Goal: Transaction & Acquisition: Book appointment/travel/reservation

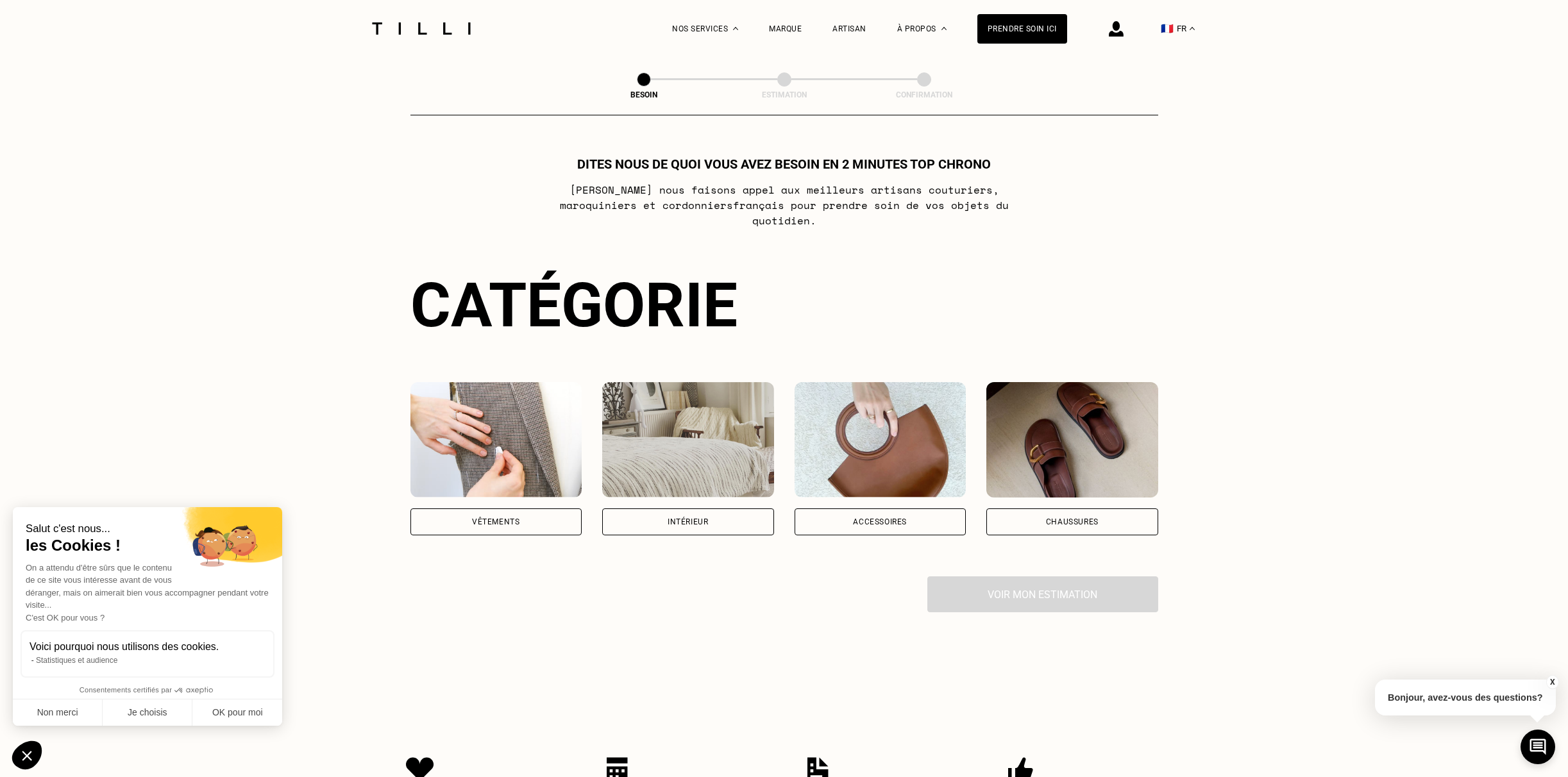
click at [879, 518] on div "Accessoires" at bounding box center [880, 522] width 54 height 8
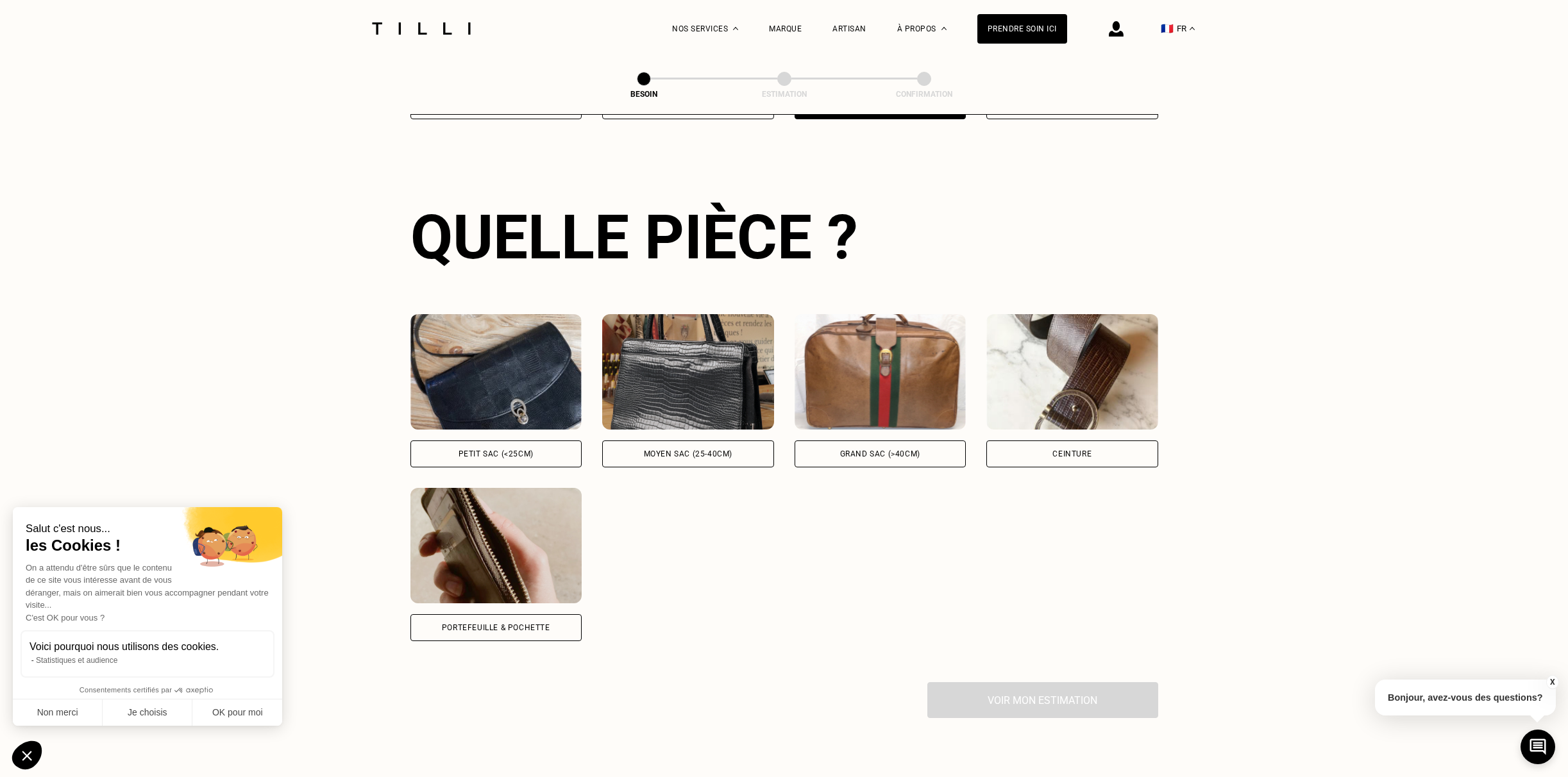
scroll to position [418, 0]
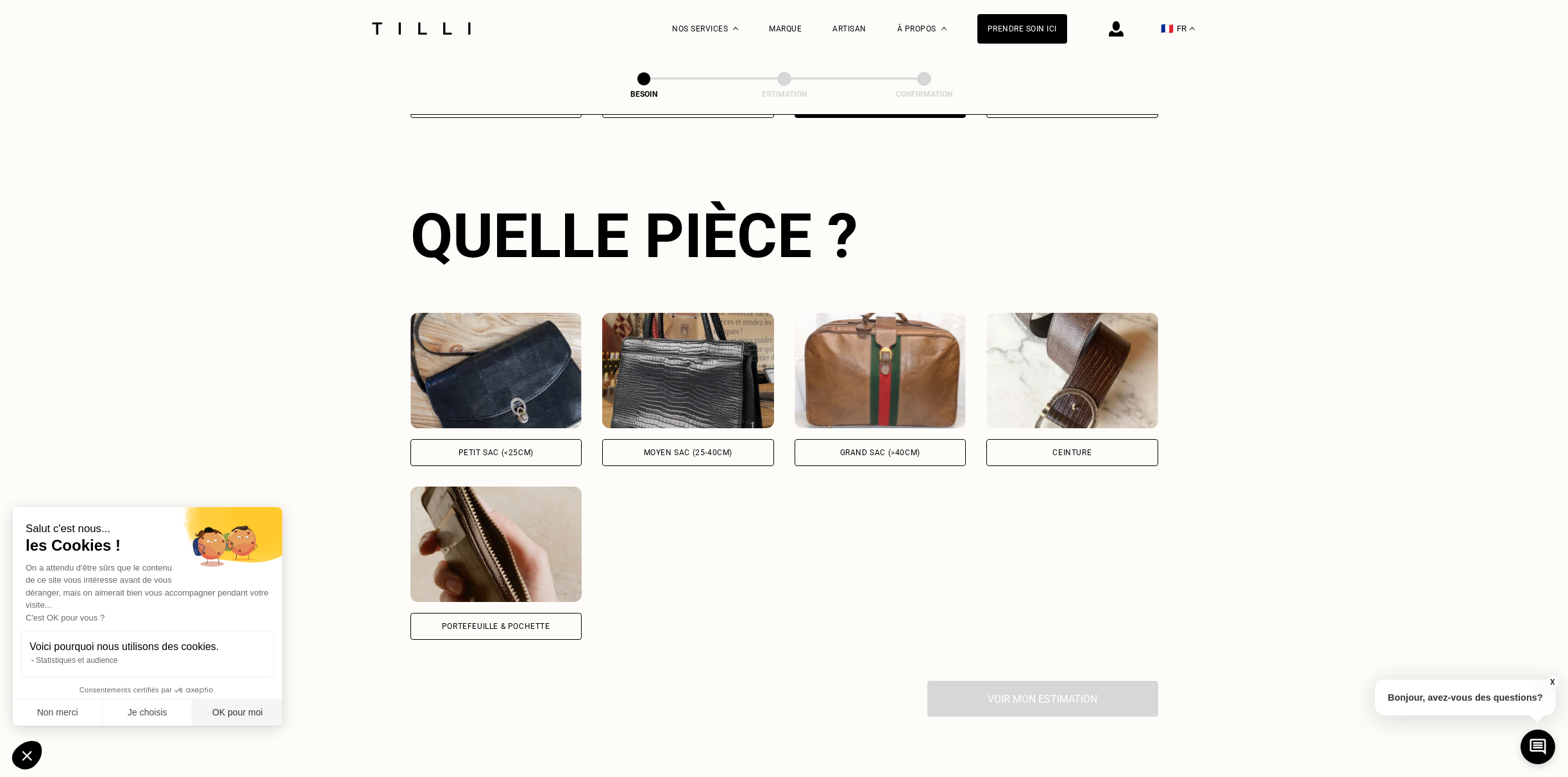
click at [242, 716] on button "OK pour moi" at bounding box center [237, 713] width 89 height 27
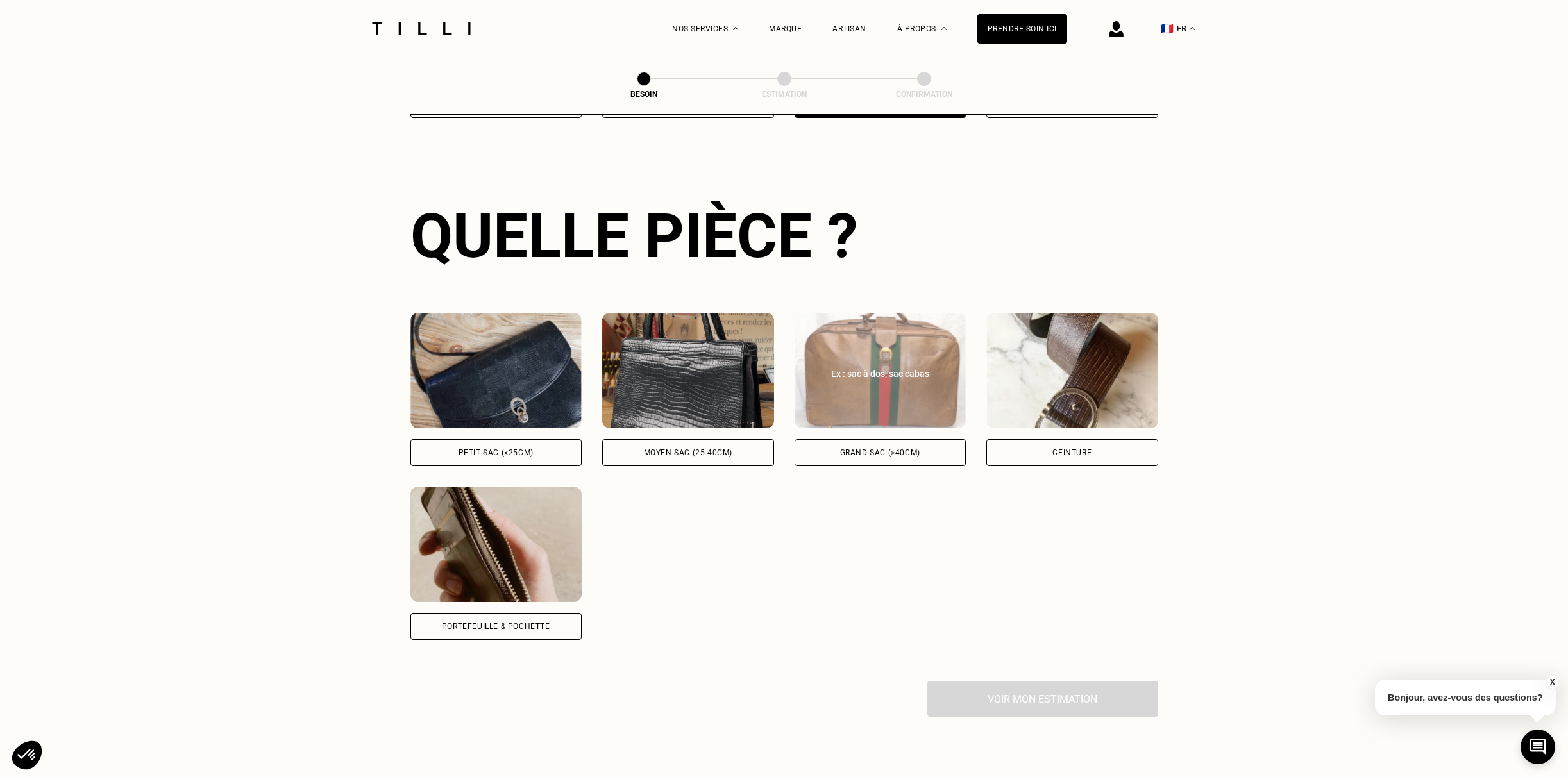
click at [900, 442] on div "Grand sac (>40cm)" at bounding box center [880, 453] width 172 height 27
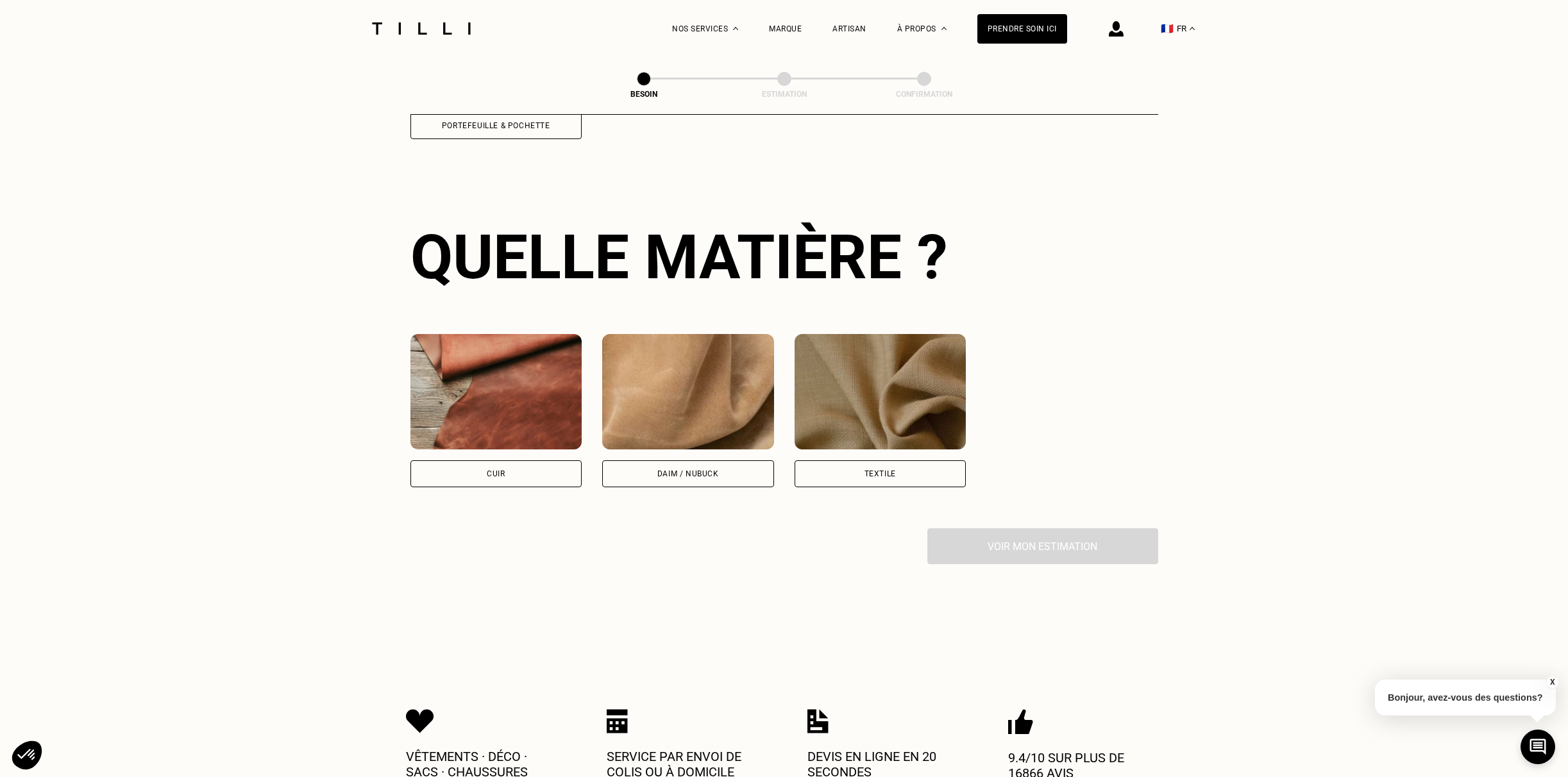
scroll to position [940, 0]
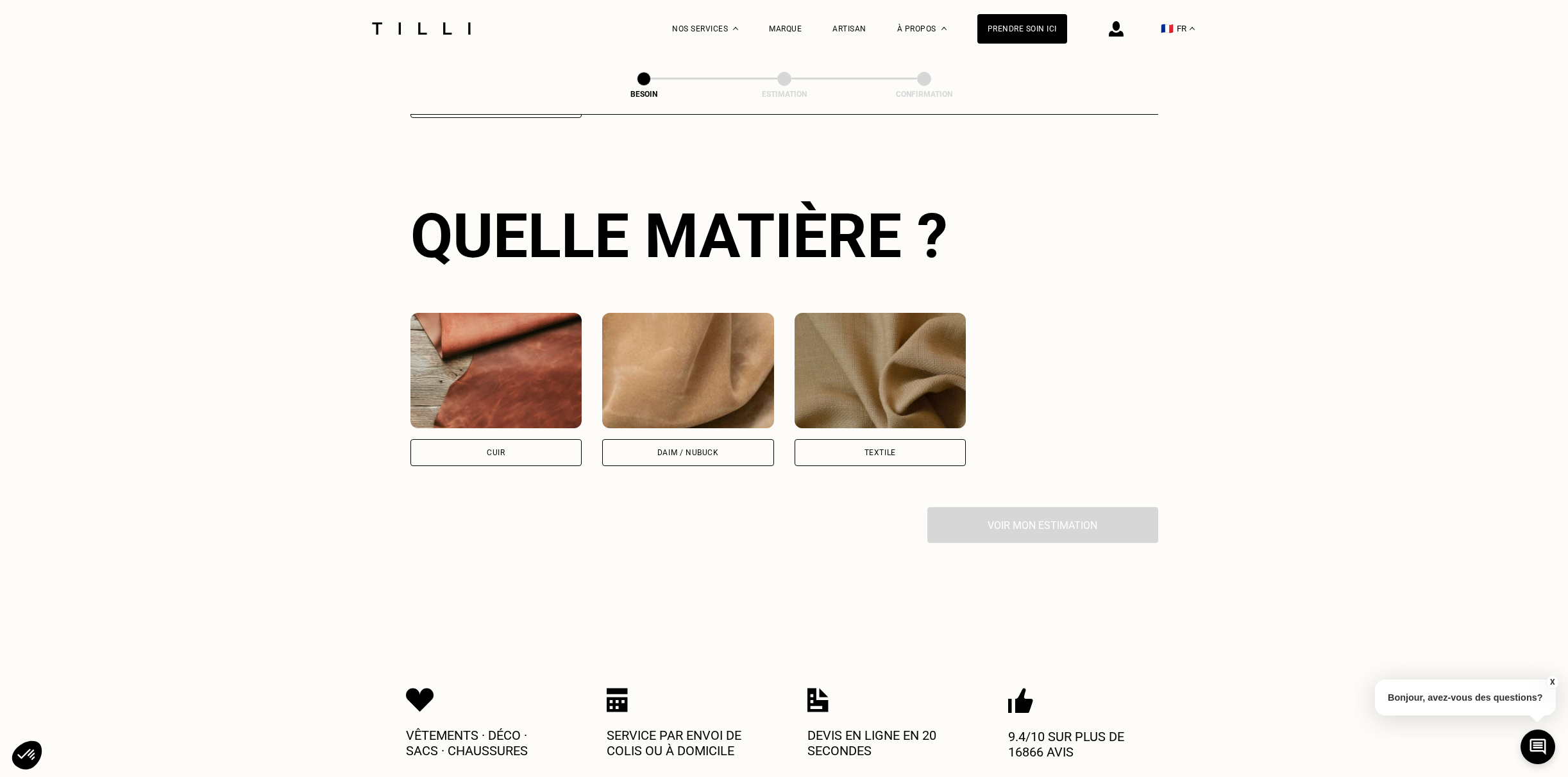
click at [923, 440] on div "Textile" at bounding box center [880, 453] width 172 height 27
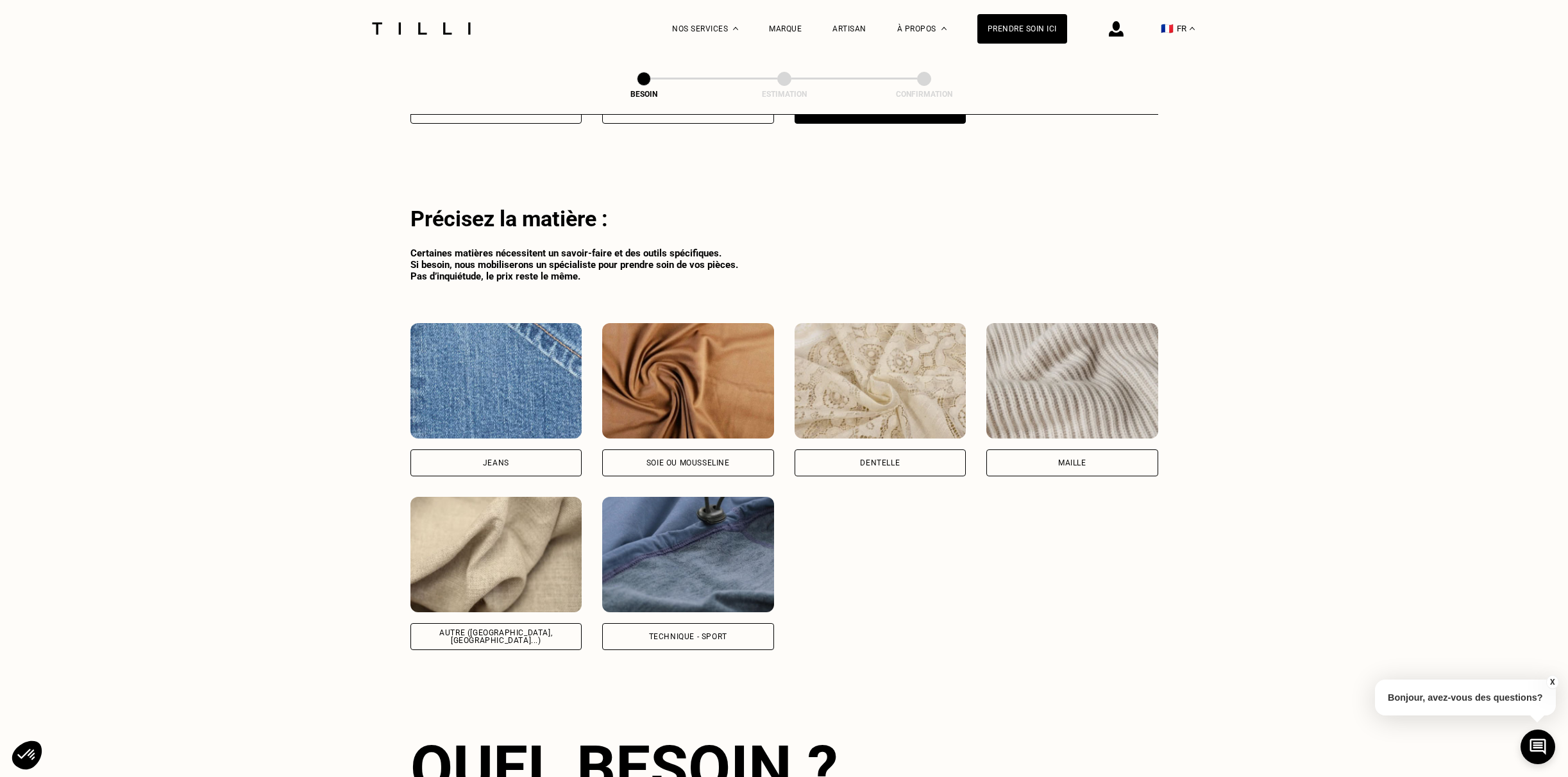
scroll to position [1289, 0]
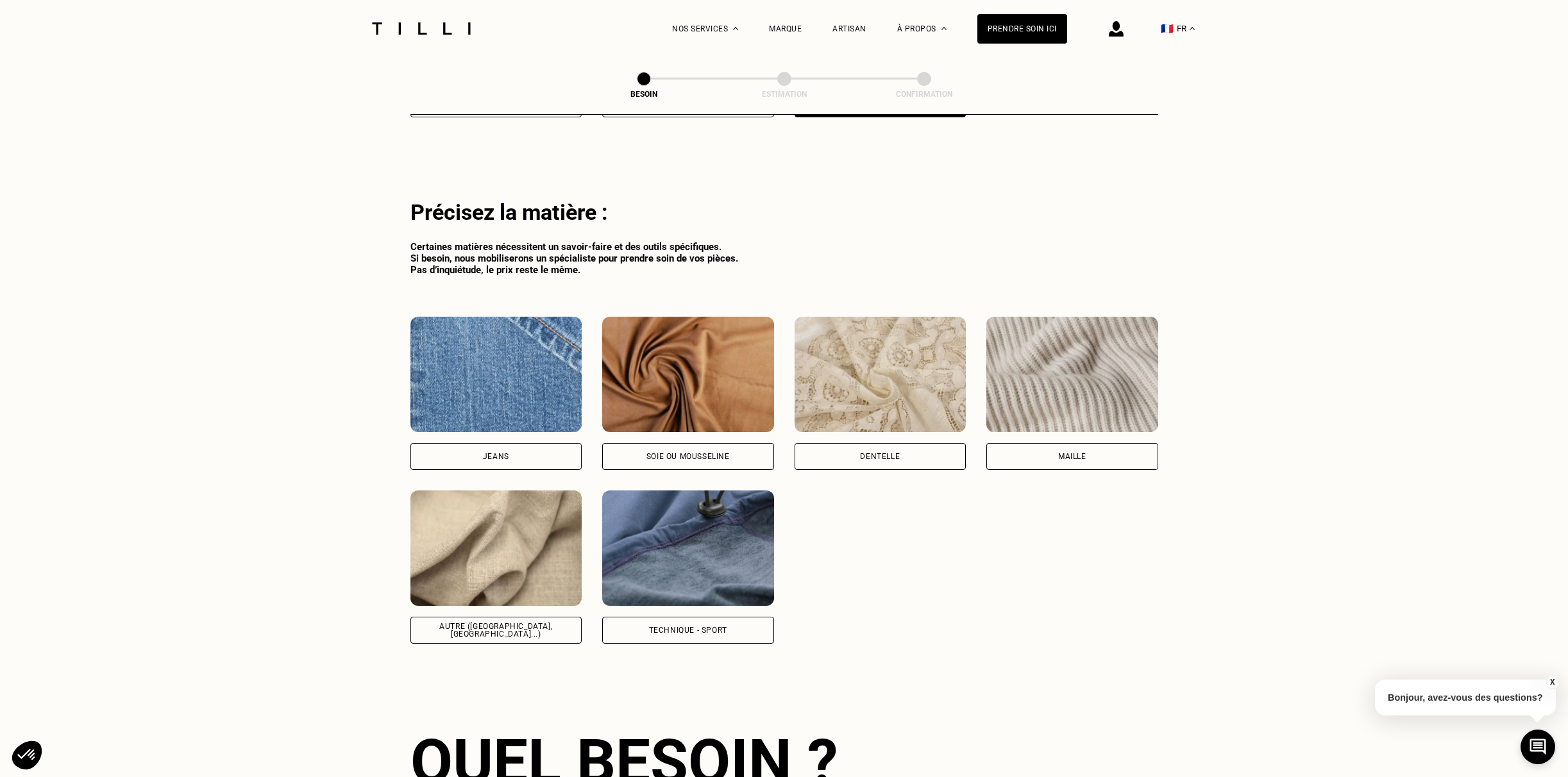
click at [501, 619] on div "Autre ([GEOGRAPHIC_DATA], [GEOGRAPHIC_DATA]...)" at bounding box center [497, 631] width 172 height 27
select select "FR"
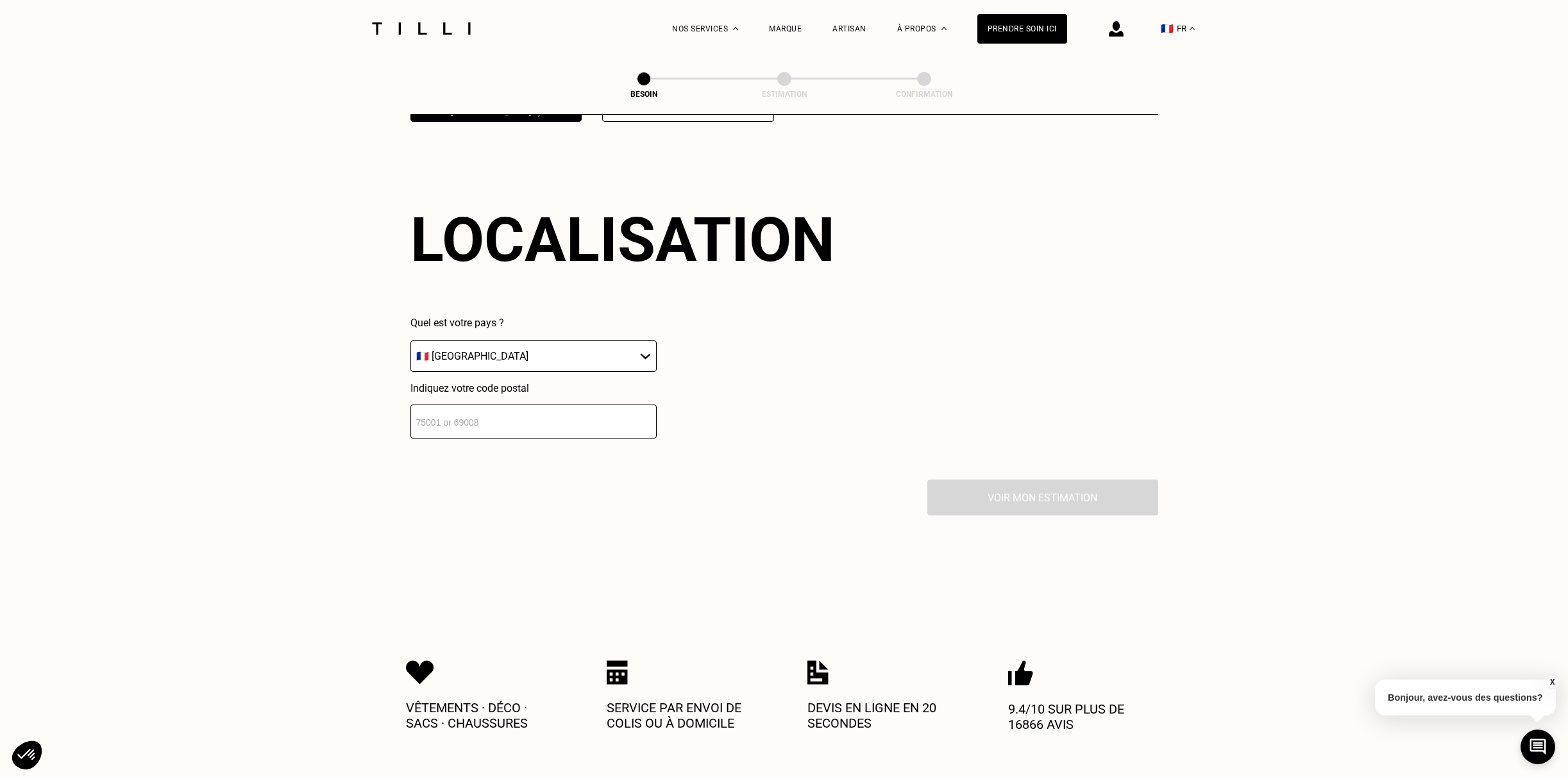
scroll to position [1814, 0]
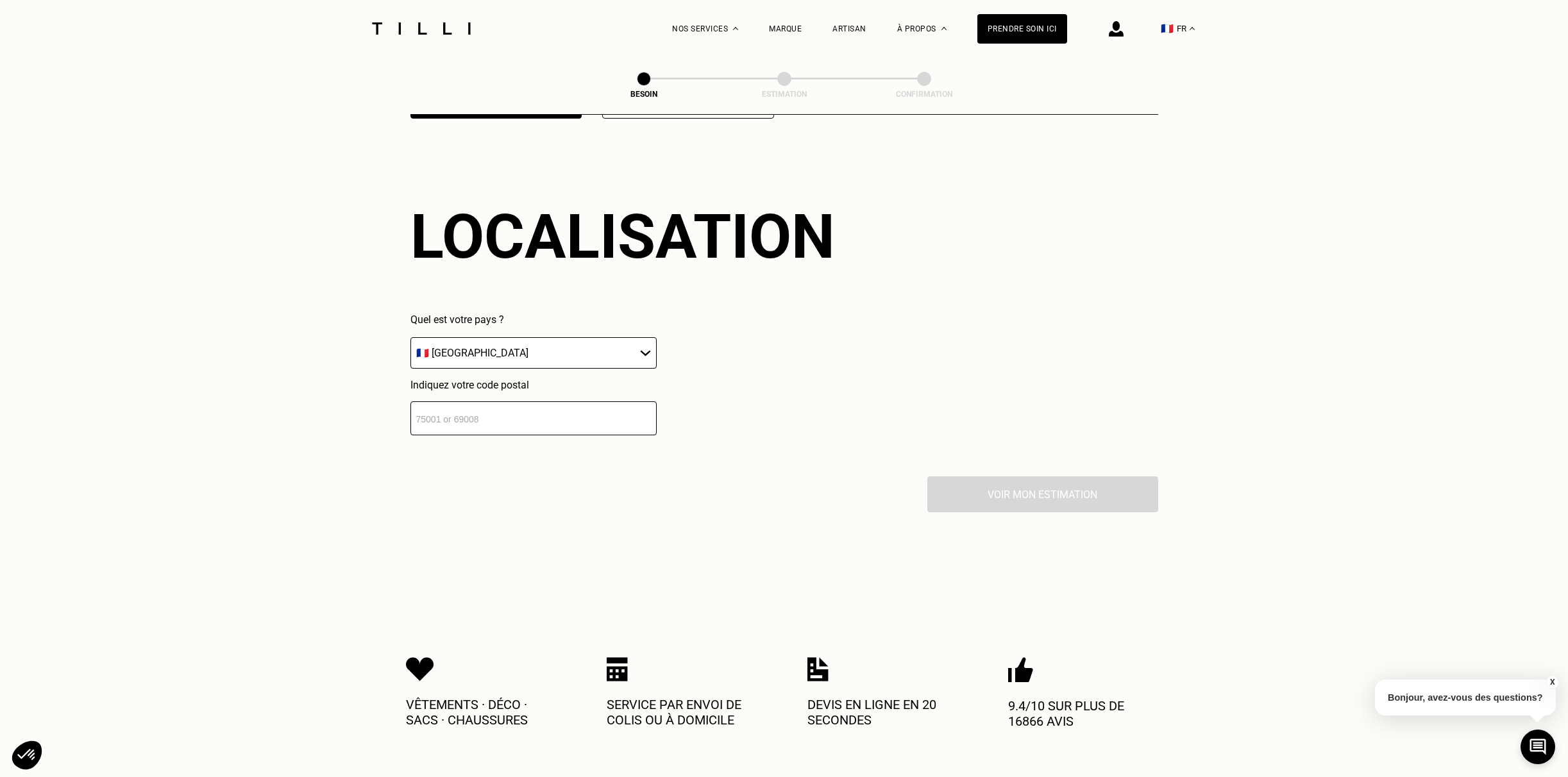
click at [507, 402] on input "number" at bounding box center [534, 418] width 246 height 34
type input "78000"
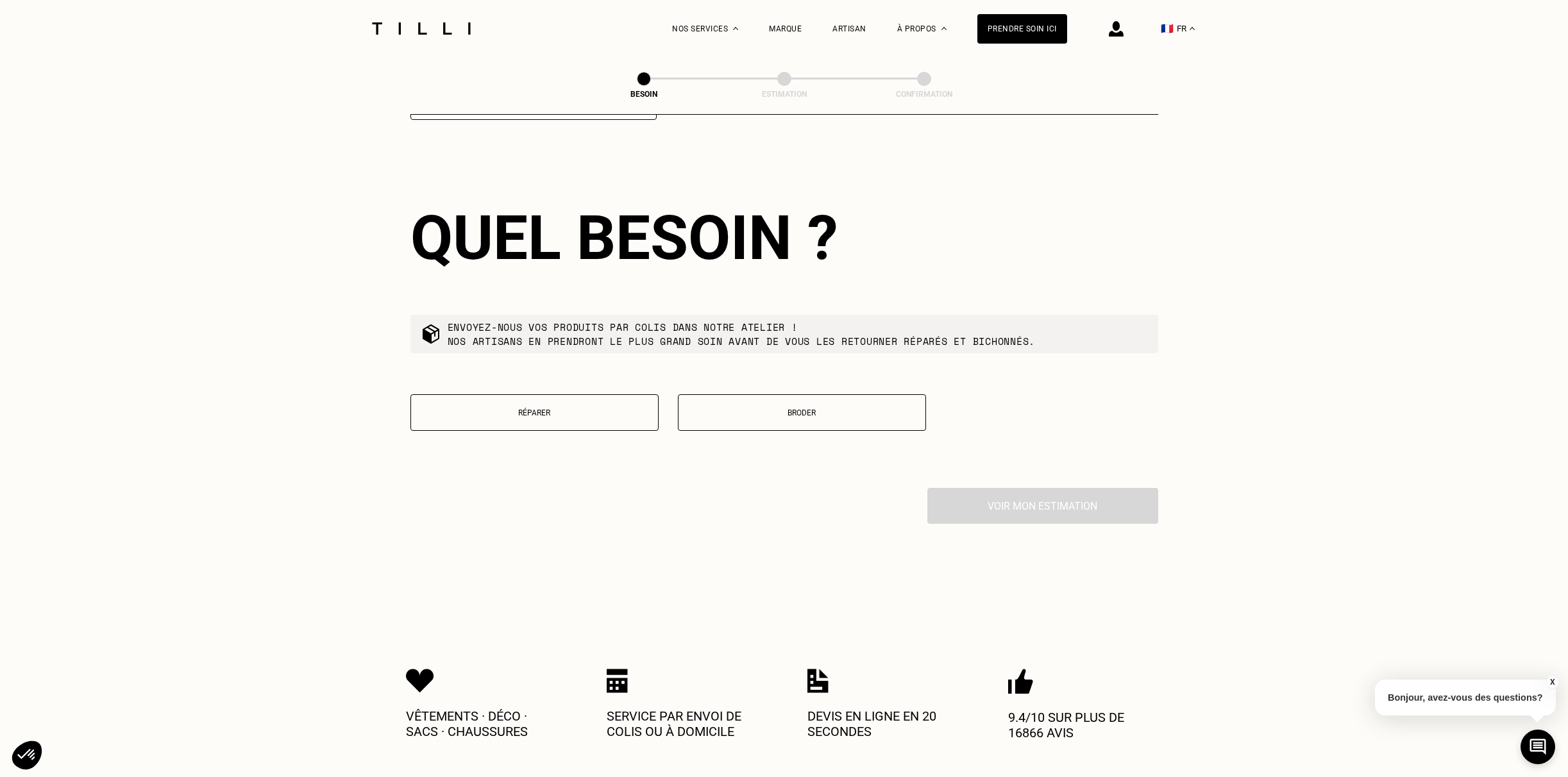
scroll to position [2130, 0]
click at [536, 407] on p "Réparer" at bounding box center [535, 411] width 234 height 9
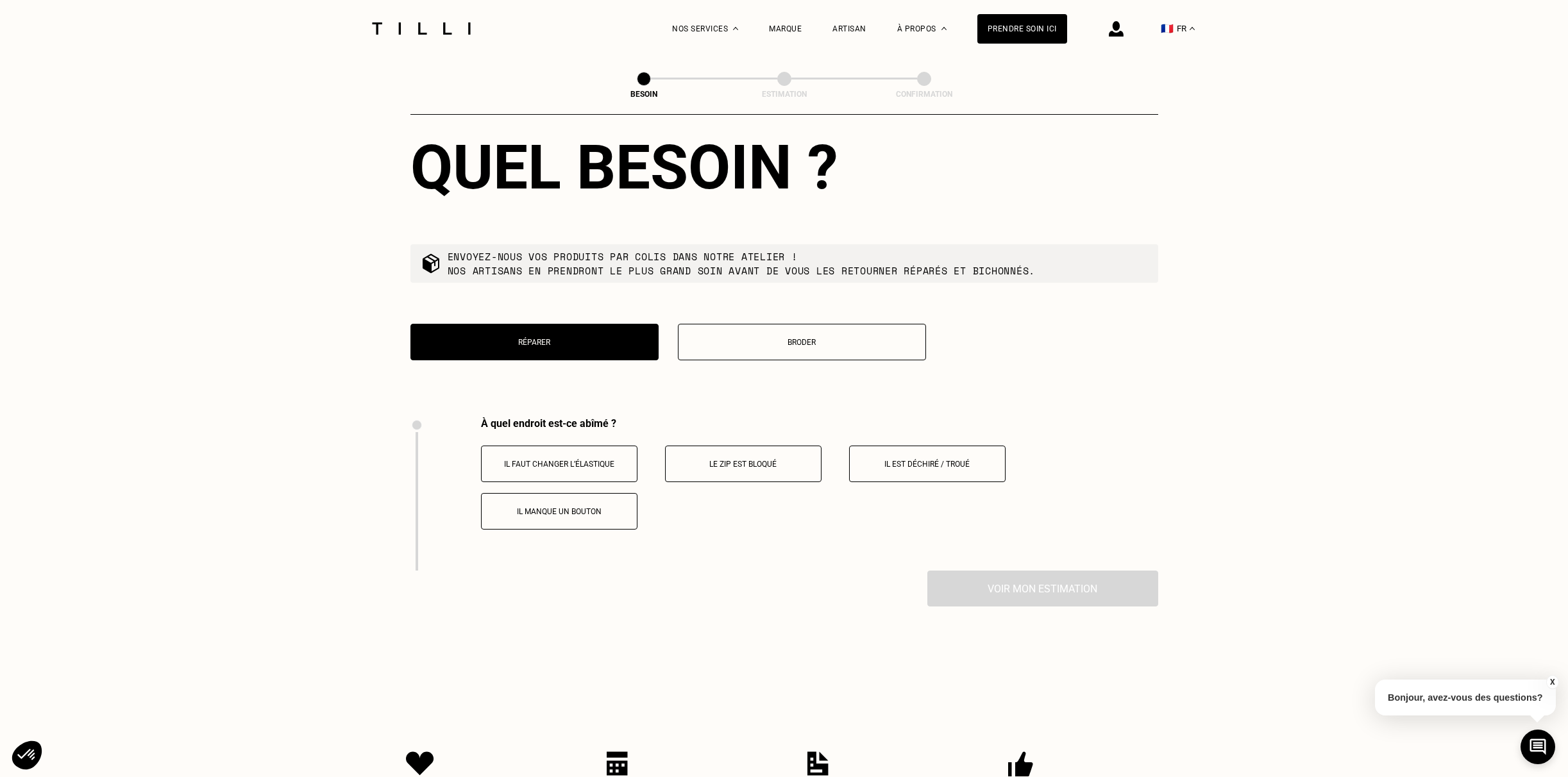
scroll to position [2191, 0]
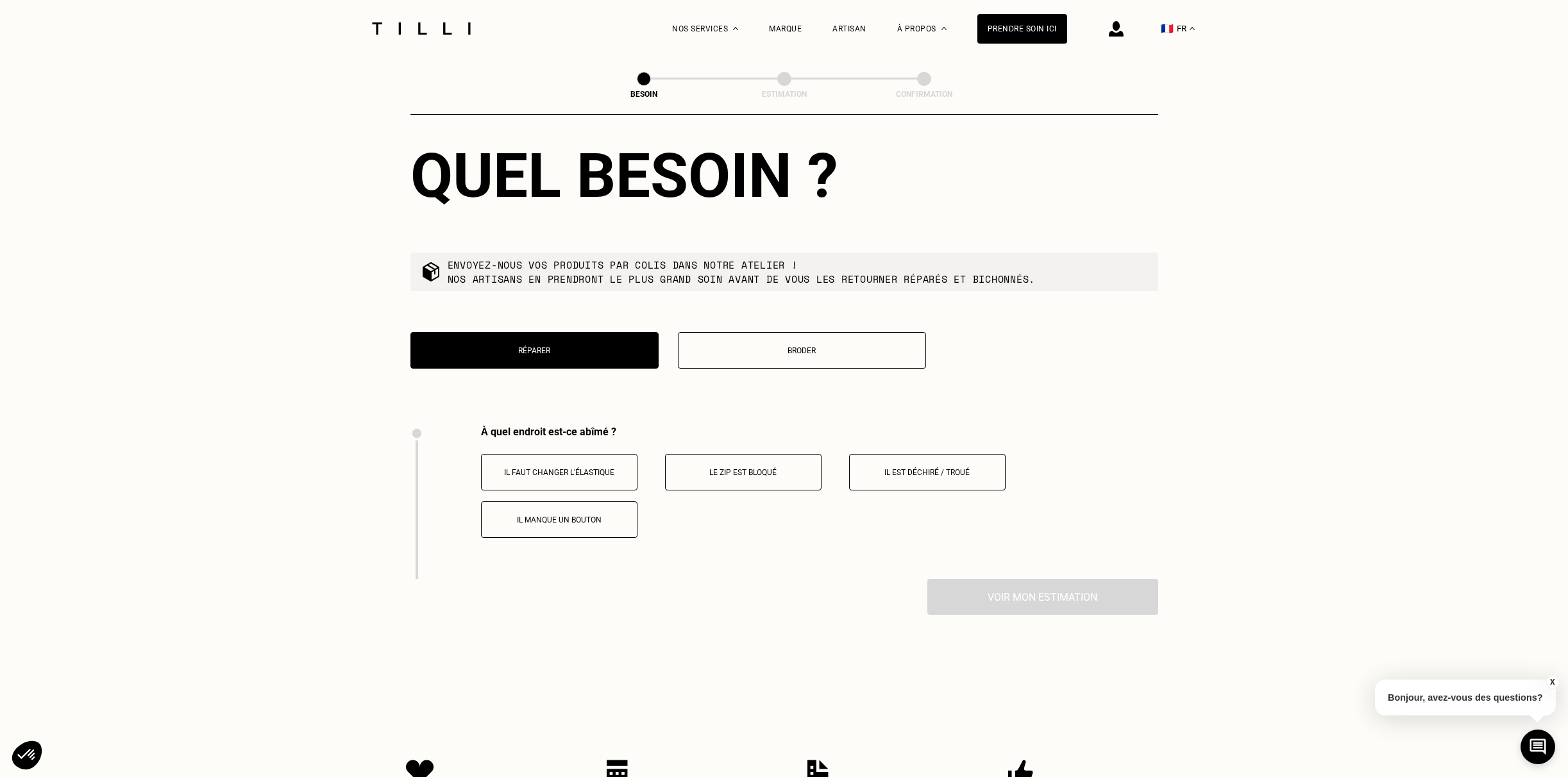
click at [742, 468] on p "Le zip est bloqué" at bounding box center [744, 472] width 143 height 9
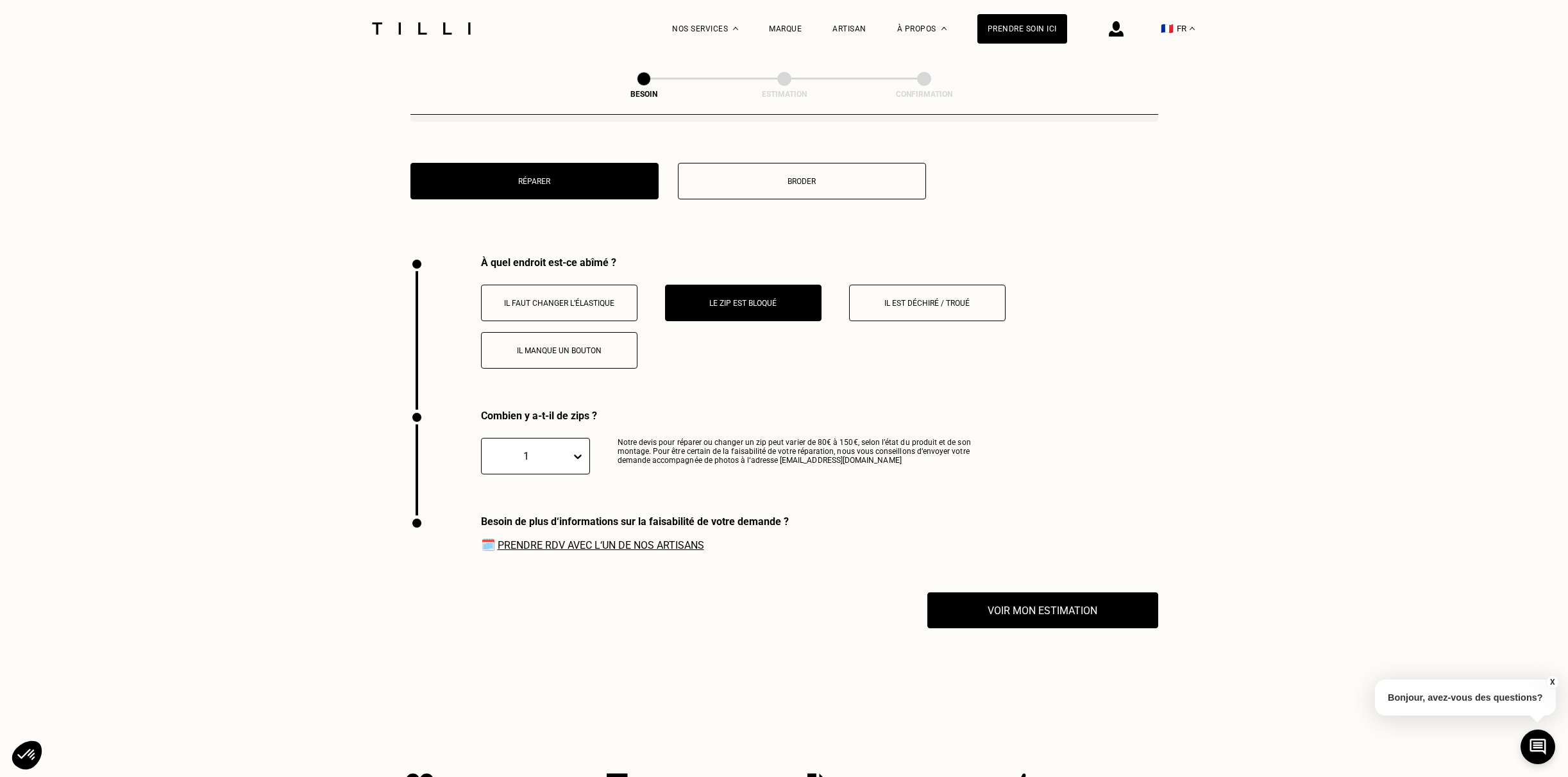
scroll to position [2360, 0]
click at [590, 540] on link "Prendre RDV avec l‘un de nos artisans" at bounding box center [600, 546] width 206 height 12
click at [1037, 592] on button "Voir mon estimation" at bounding box center [1043, 612] width 254 height 40
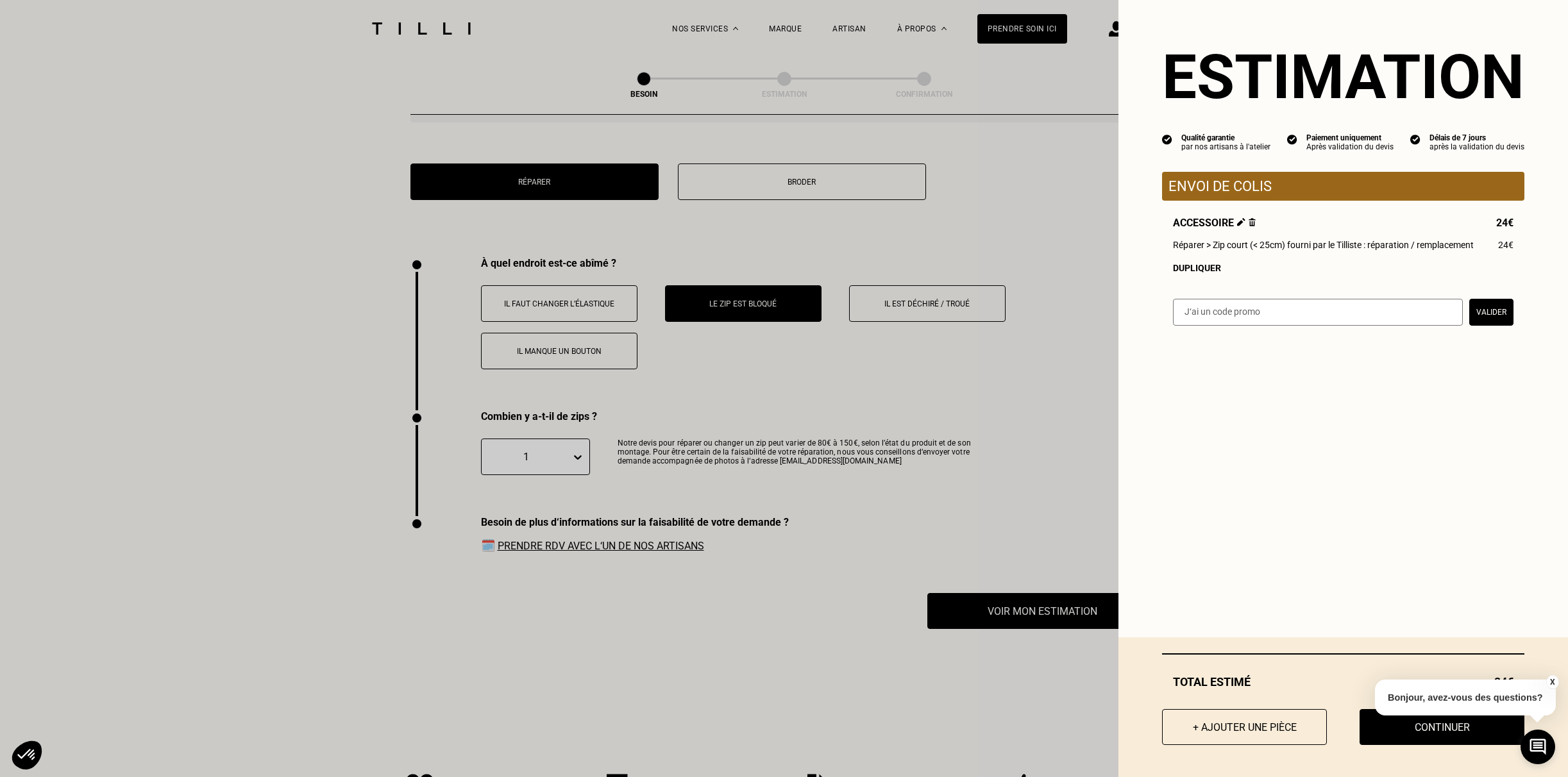
click at [1555, 679] on button "X" at bounding box center [1552, 682] width 12 height 14
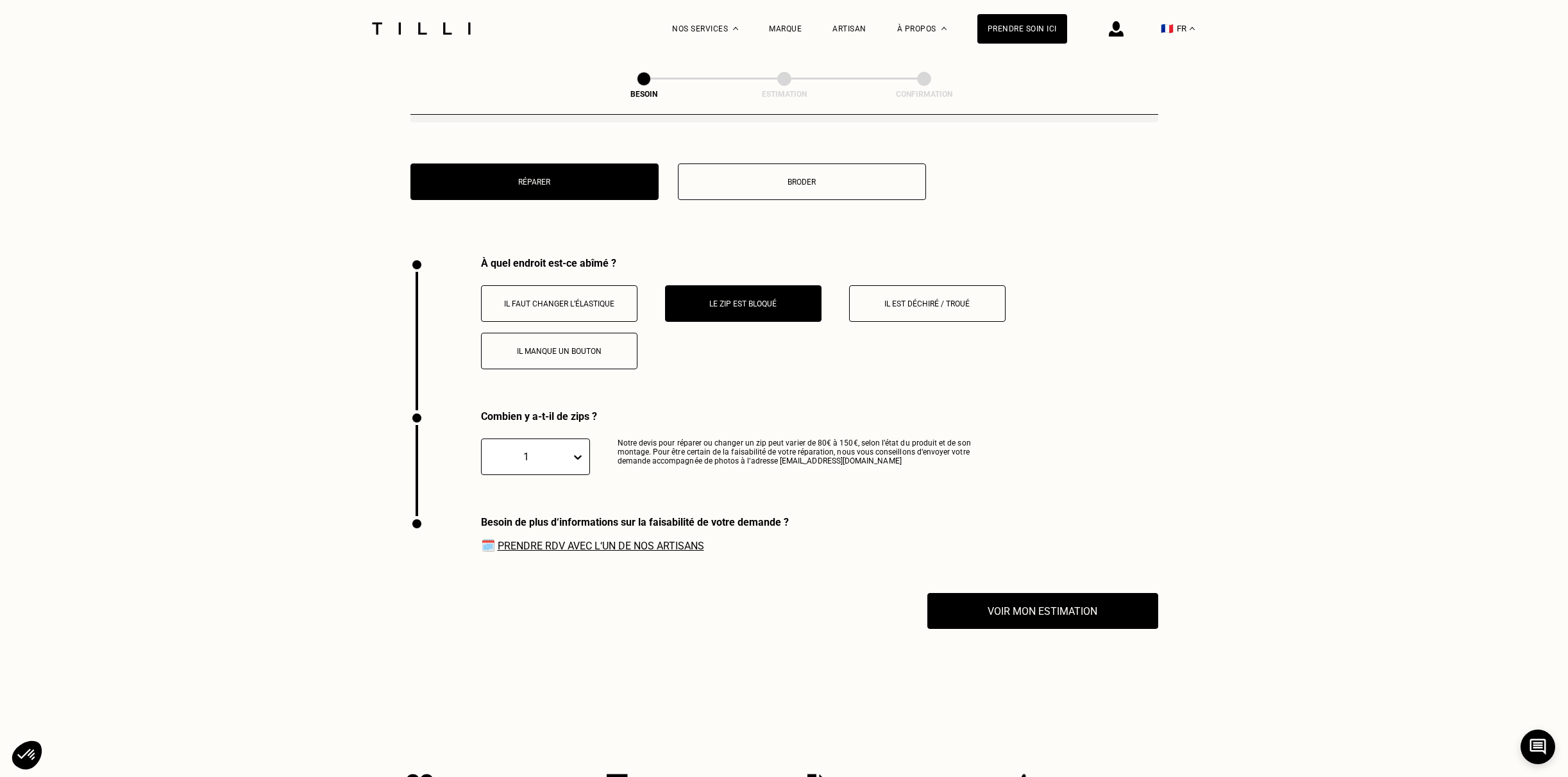
click at [580, 451] on icon at bounding box center [578, 456] width 12 height 12
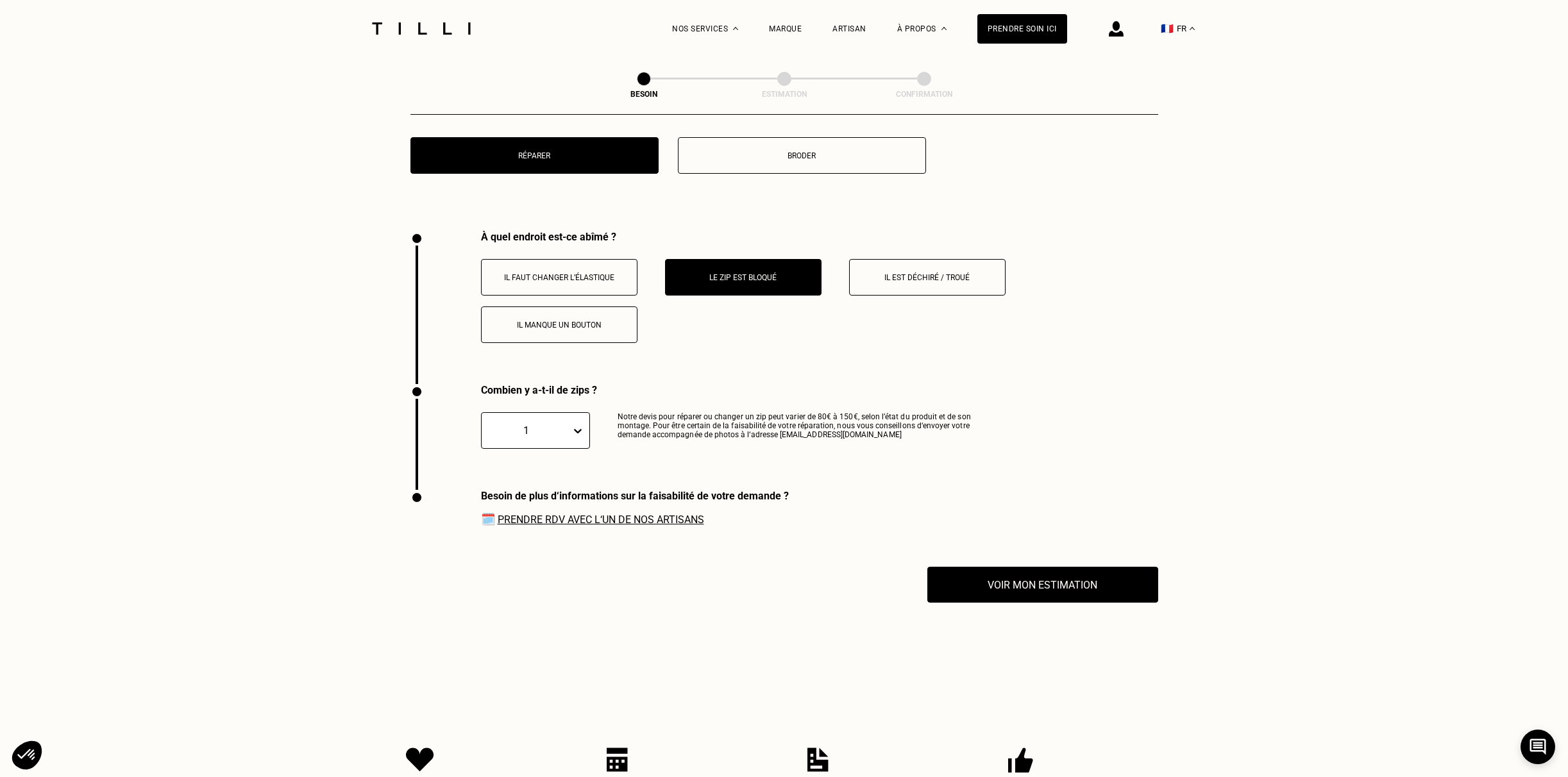
scroll to position [2387, 0]
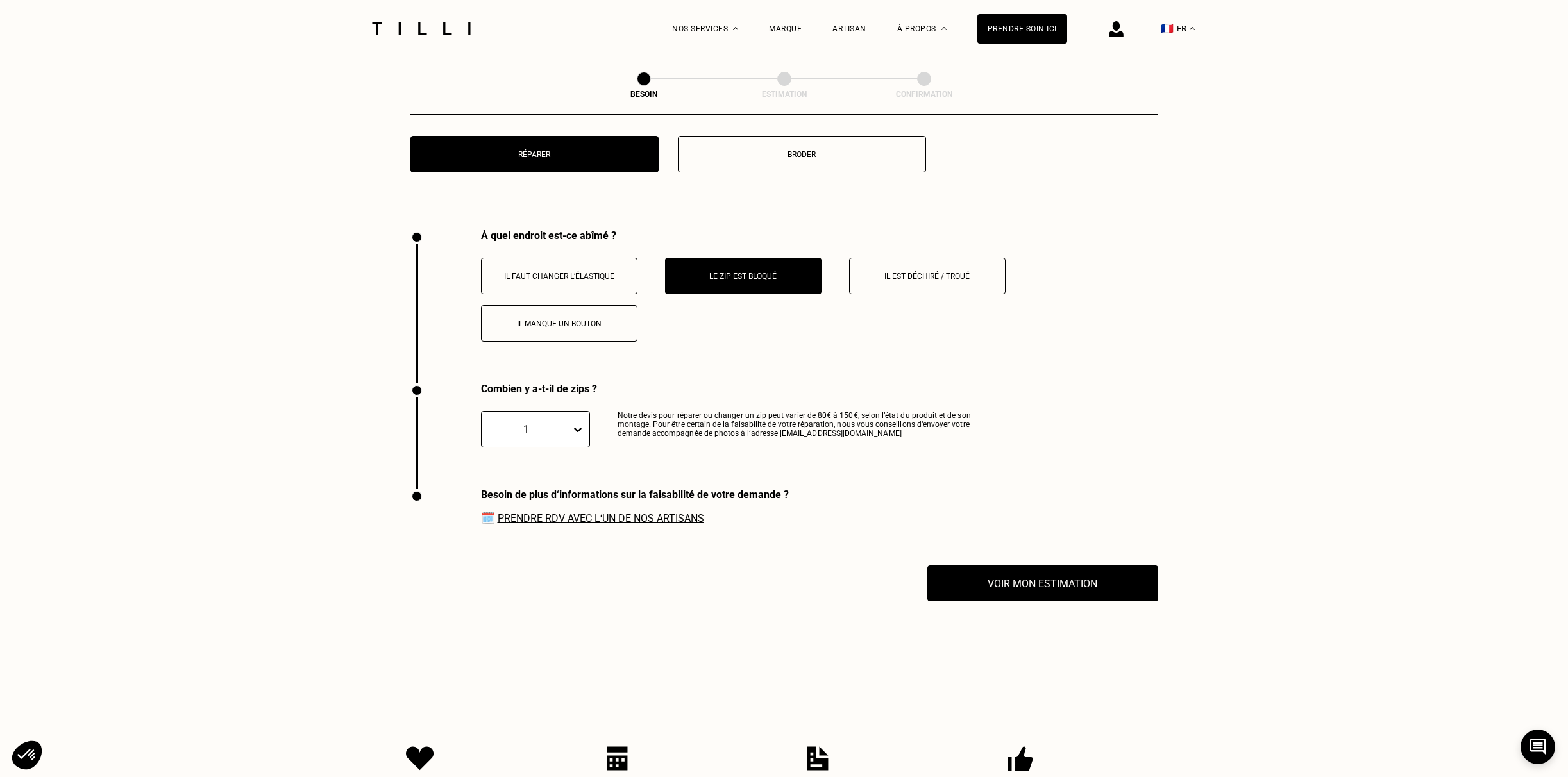
click at [608, 513] on link "Prendre RDV avec l‘un de nos artisans" at bounding box center [600, 518] width 206 height 12
click at [1013, 566] on button "Voir mon estimation" at bounding box center [1043, 584] width 254 height 40
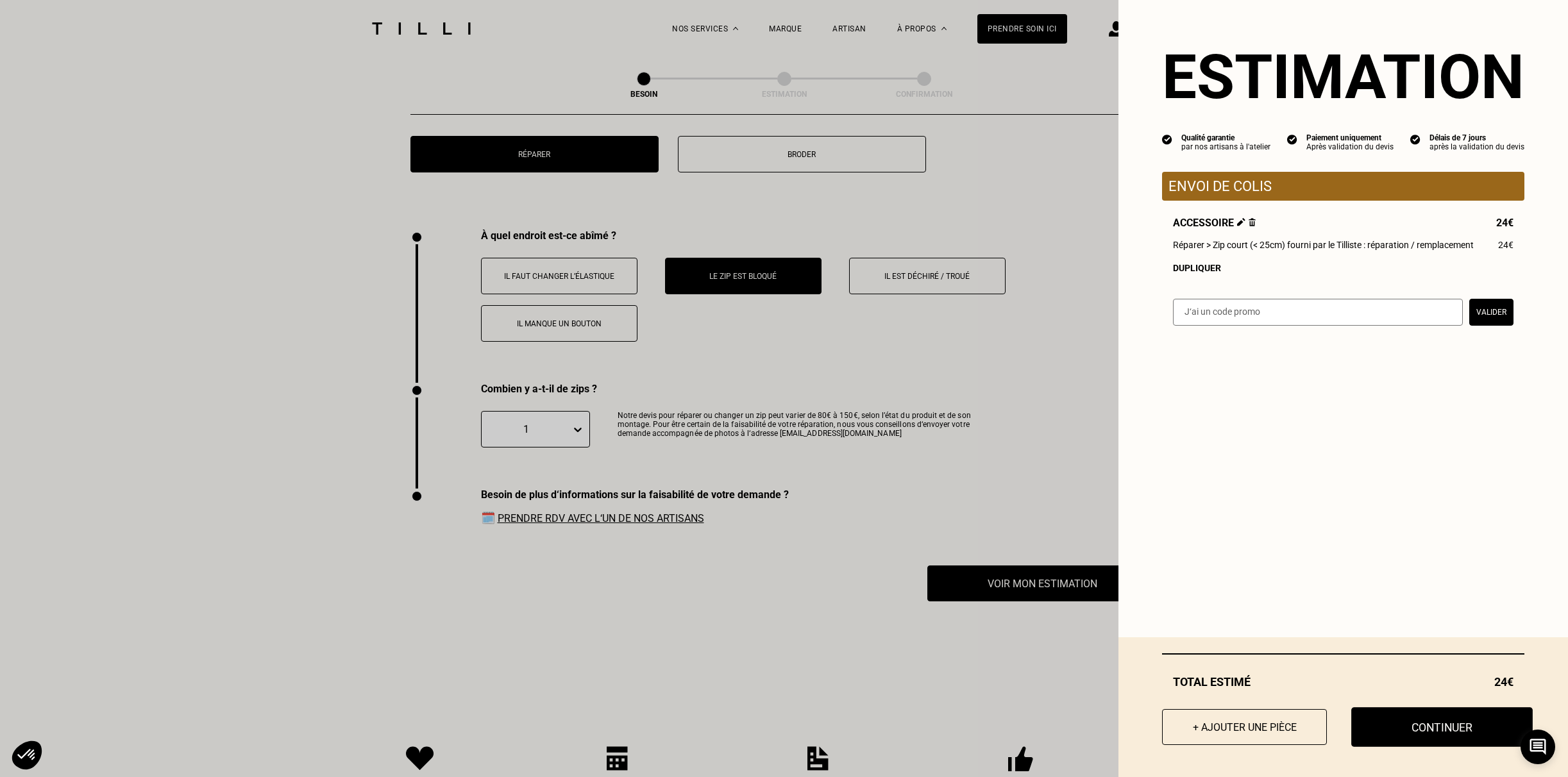
click at [1419, 726] on button "Continuer" at bounding box center [1442, 728] width 182 height 40
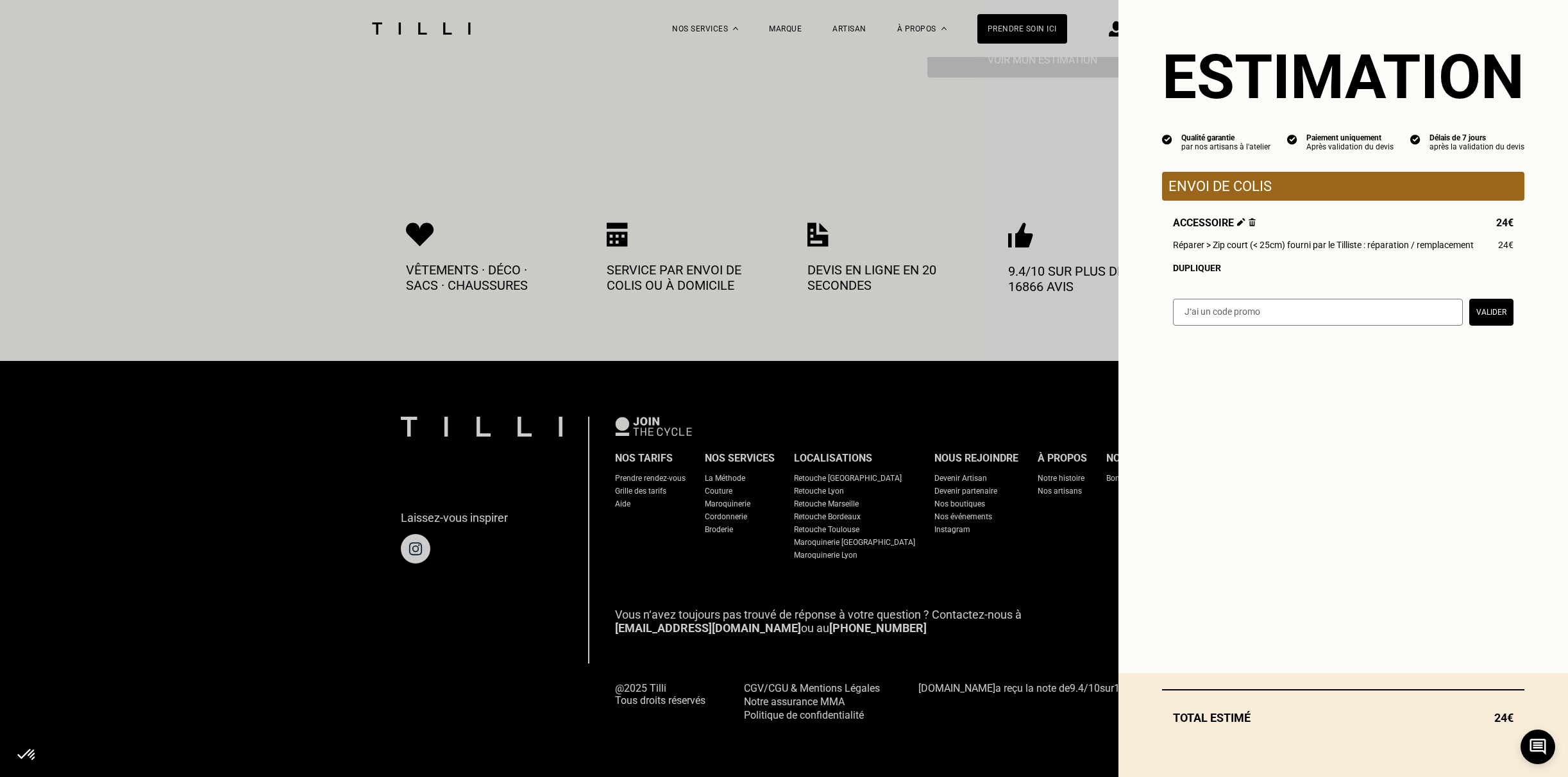
scroll to position [518, 0]
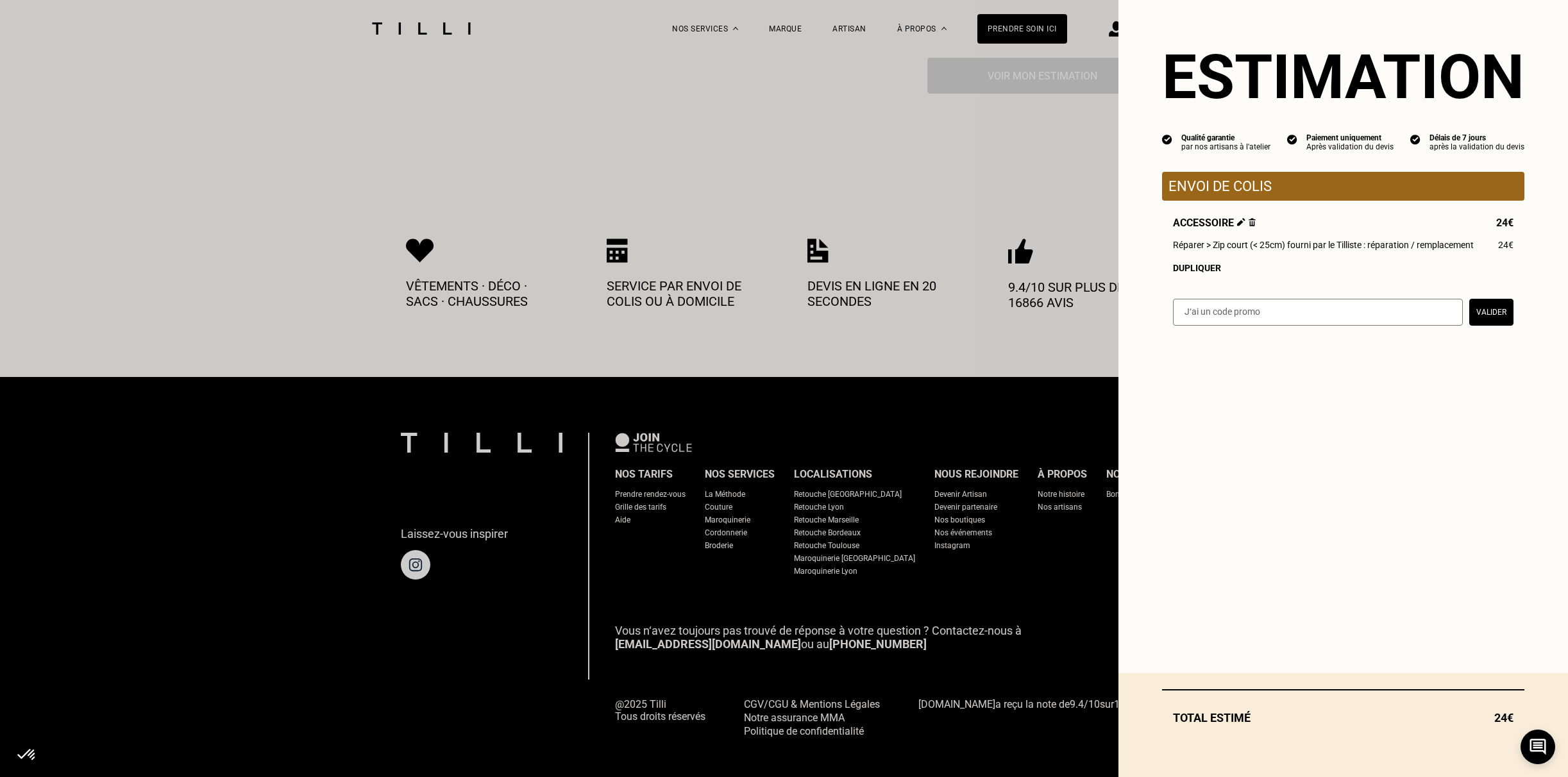
select select "FR"
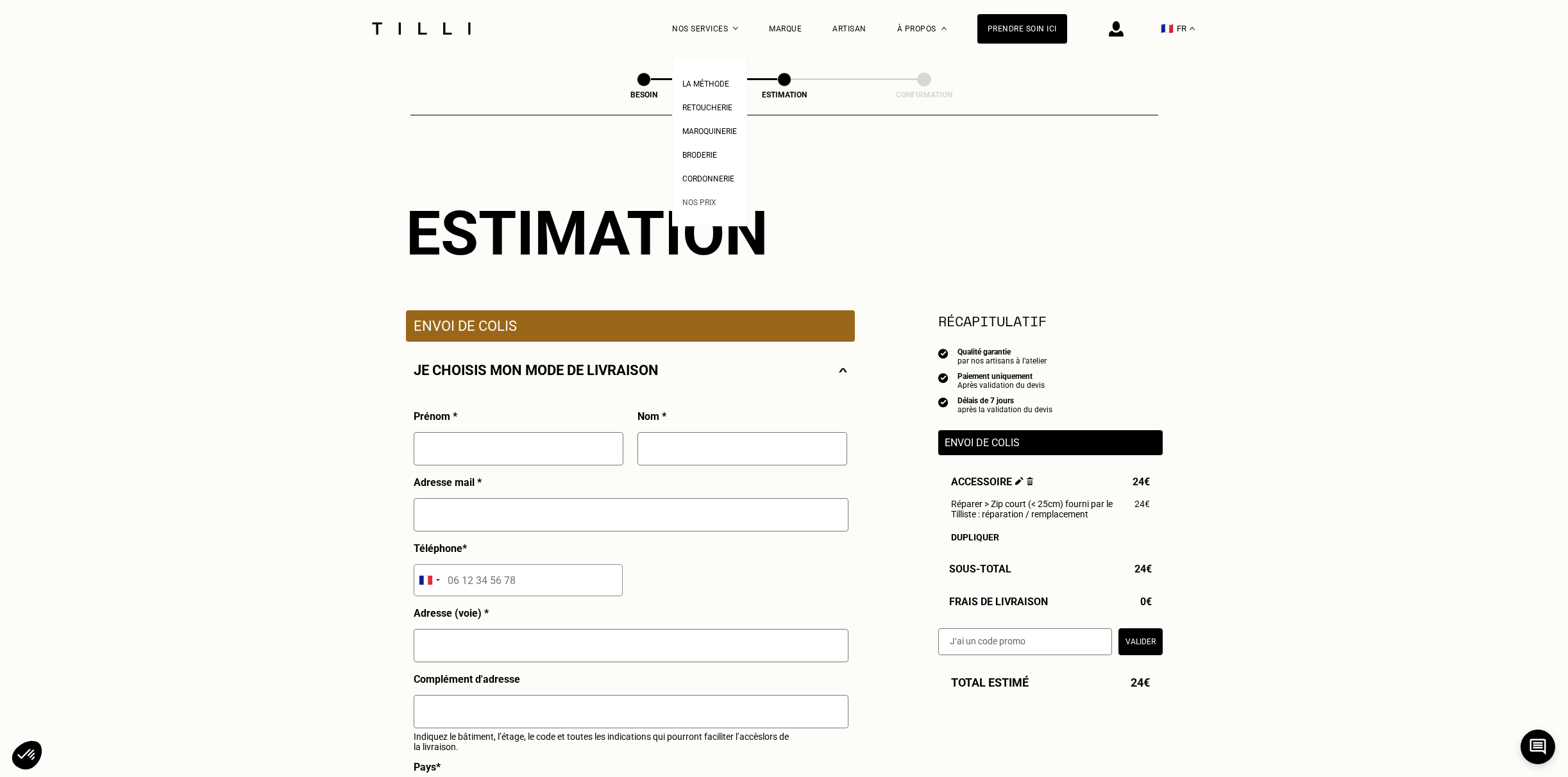
click at [699, 201] on span "Nos prix" at bounding box center [699, 202] width 34 height 9
select select "FR"
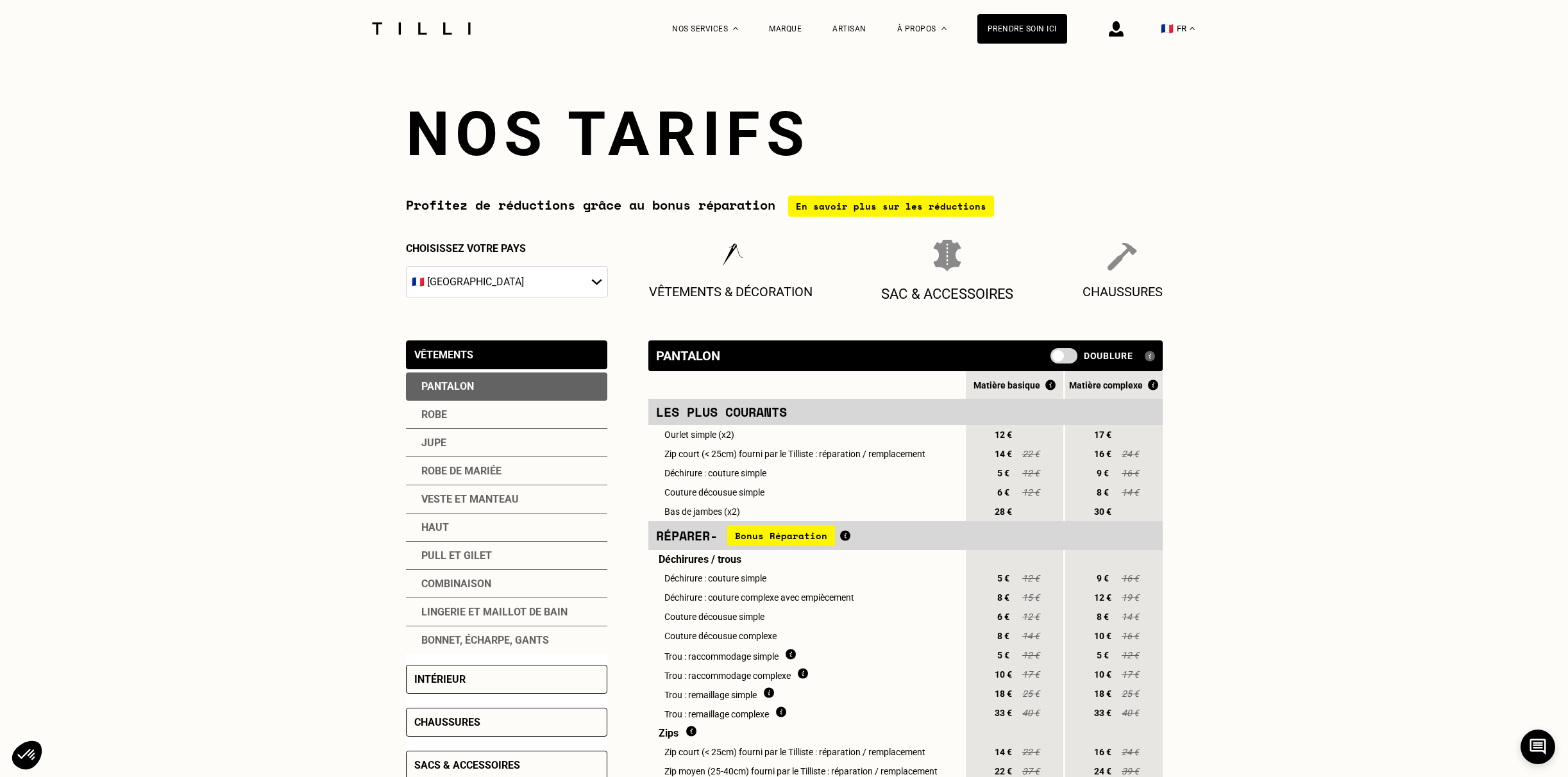
click at [927, 291] on p "Sac & Accessoires" at bounding box center [948, 294] width 133 height 17
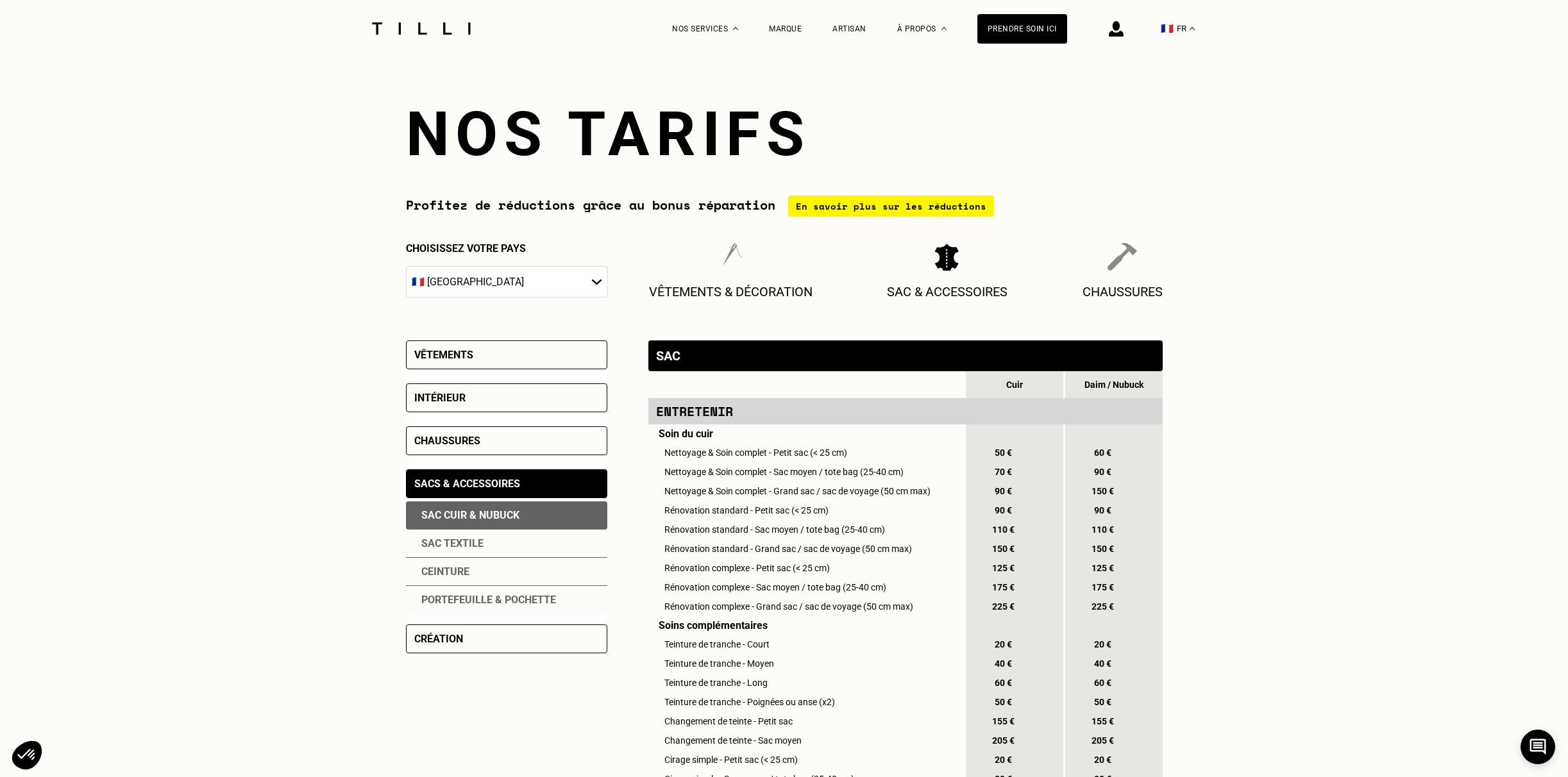
scroll to position [204, 0]
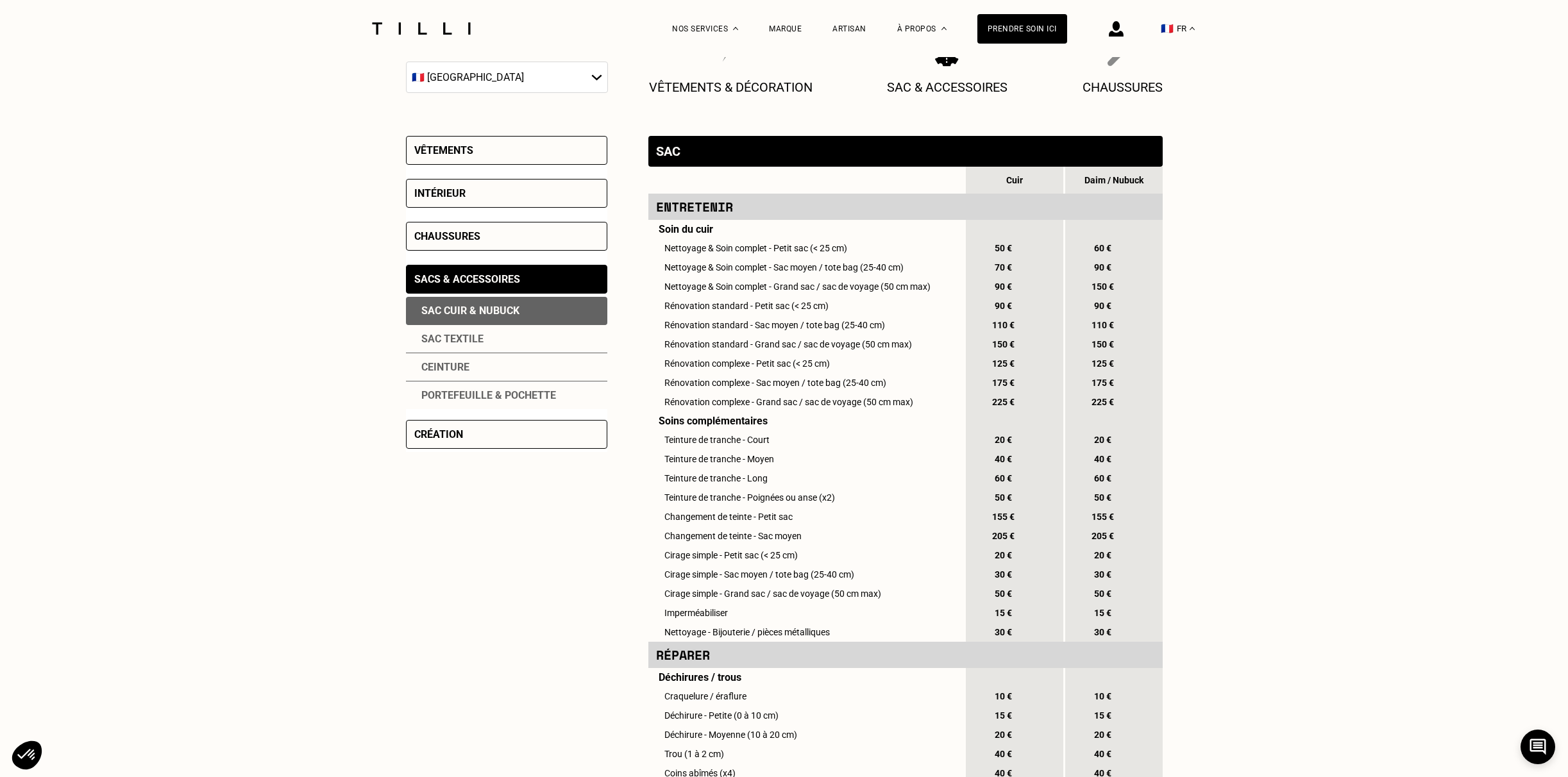
click at [468, 310] on div "Sac cuir & nubuck" at bounding box center [507, 311] width 202 height 29
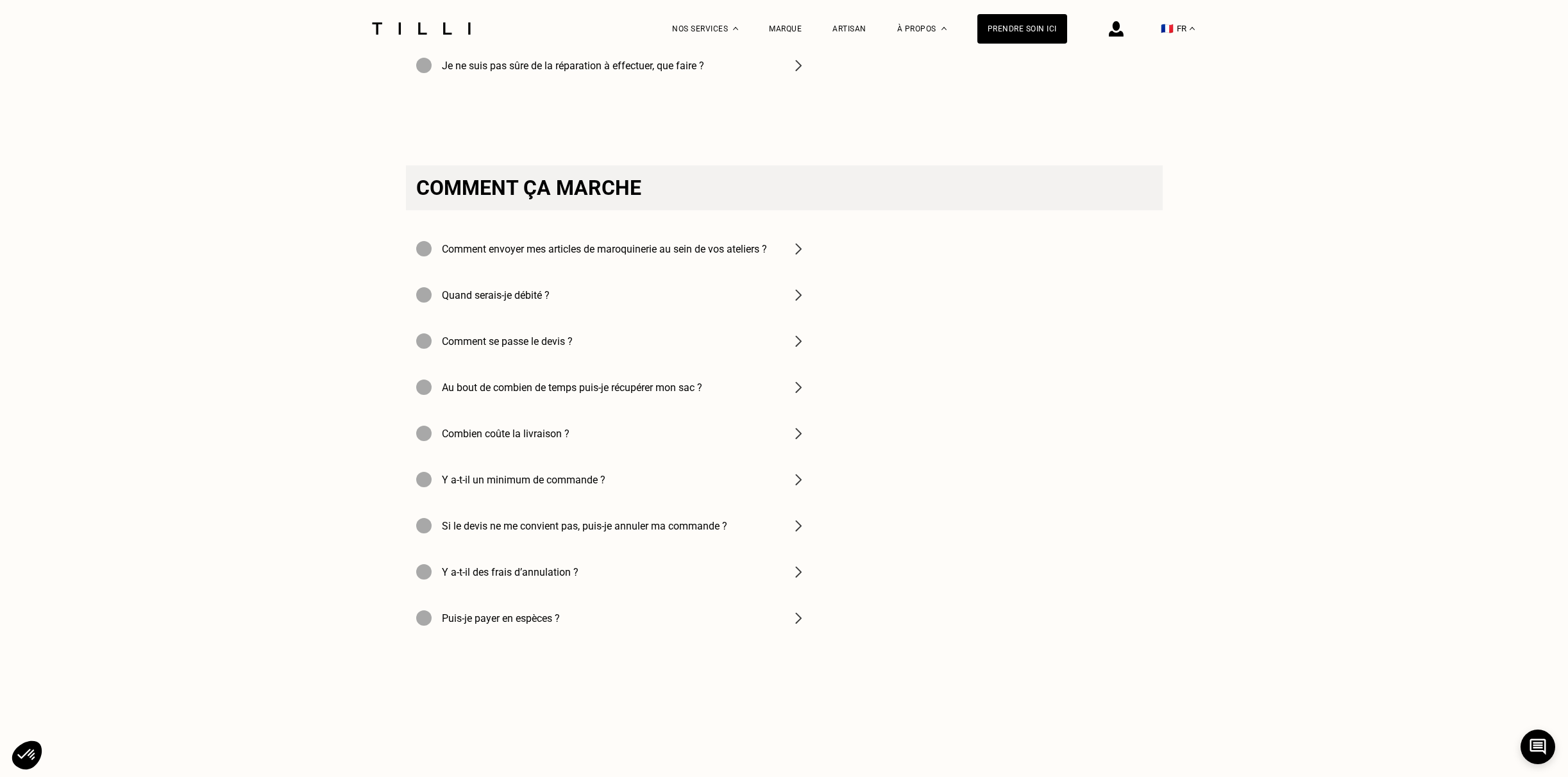
scroll to position [2560, 0]
click at [754, 255] on h4 "Comment envoyer mes articles de maroquinerie au sein de vos ateliers ?" at bounding box center [605, 248] width 325 height 12
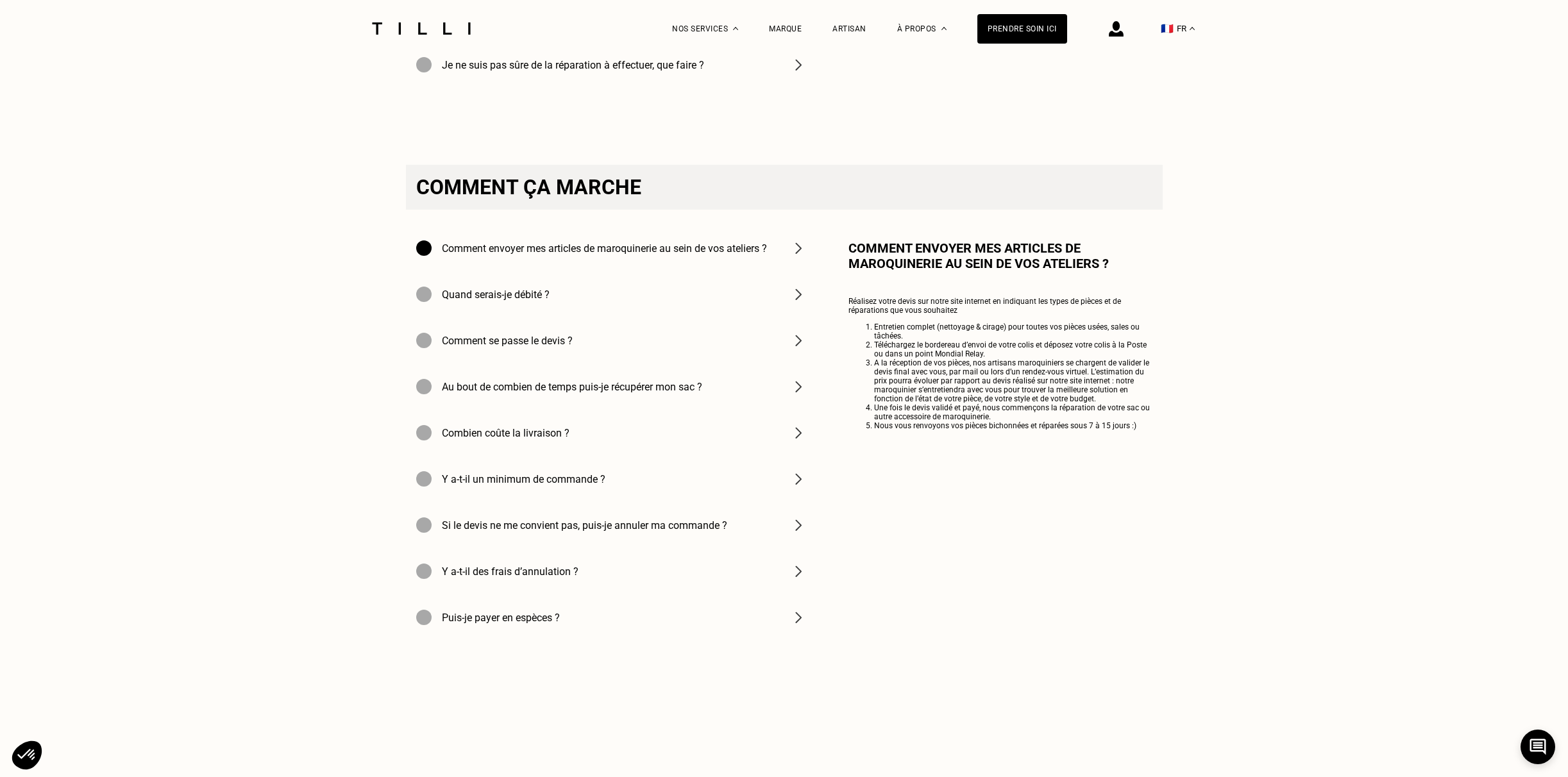
click at [511, 393] on h4 "Au bout de combien de temps puis-je récupérer mon sac ?" at bounding box center [573, 386] width 261 height 12
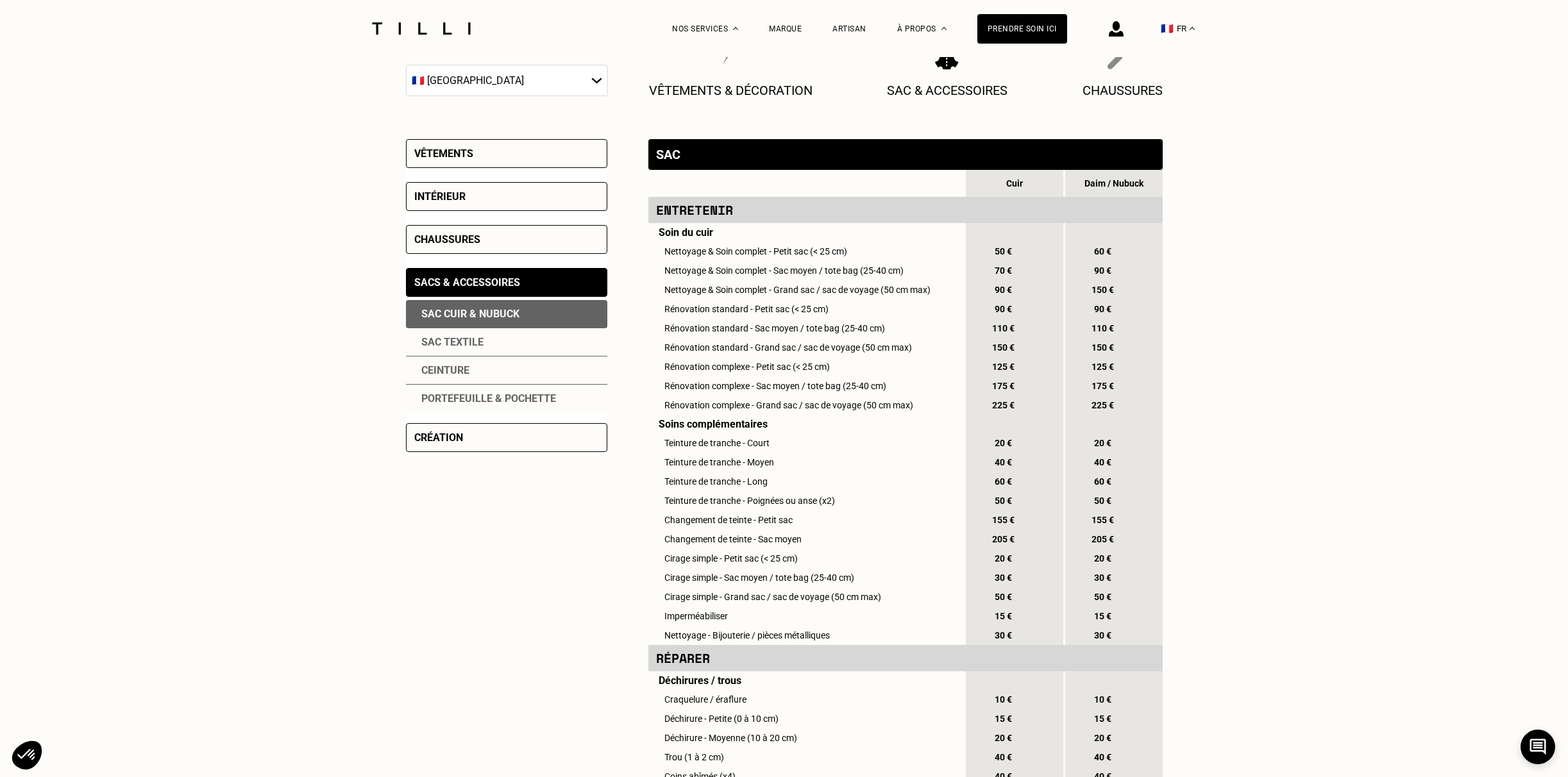
scroll to position [0, 0]
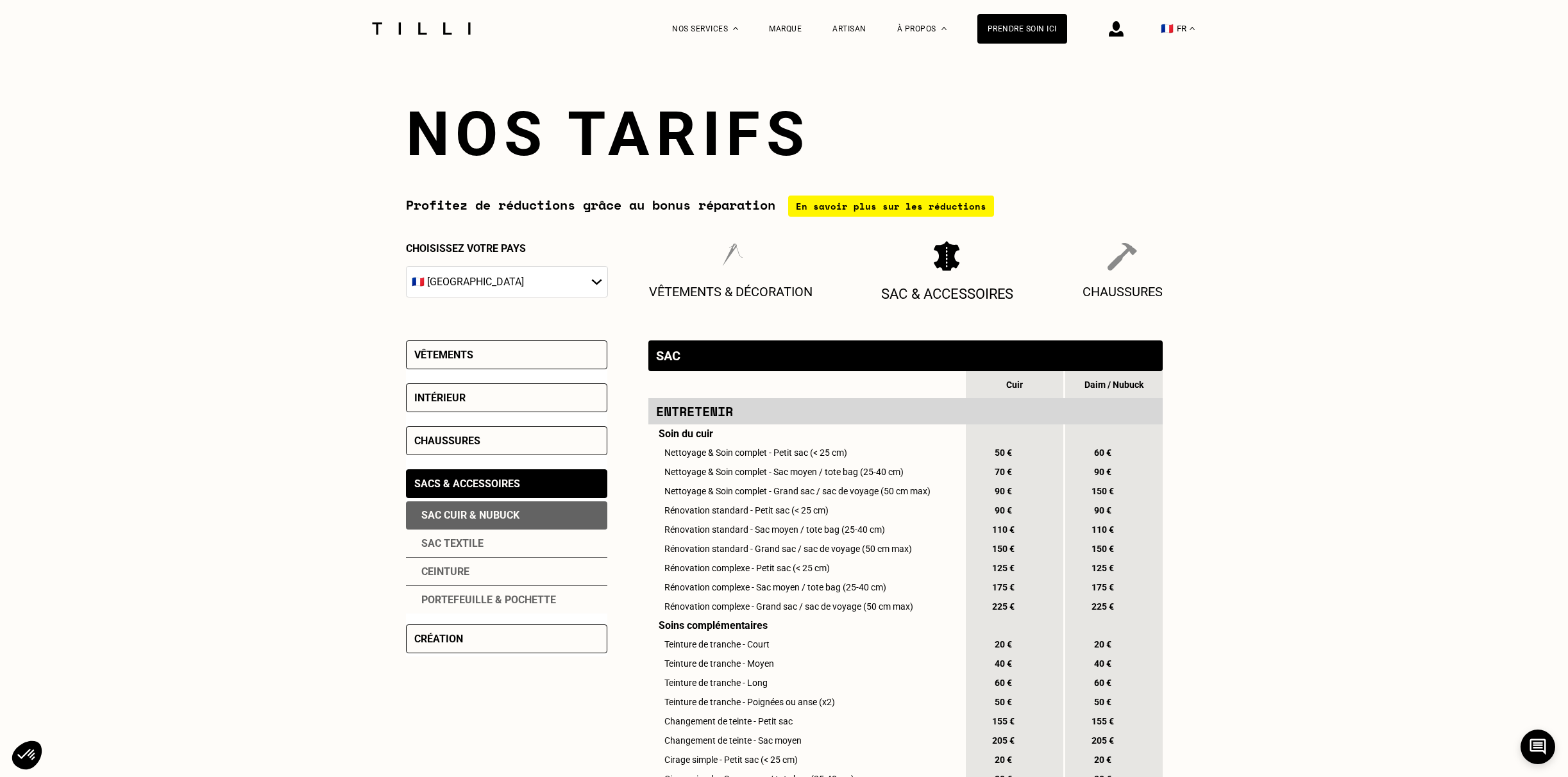
click at [946, 255] on img at bounding box center [947, 256] width 28 height 32
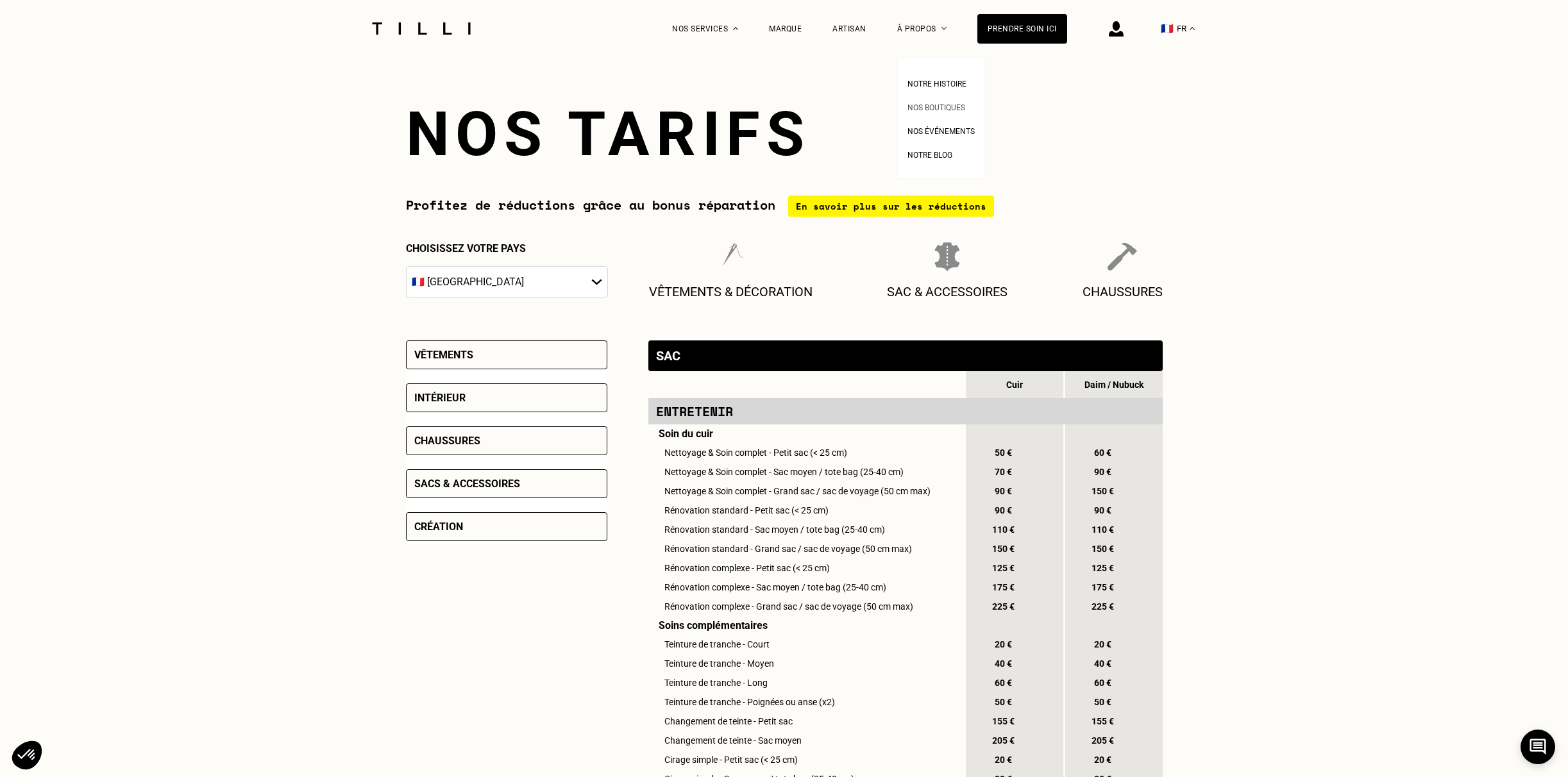
click at [928, 106] on span "Nos boutiques" at bounding box center [936, 107] width 58 height 9
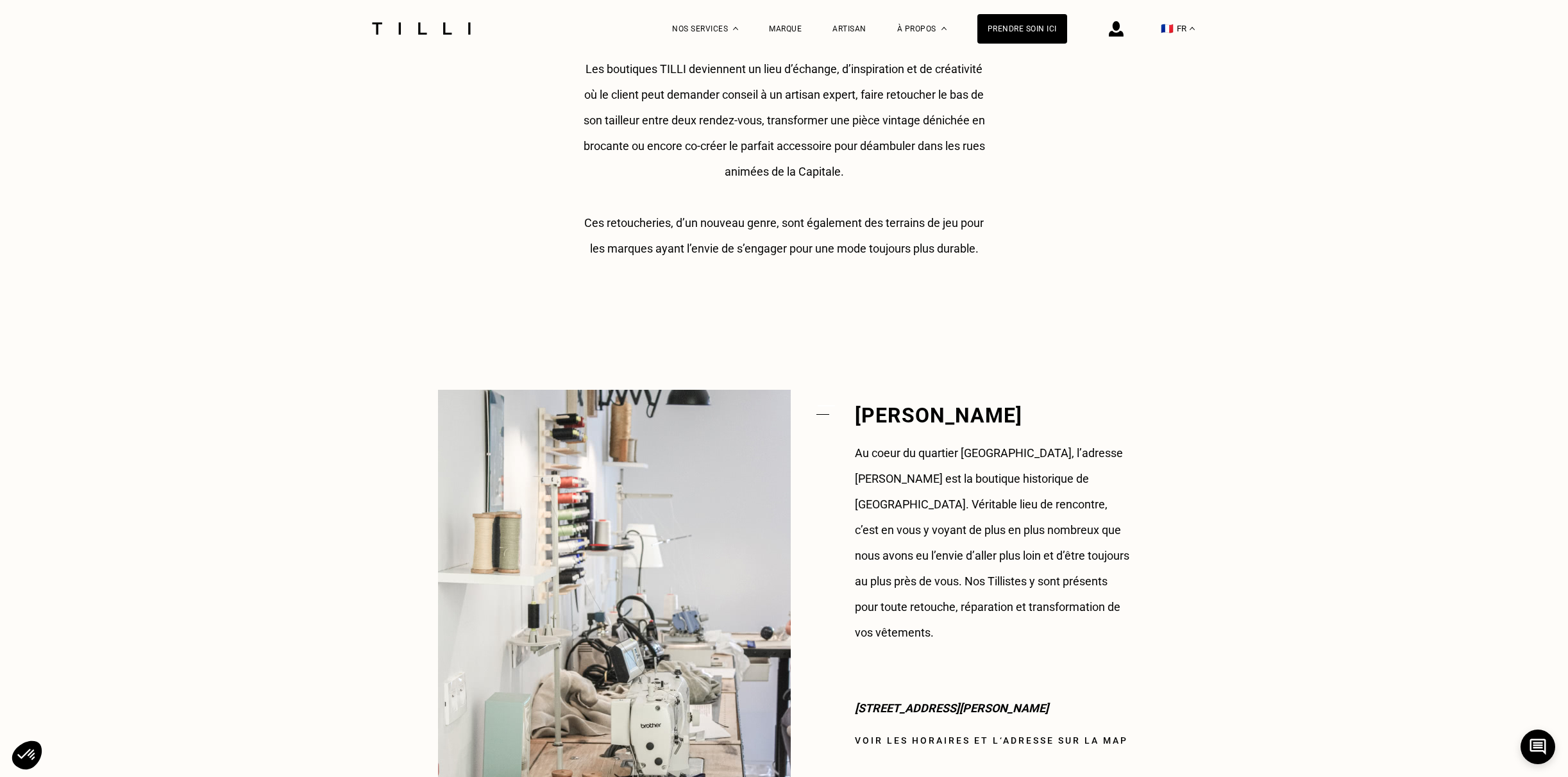
scroll to position [841, 0]
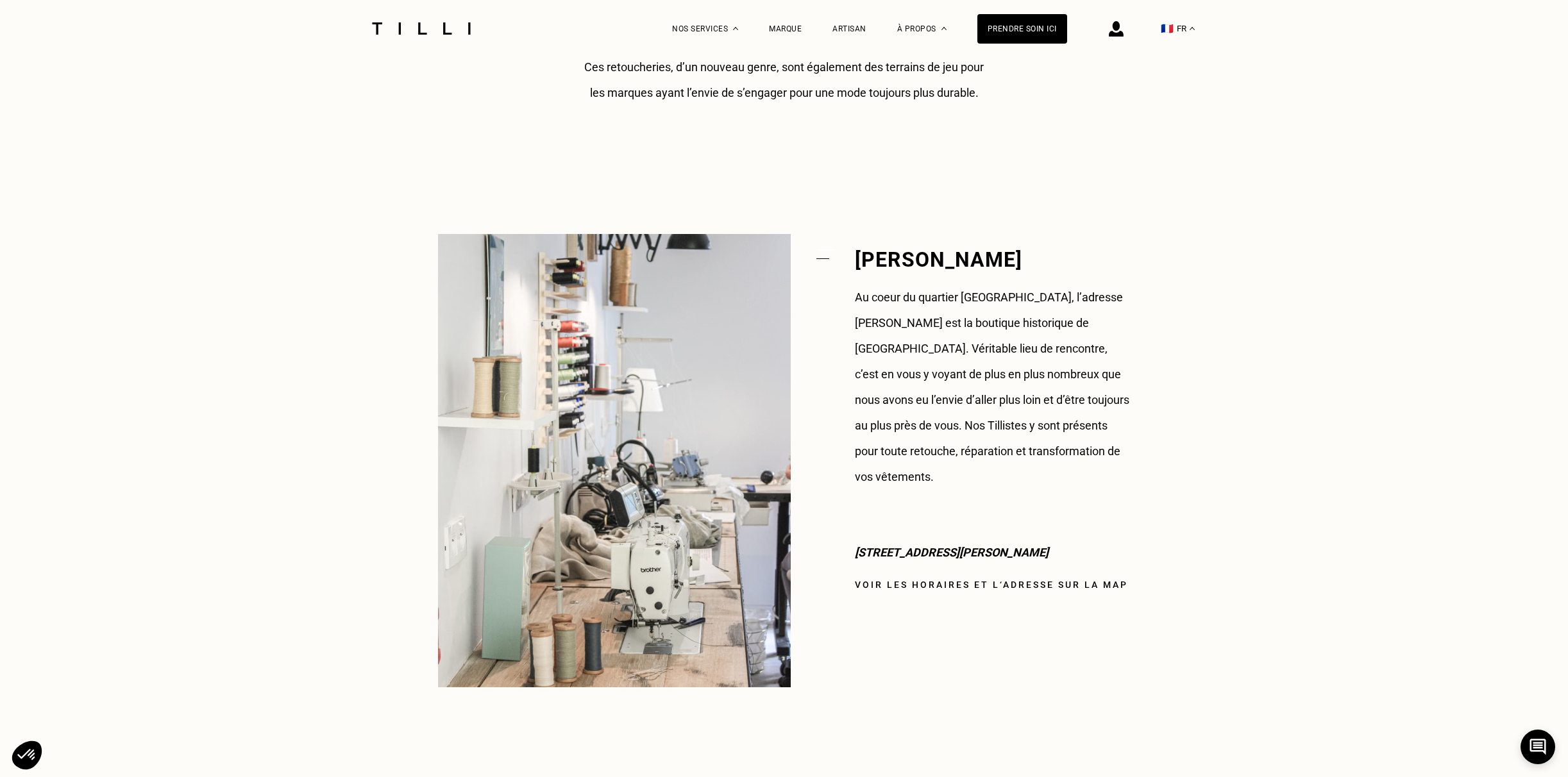
click at [912, 579] on link "Voir les horaires et l‘adresse sur la map" at bounding box center [991, 584] width 273 height 10
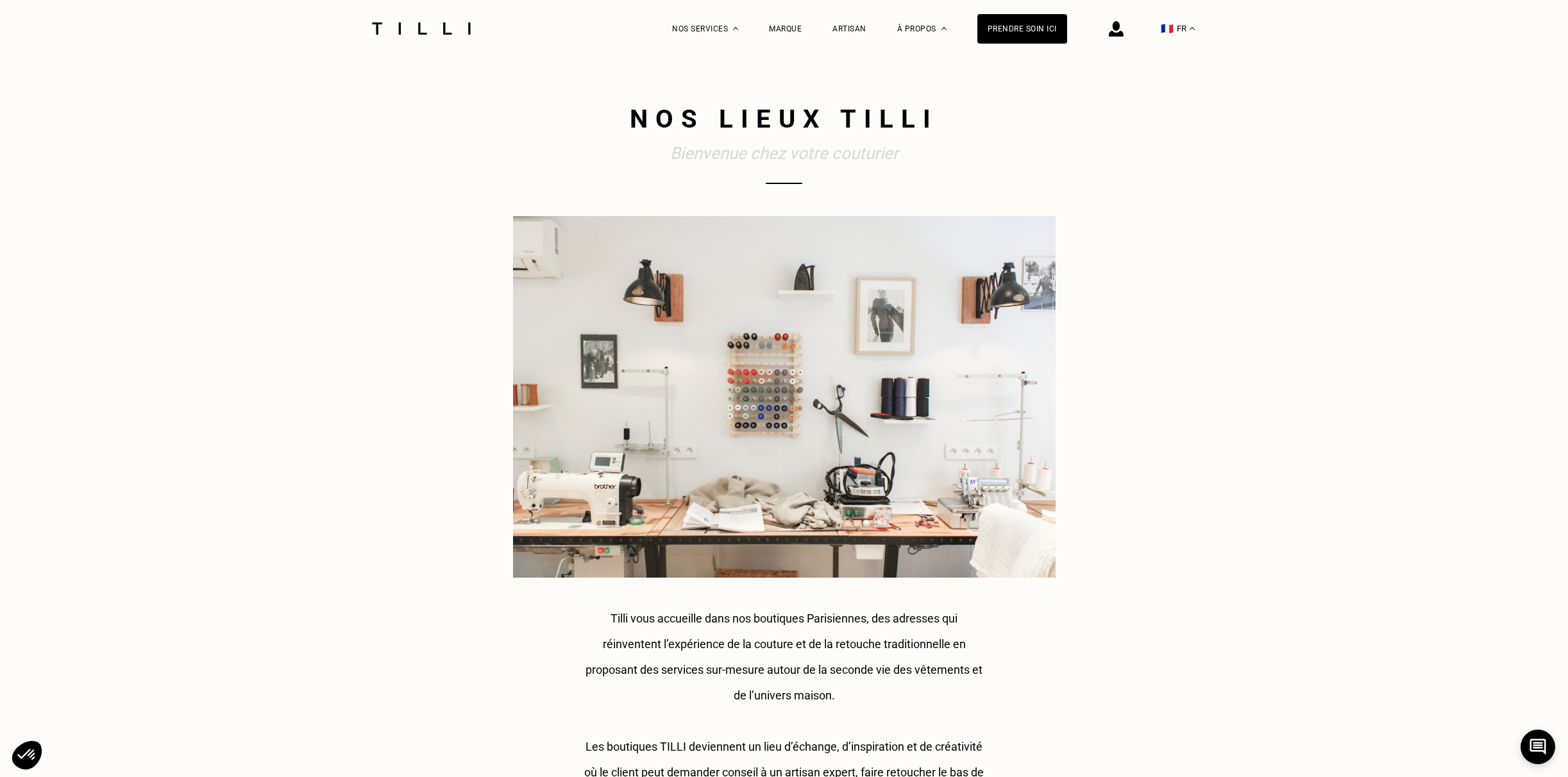
scroll to position [0, 0]
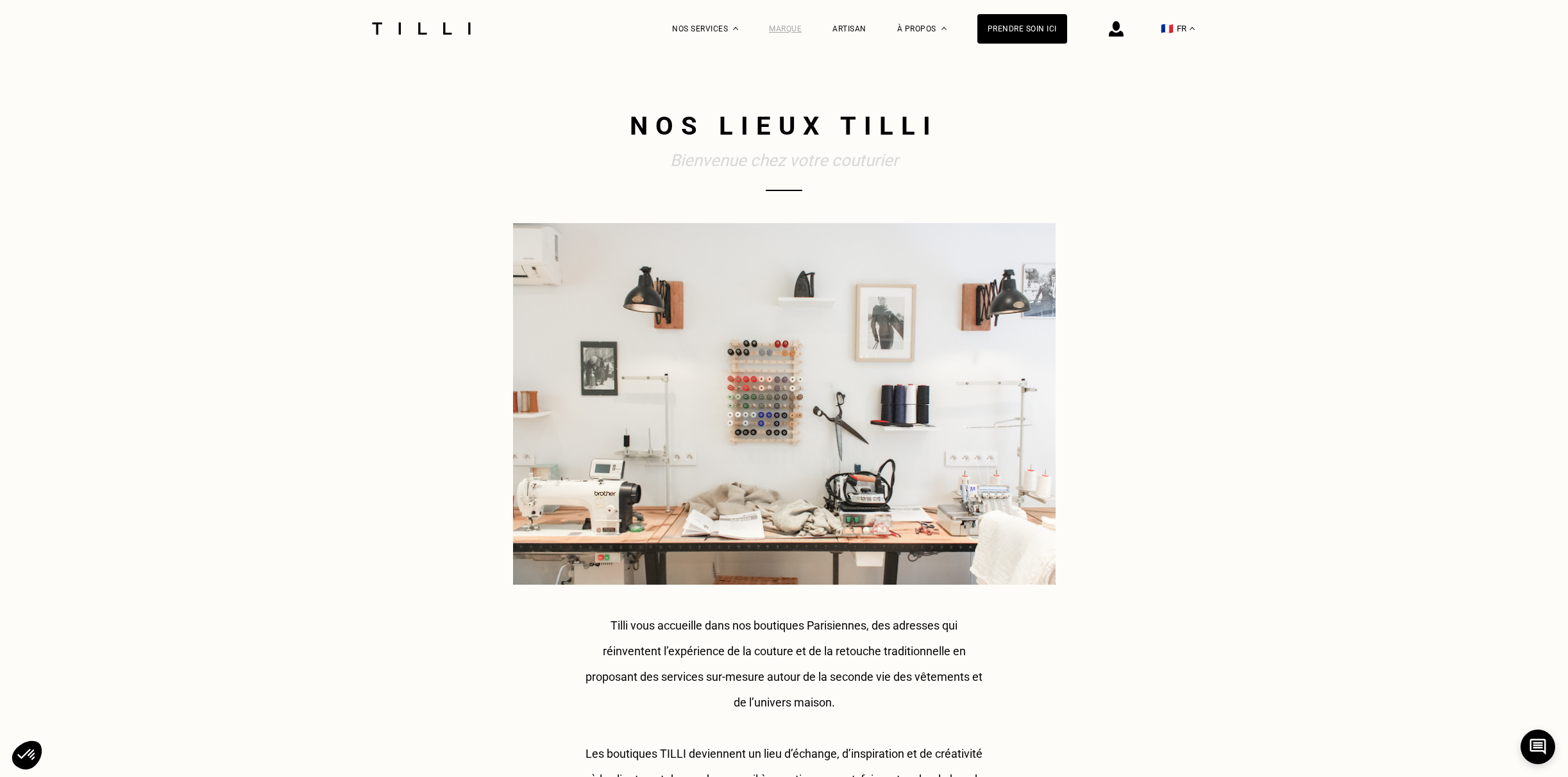
click at [793, 29] on div "Marque" at bounding box center [785, 29] width 32 height 9
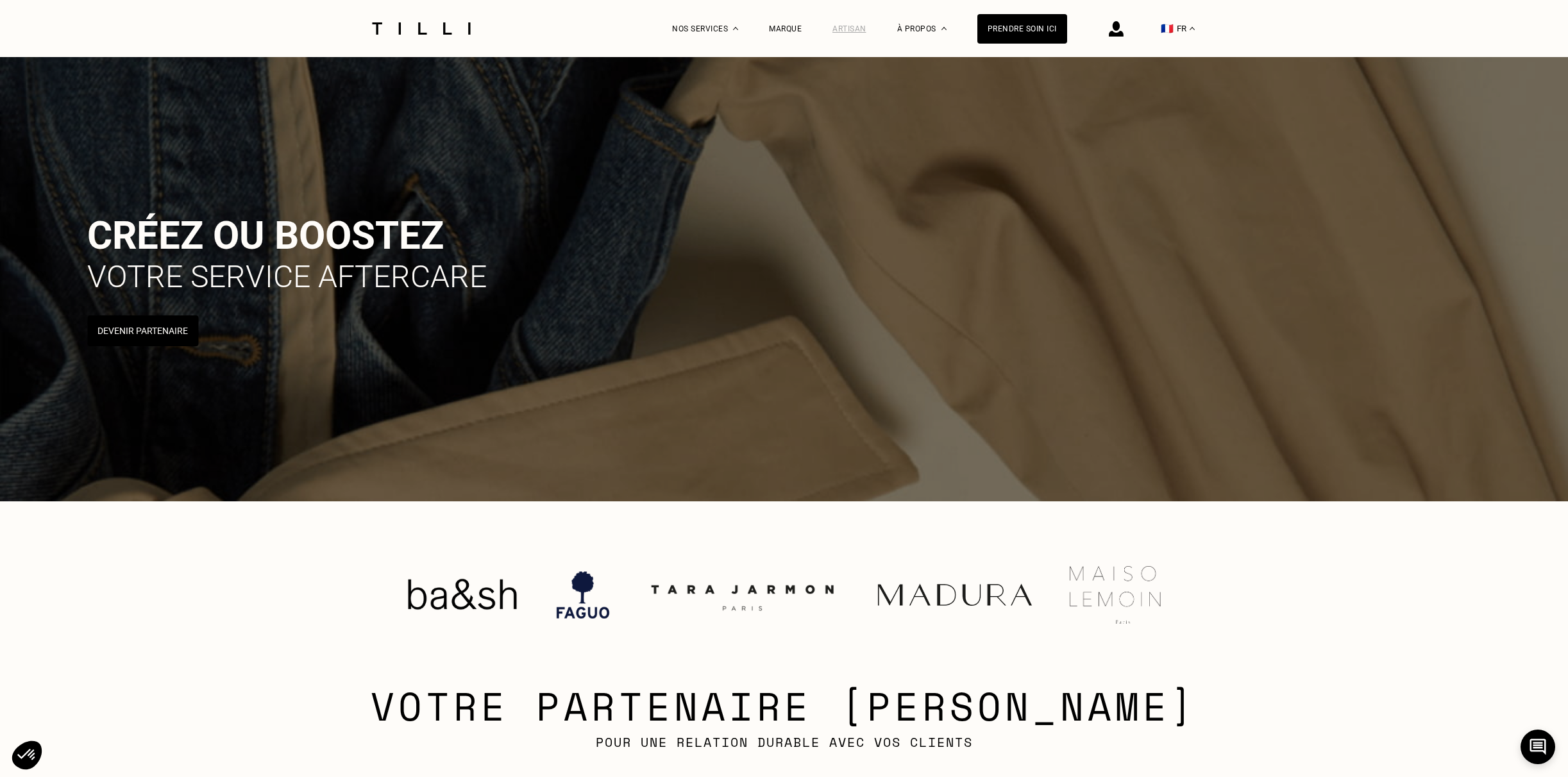
click at [852, 27] on div "Artisan" at bounding box center [850, 29] width 34 height 9
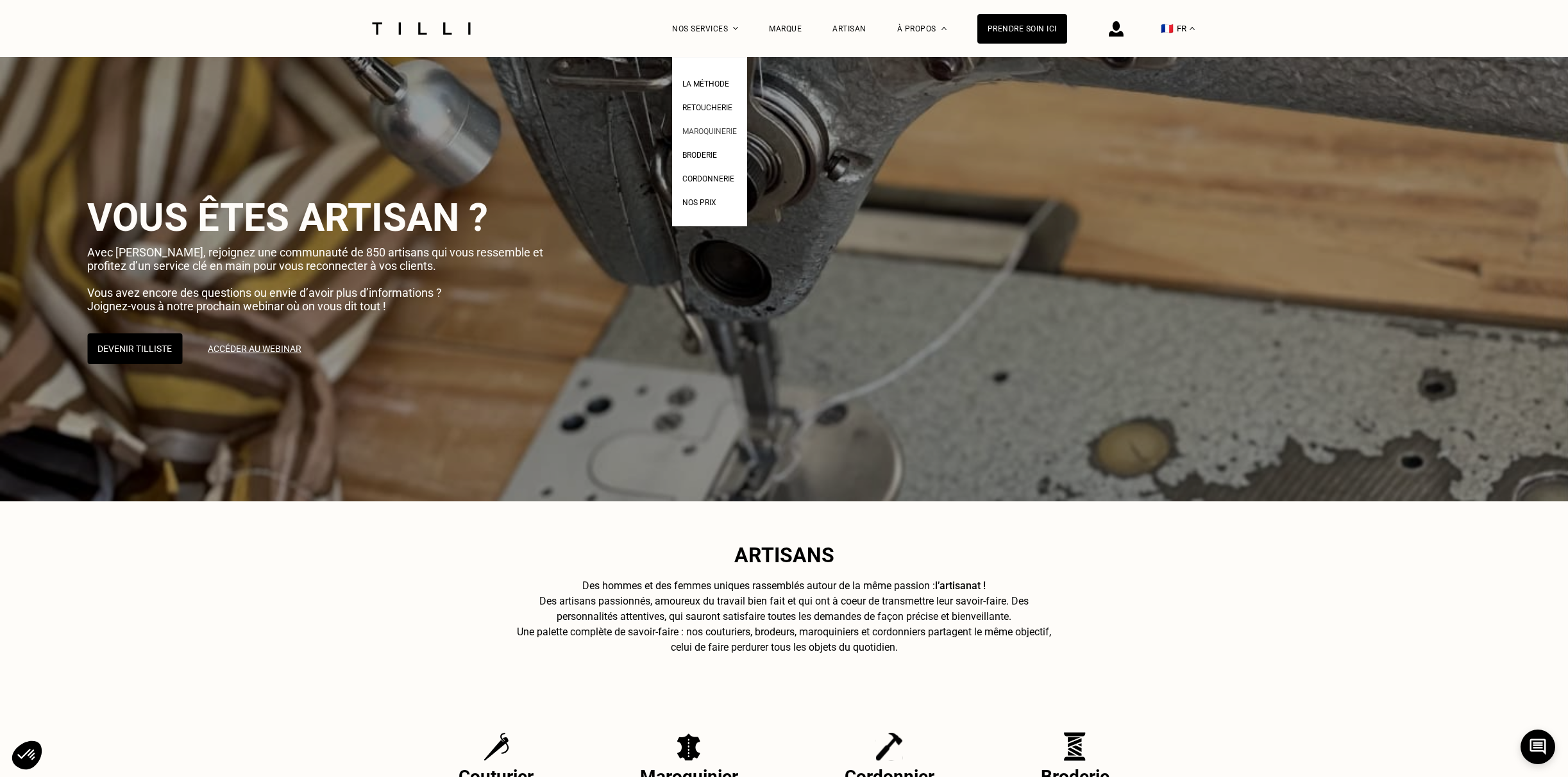
click at [708, 133] on span "Maroquinerie" at bounding box center [709, 130] width 54 height 9
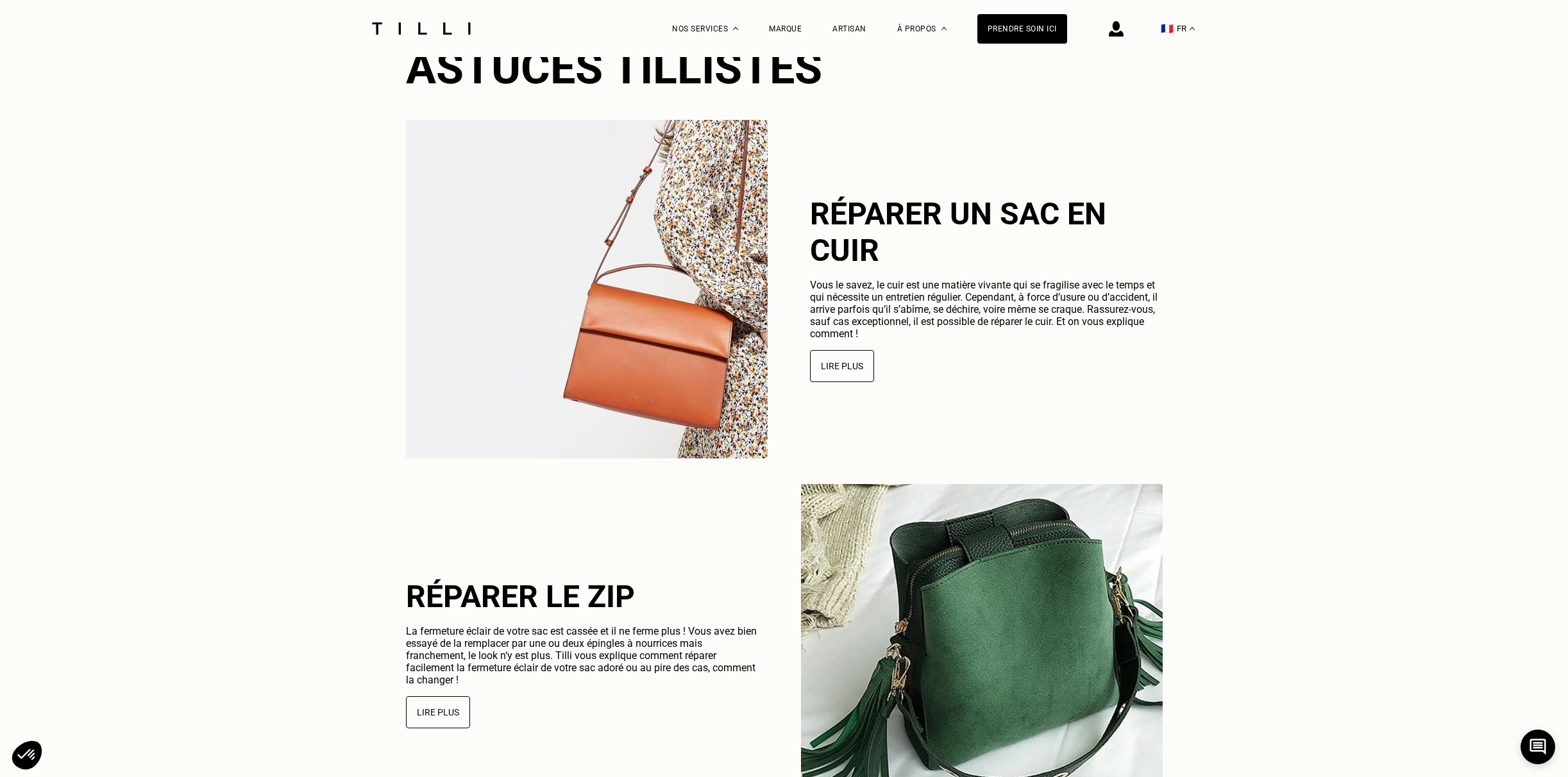
scroll to position [3320, 0]
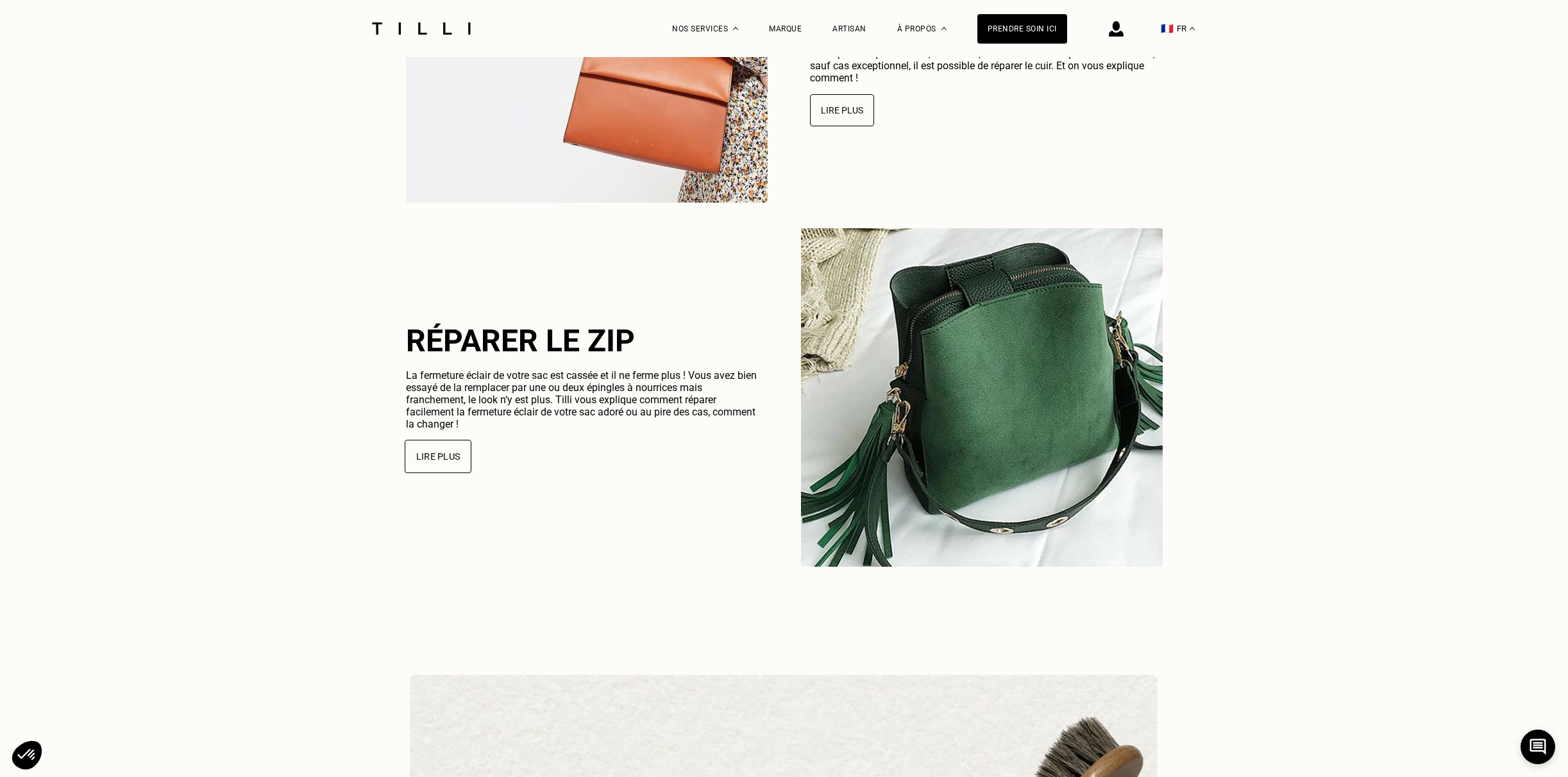
click at [450, 456] on button "Lire plus" at bounding box center [438, 456] width 67 height 33
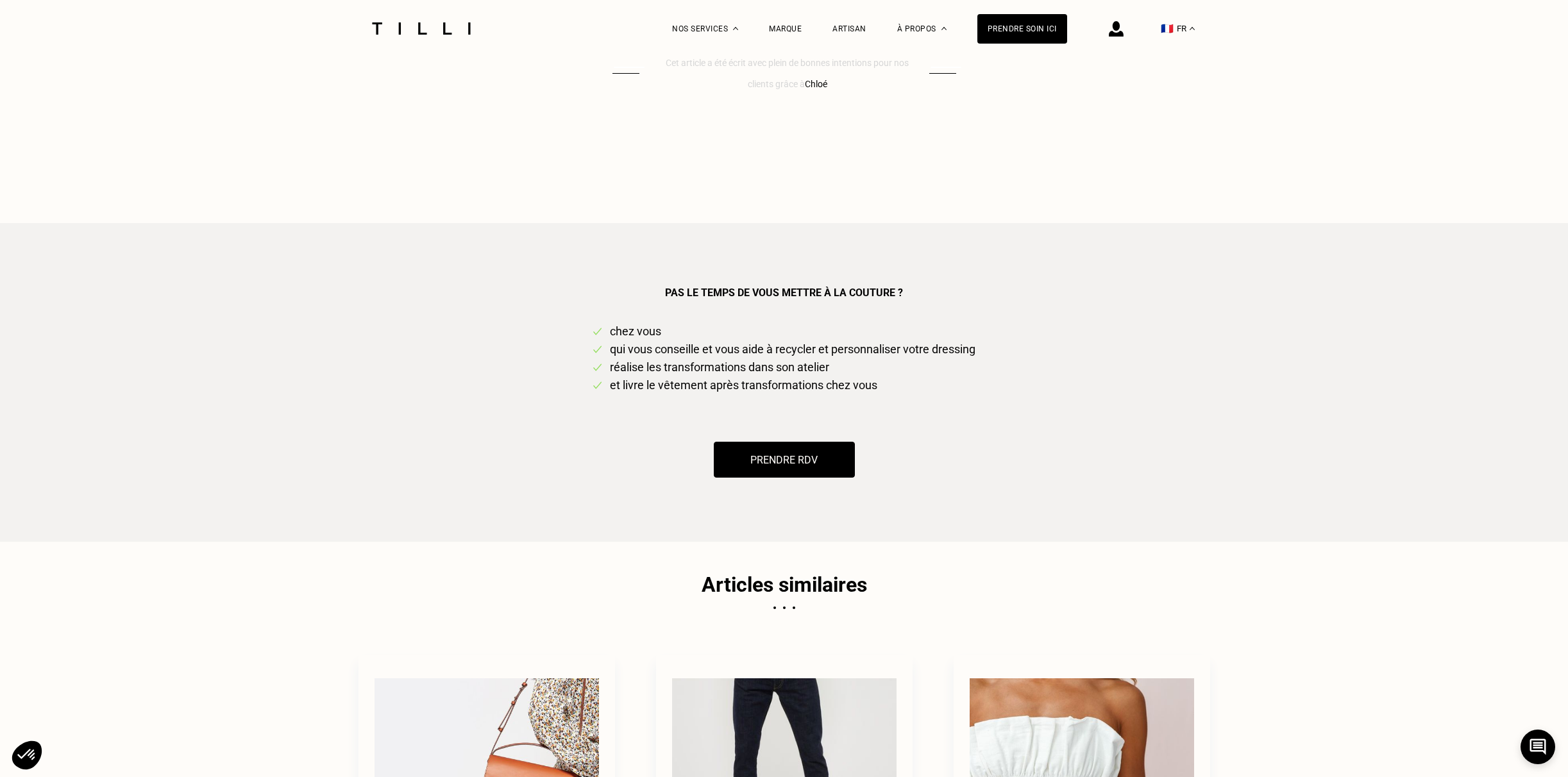
scroll to position [1909, 0]
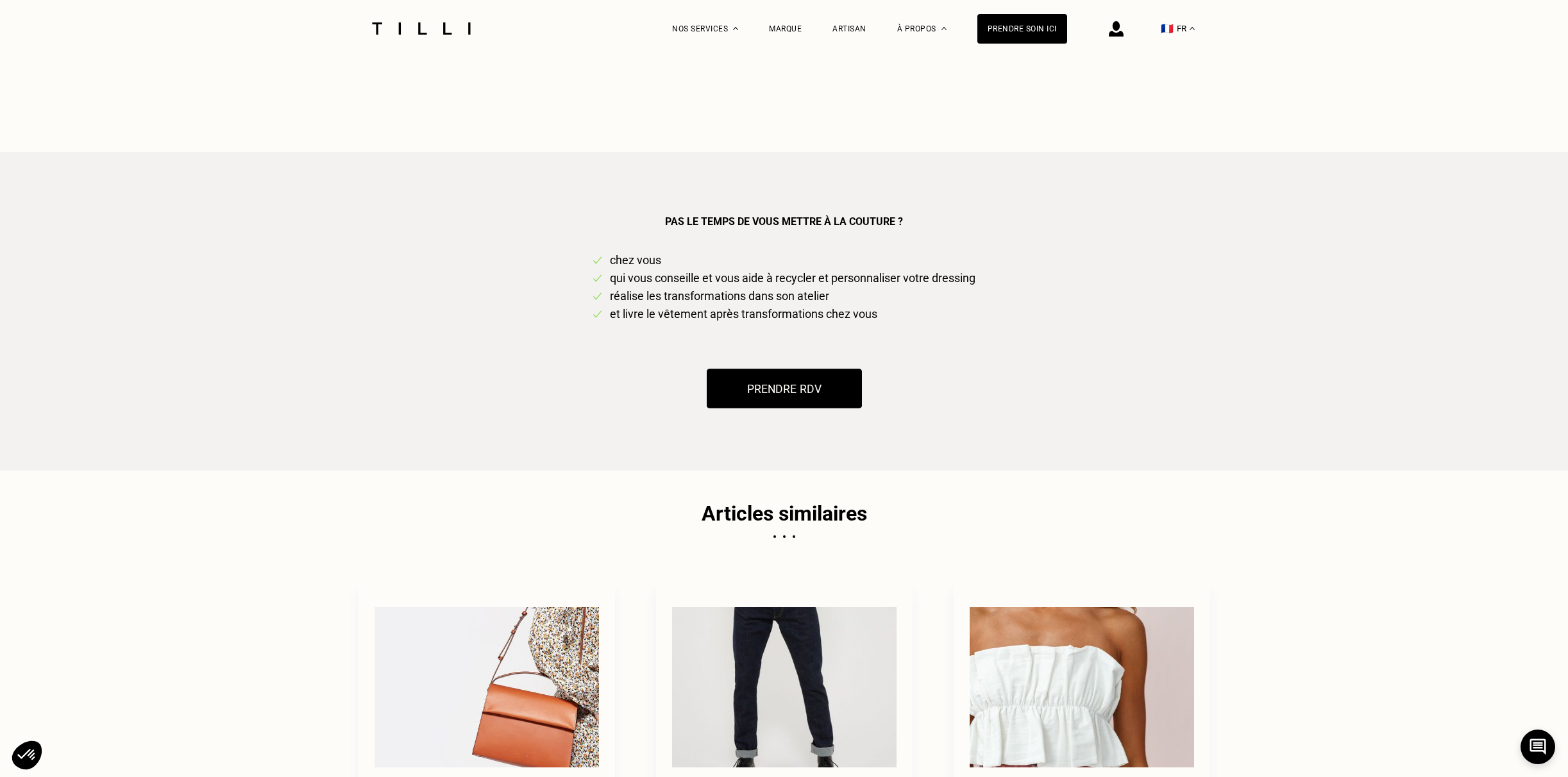
click at [788, 408] on button "Prendre RDV" at bounding box center [784, 389] width 155 height 40
select select "FR"
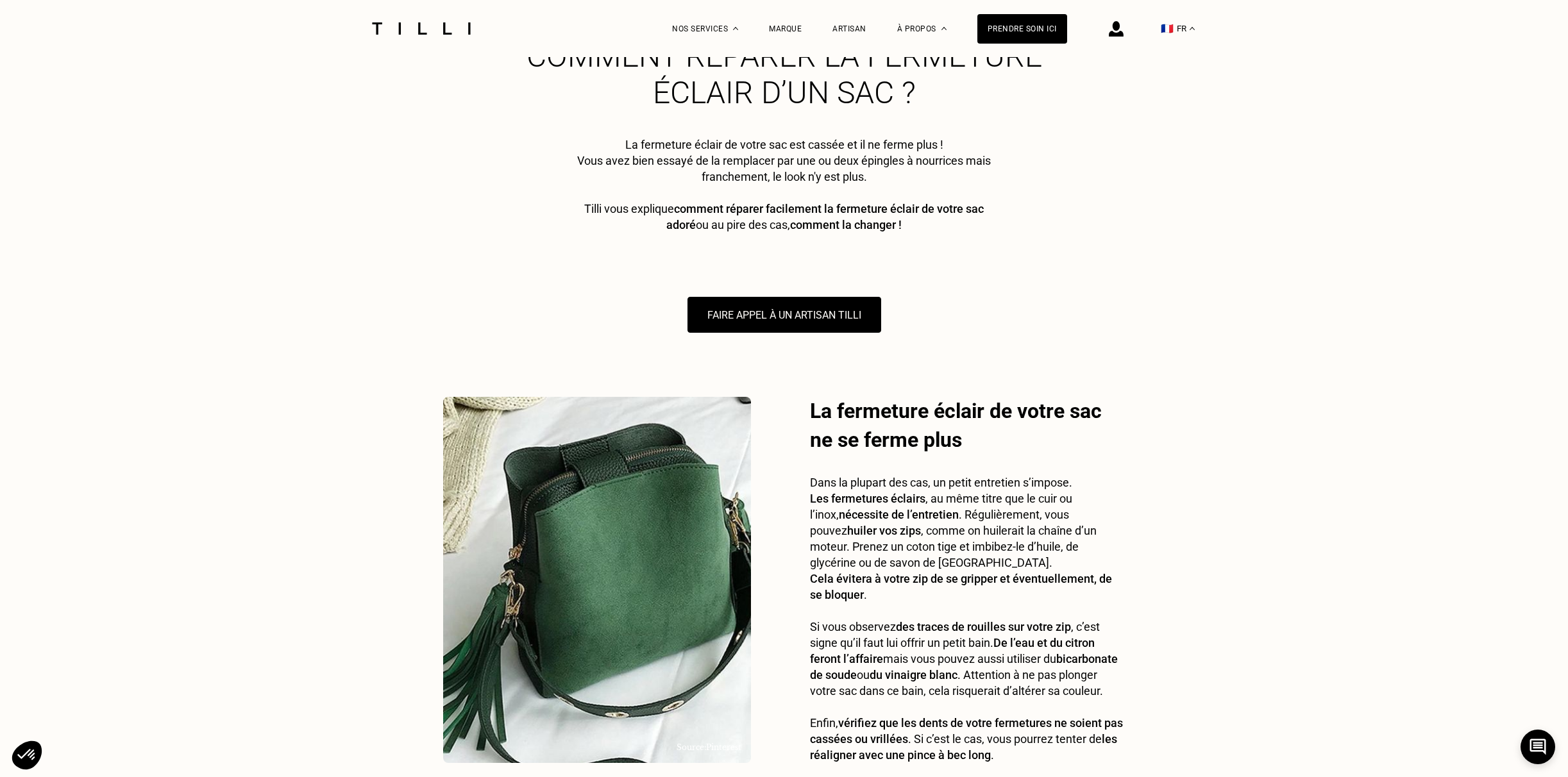
scroll to position [204, 0]
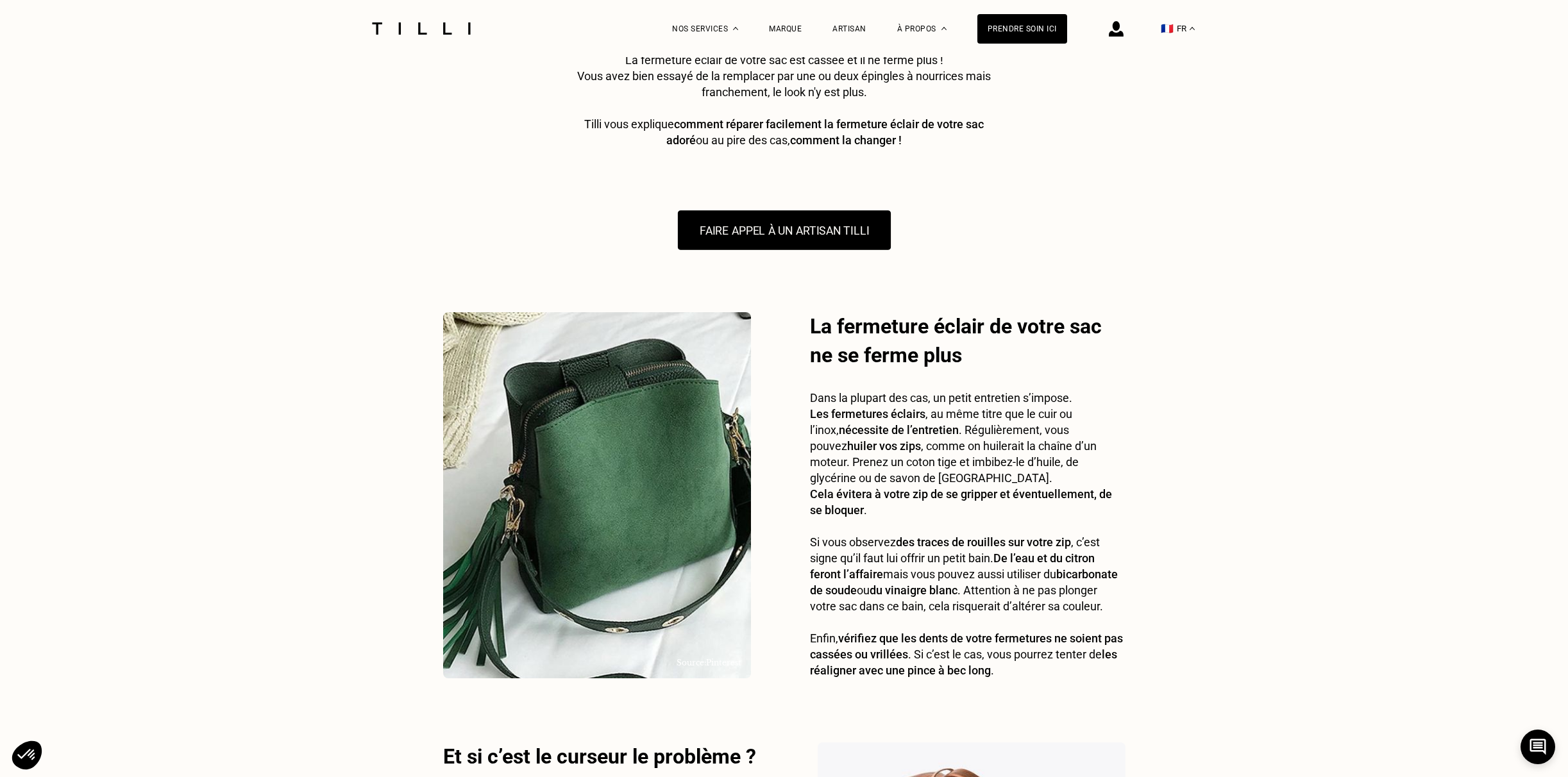
click at [773, 225] on button "FAIRE APPEL À UN ARTISAN TILLI" at bounding box center [784, 230] width 213 height 40
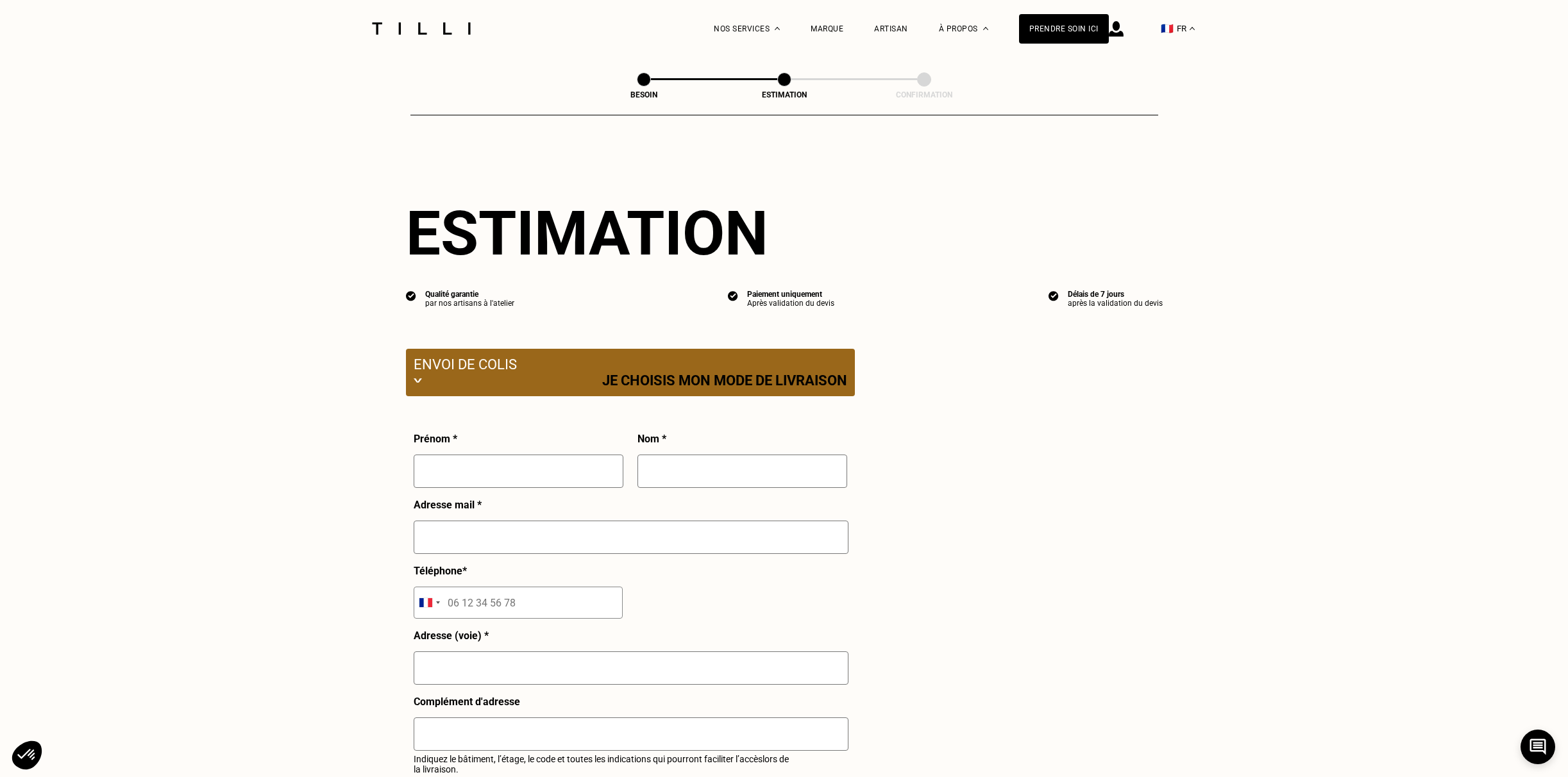
select select "FR"
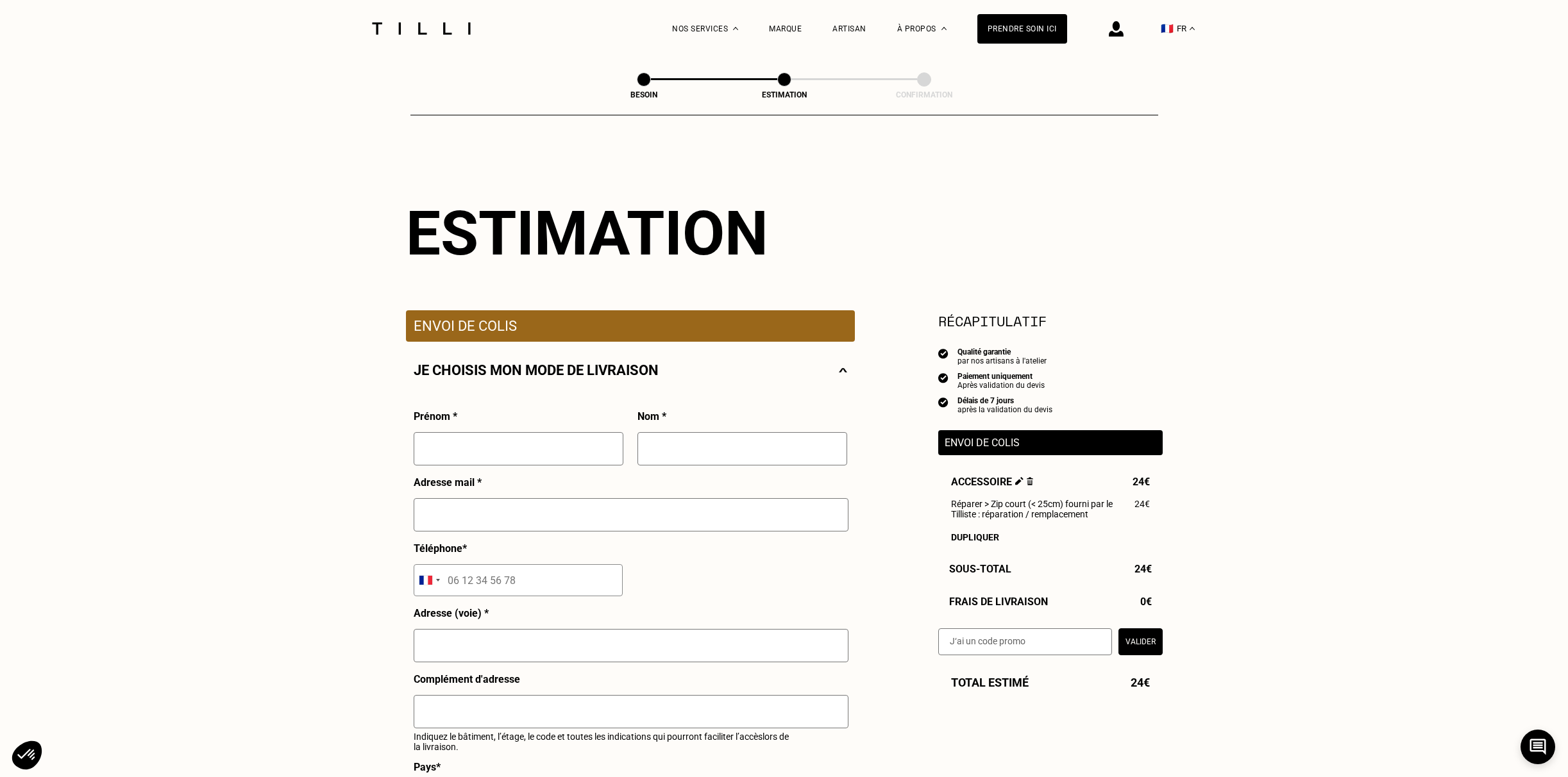
click at [1030, 481] on img at bounding box center [1029, 481] width 7 height 9
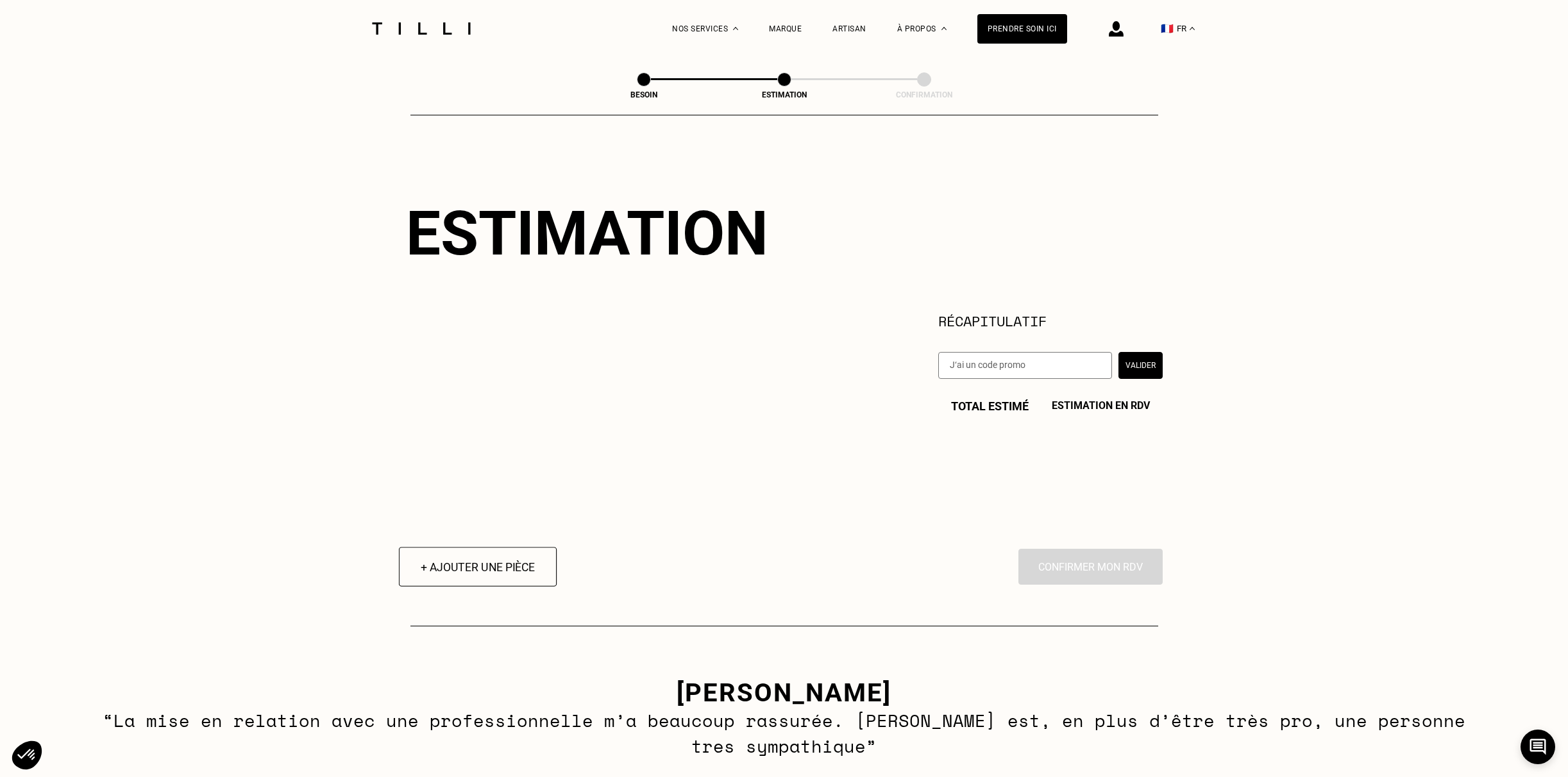
click at [500, 574] on button "+ Ajouter une pièce" at bounding box center [478, 567] width 158 height 40
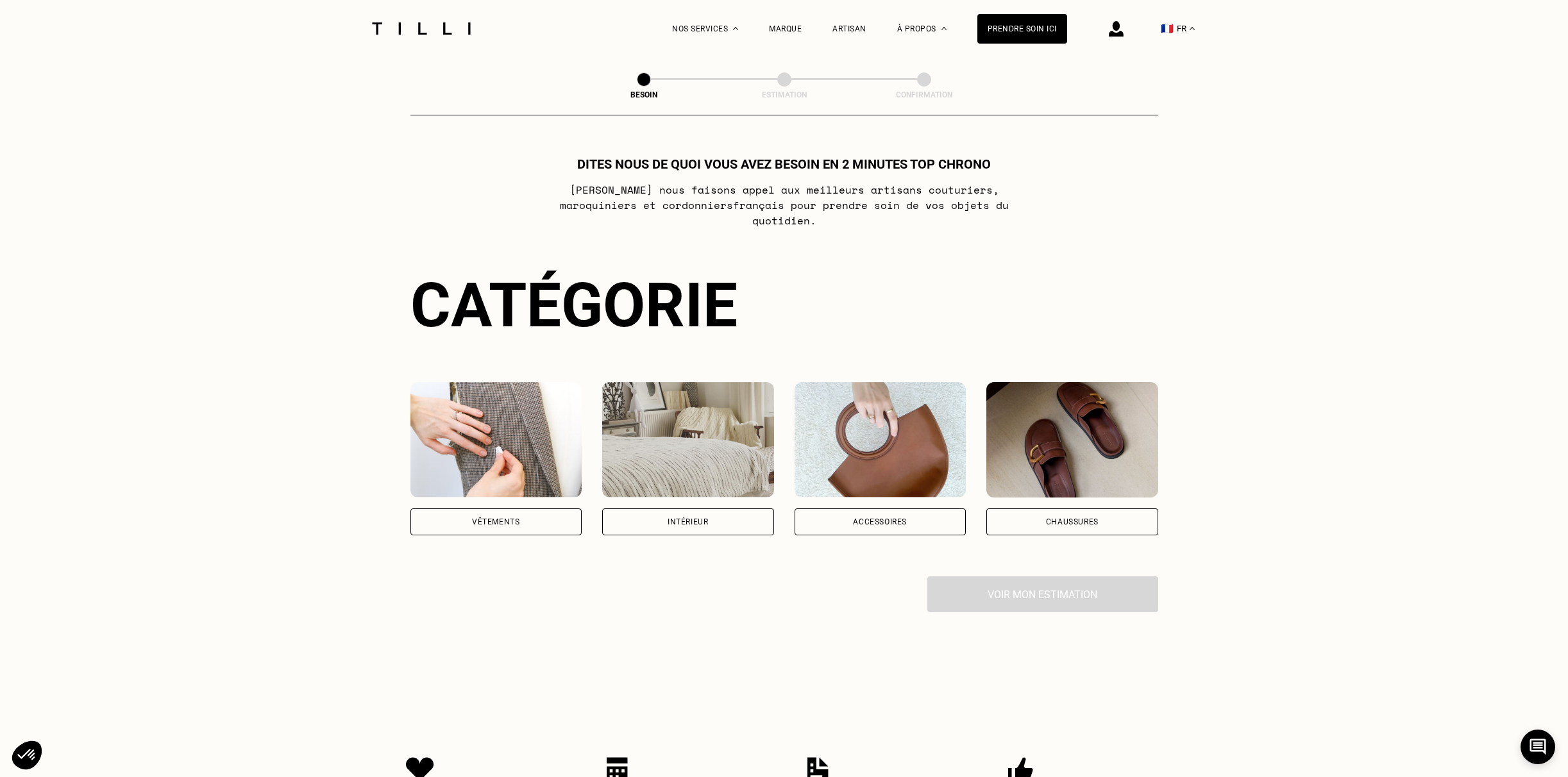
click at [931, 509] on div "Accessoires" at bounding box center [880, 522] width 172 height 27
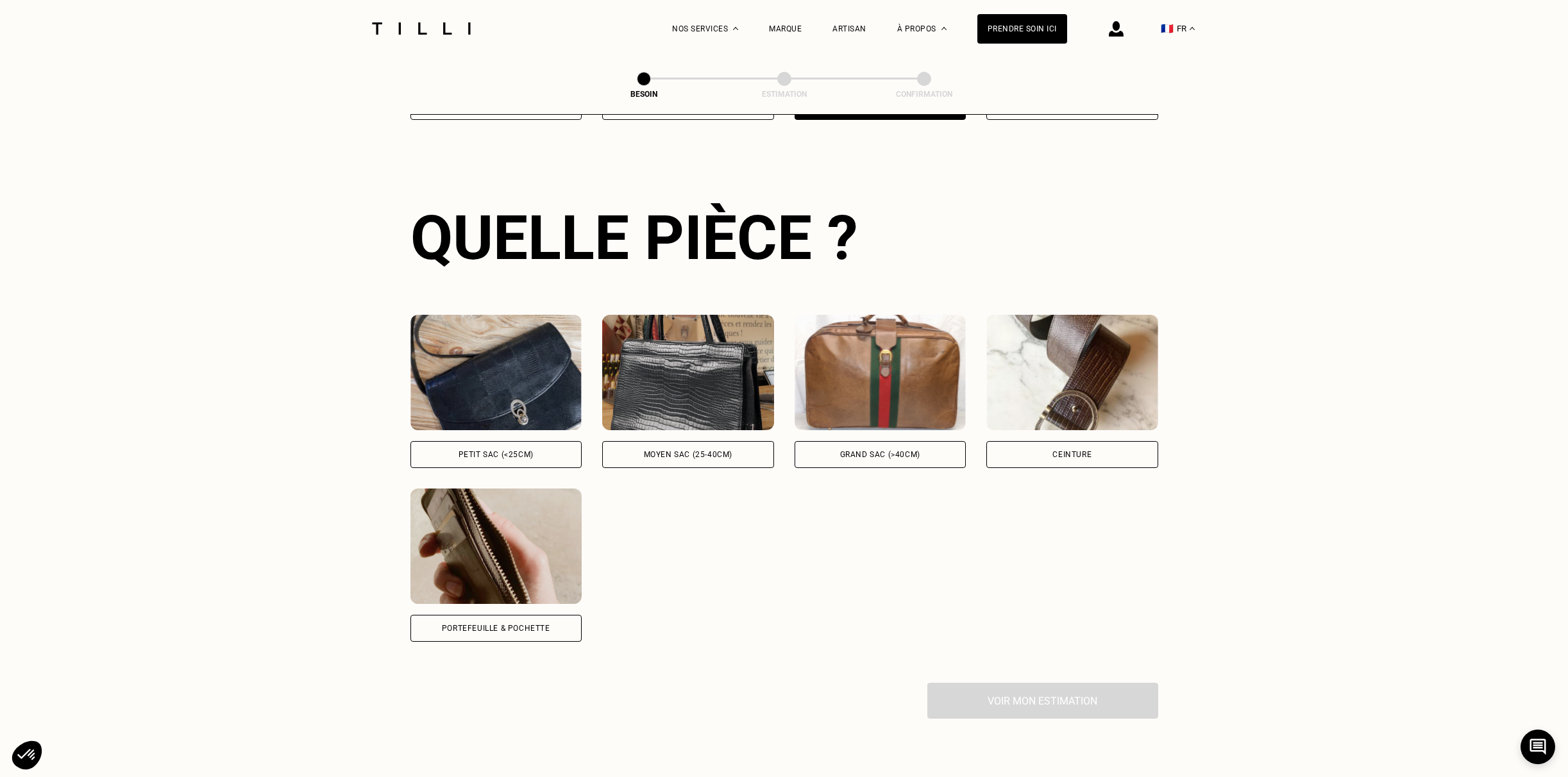
scroll to position [418, 0]
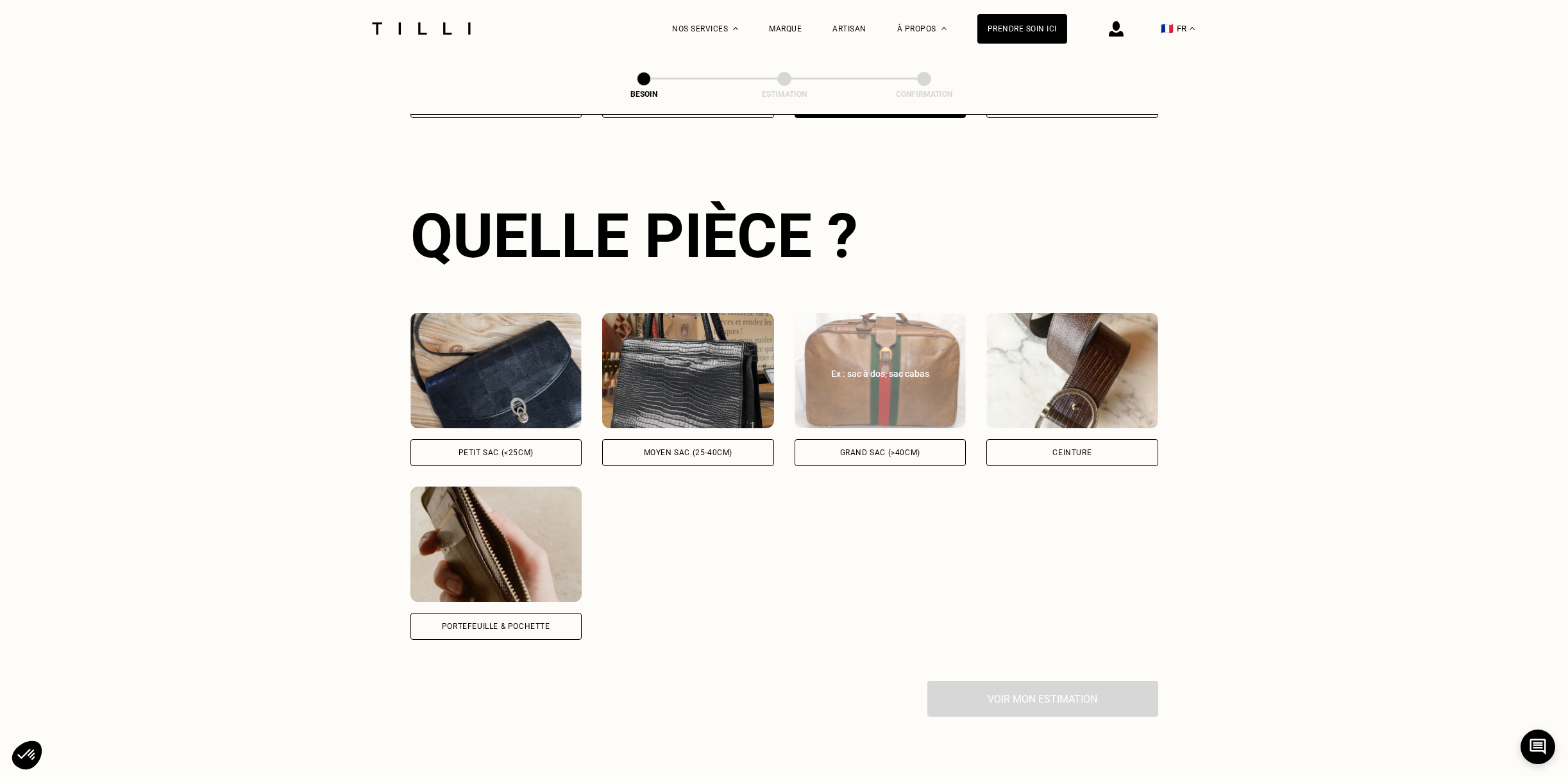
click at [900, 449] on div "Grand sac (>40cm)" at bounding box center [880, 453] width 80 height 8
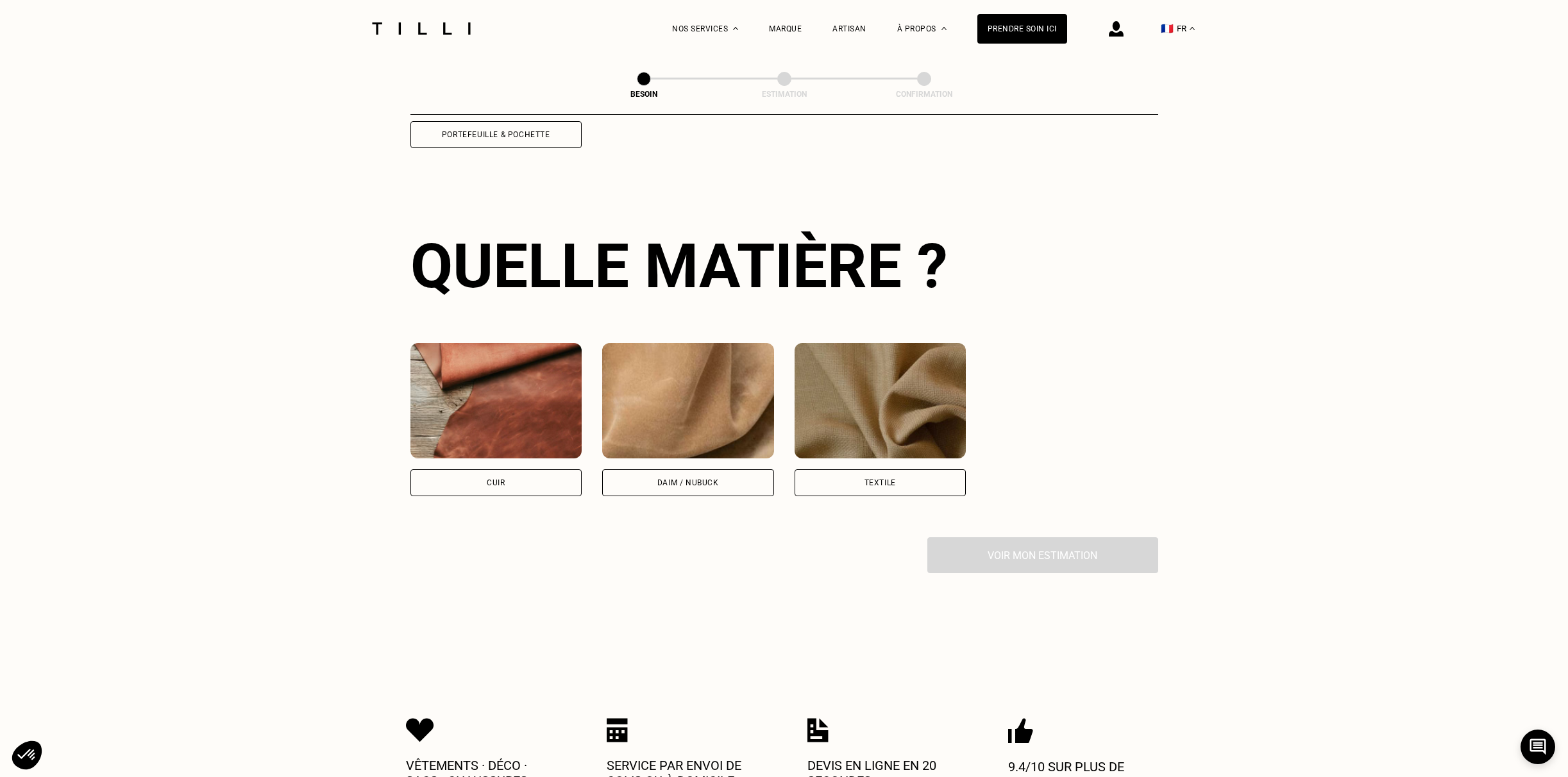
scroll to position [940, 0]
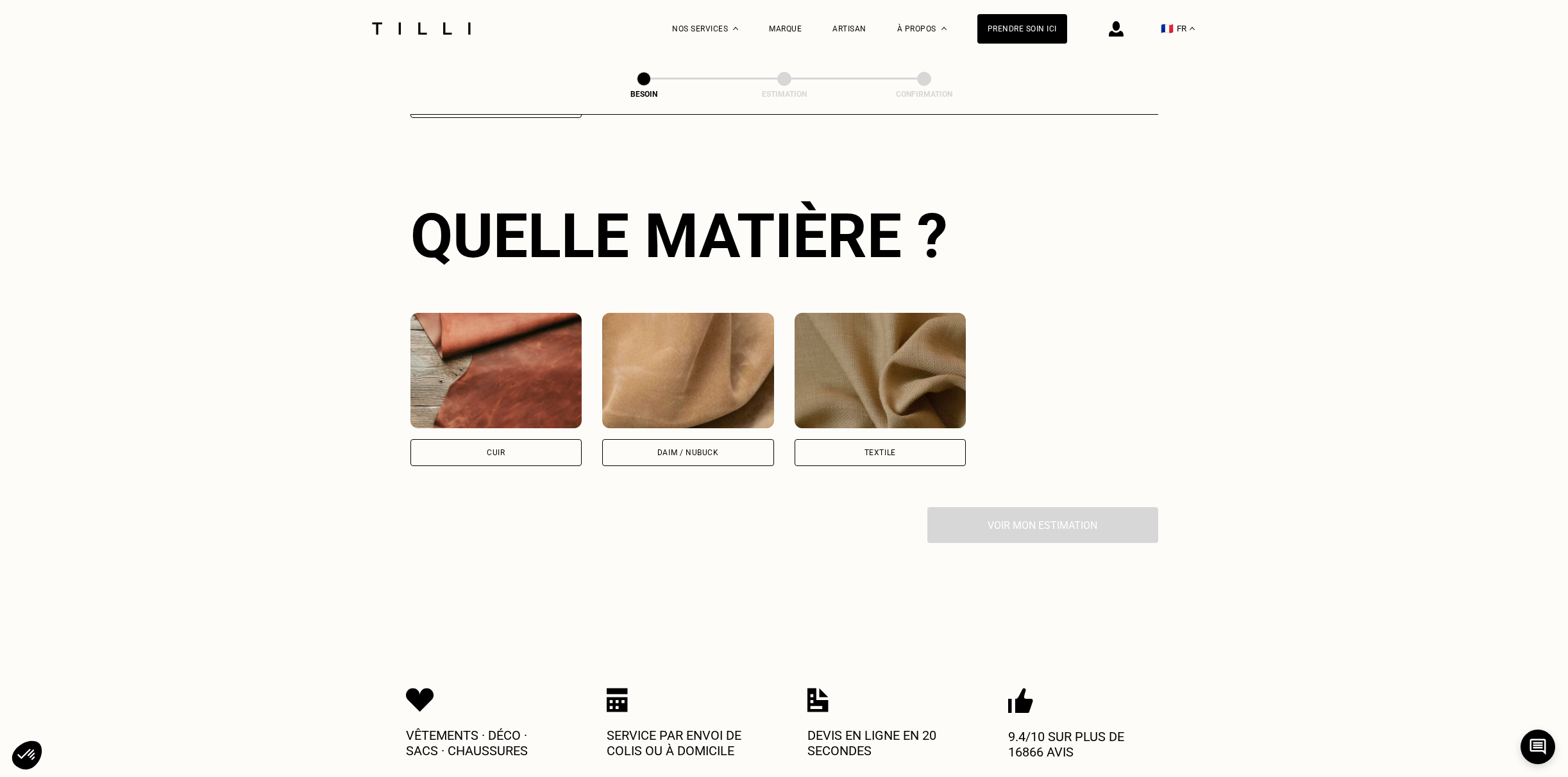
click at [864, 442] on div "Textile" at bounding box center [880, 453] width 172 height 27
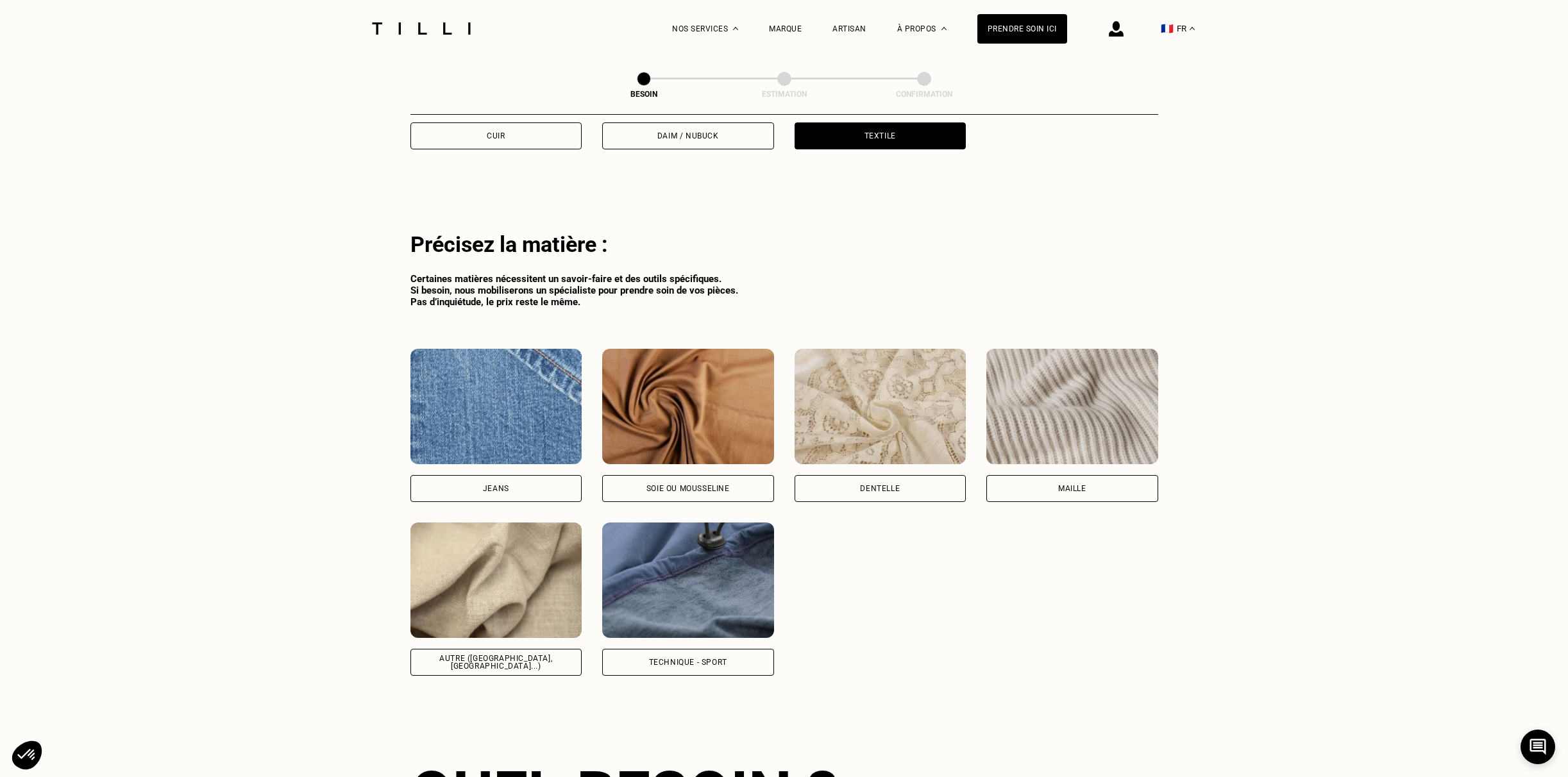
scroll to position [1254, 0]
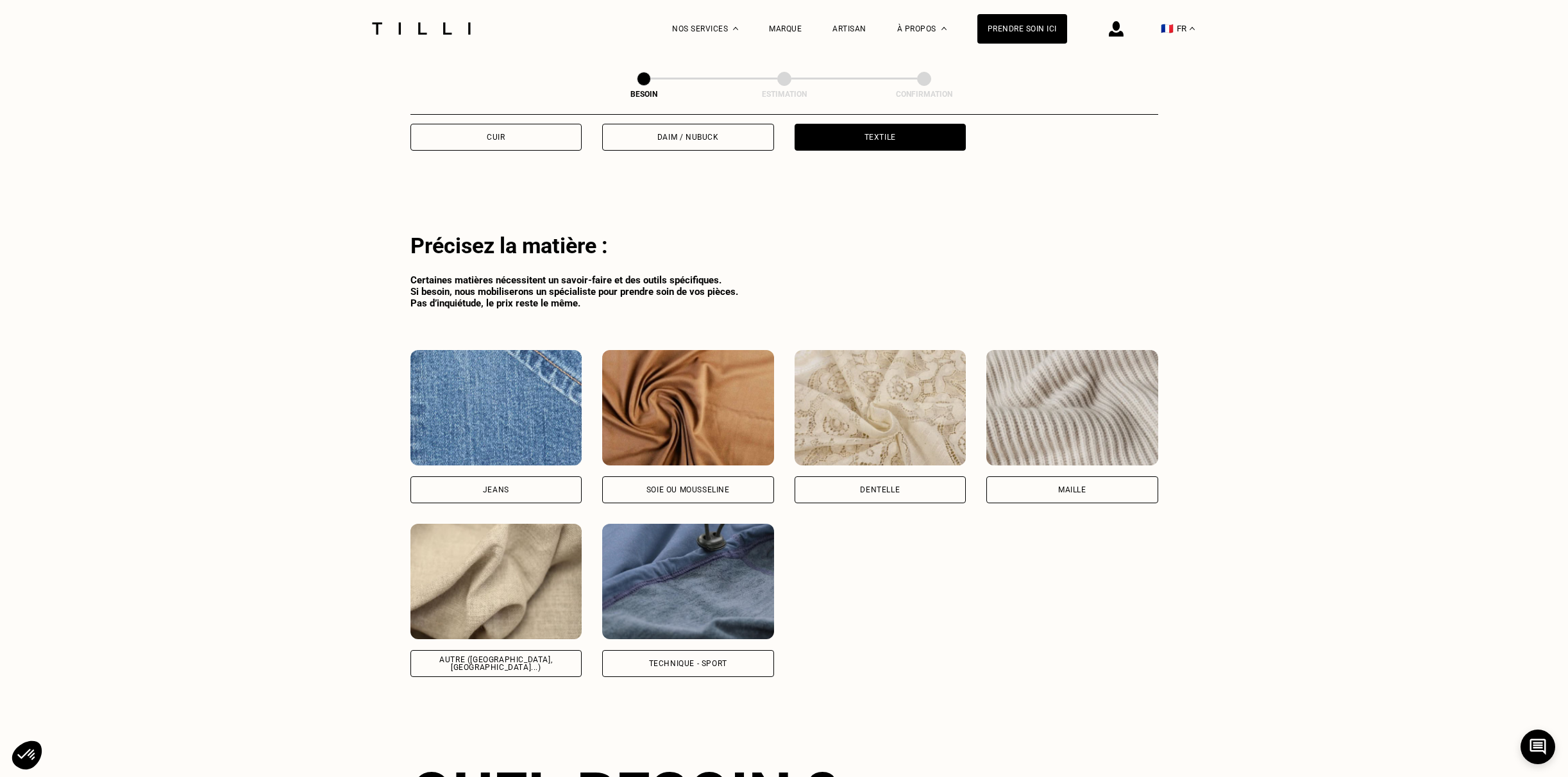
click at [731, 651] on div "Technique - Sport" at bounding box center [688, 664] width 172 height 27
select select "FR"
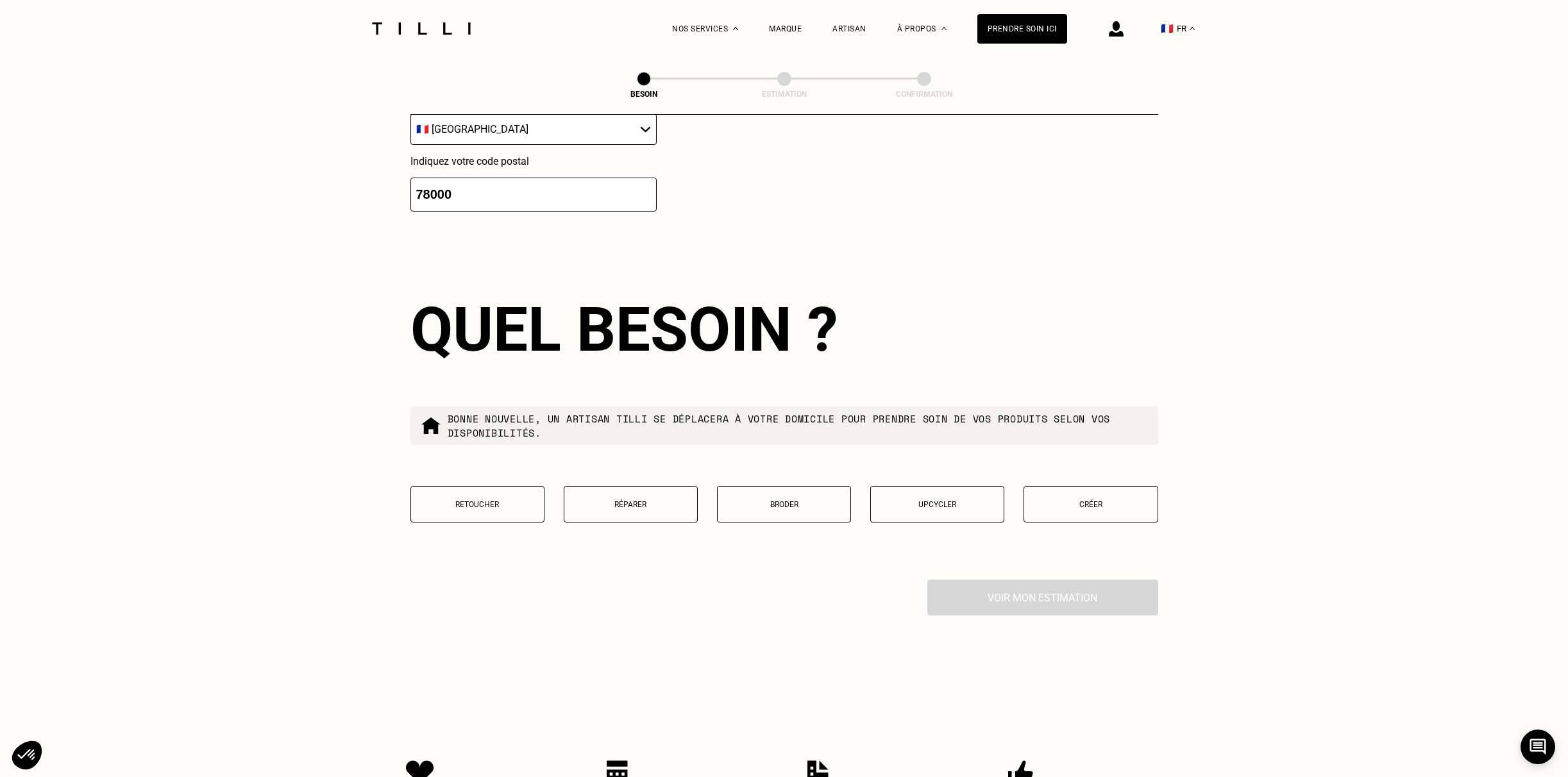
scroll to position [2039, 0]
click at [659, 498] on p "Réparer" at bounding box center [631, 502] width 120 height 9
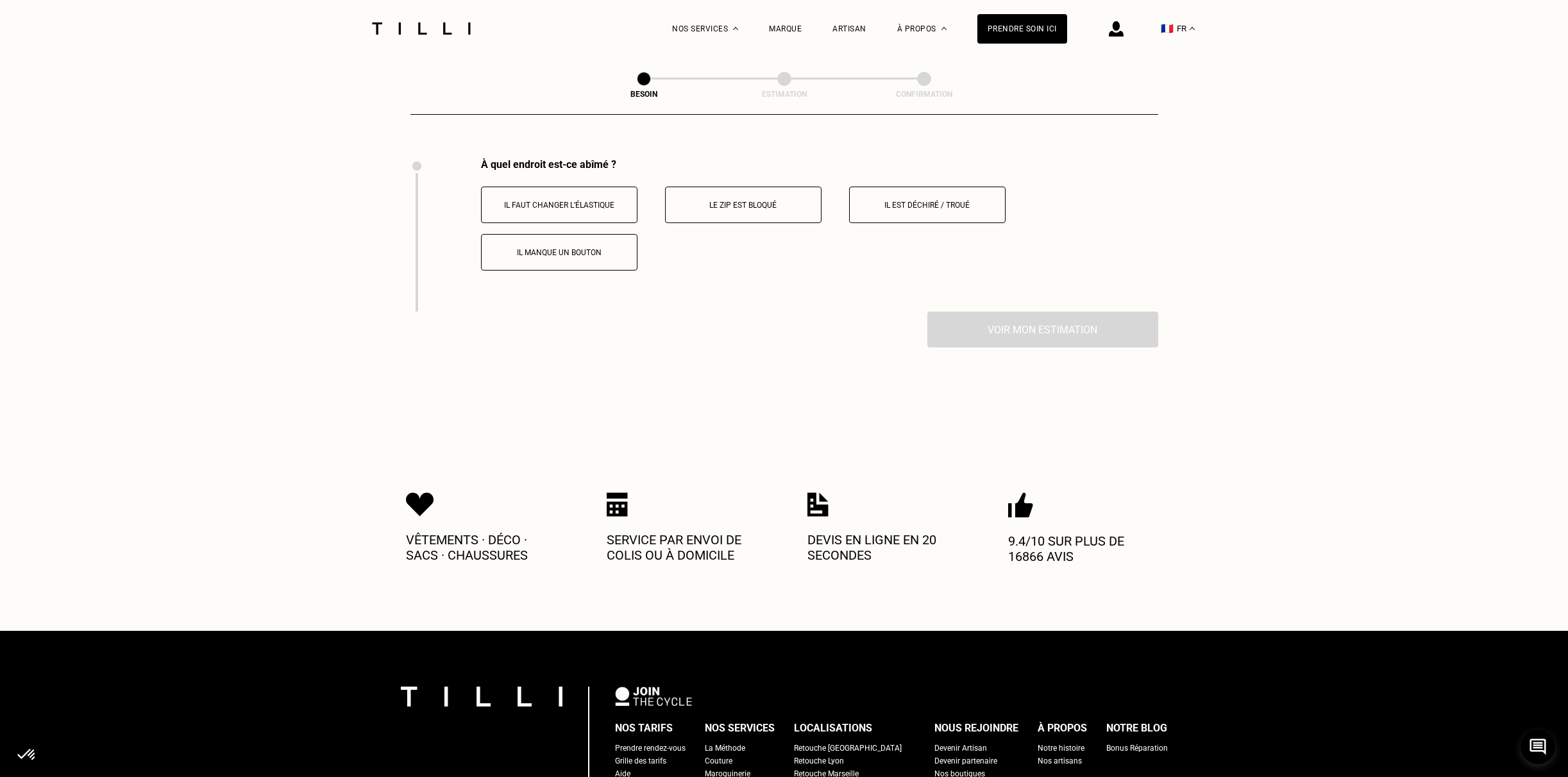
scroll to position [2347, 0]
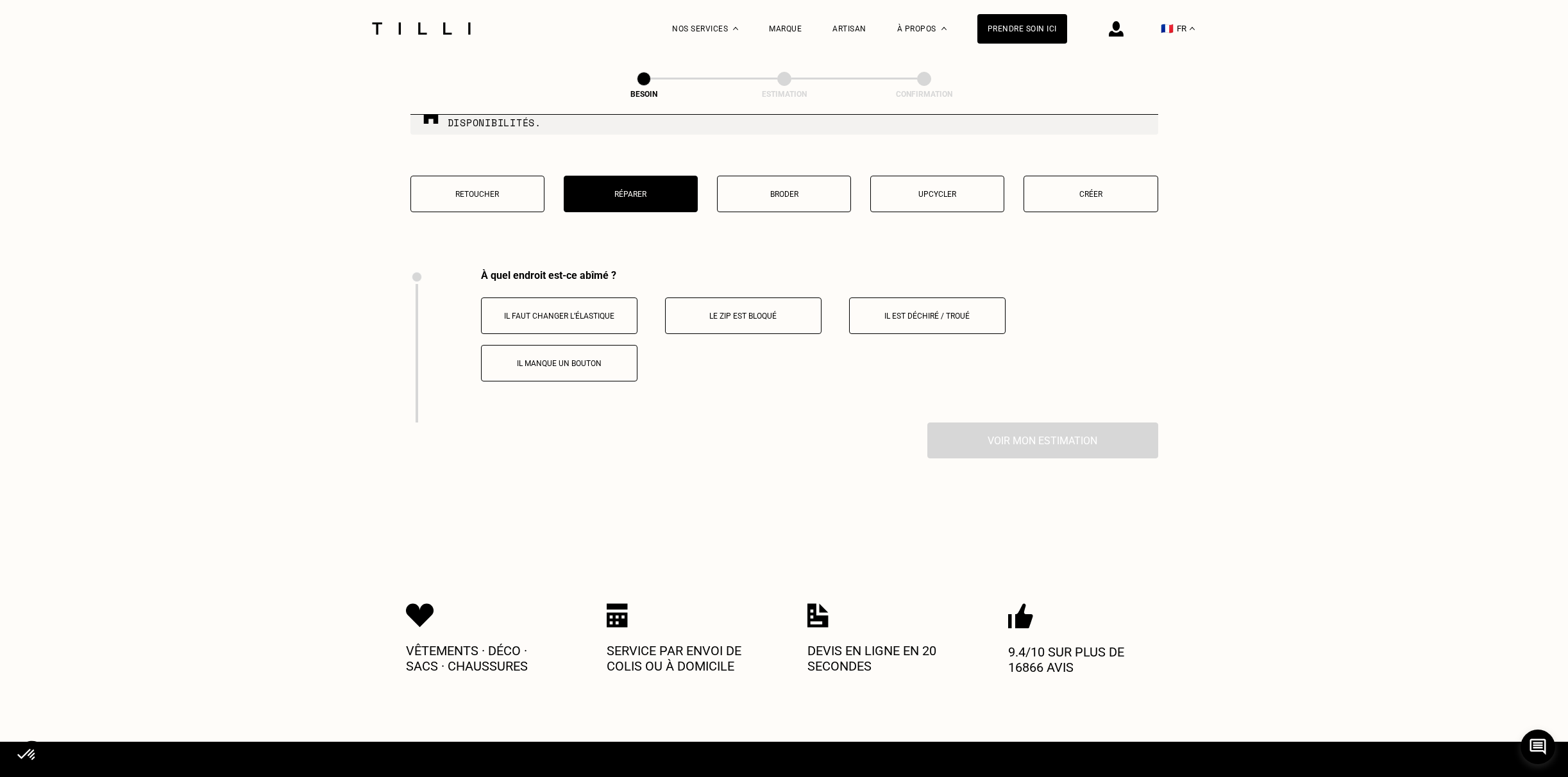
click at [729, 312] on p "Le zip est bloqué" at bounding box center [744, 316] width 143 height 9
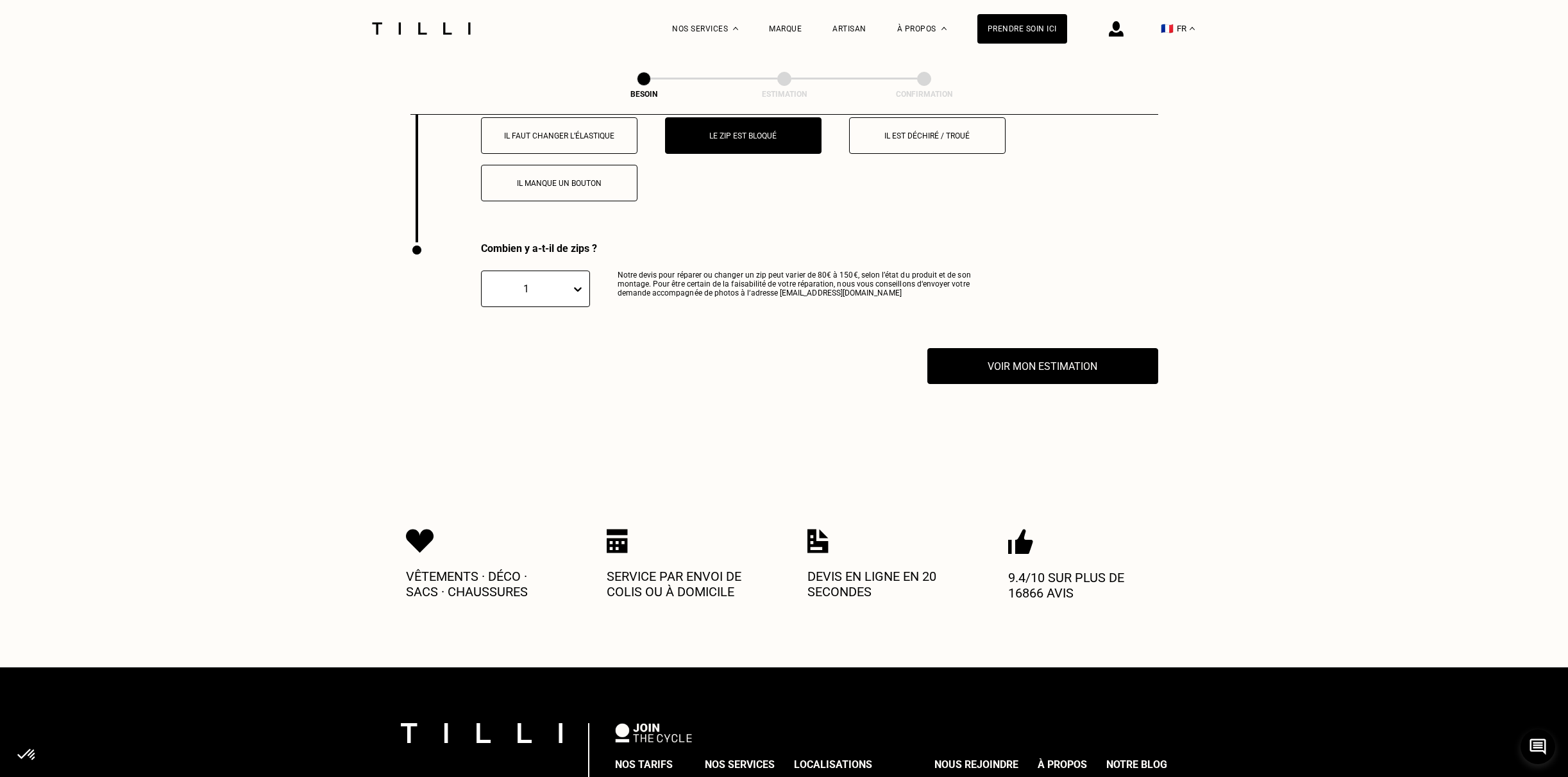
scroll to position [2524, 0]
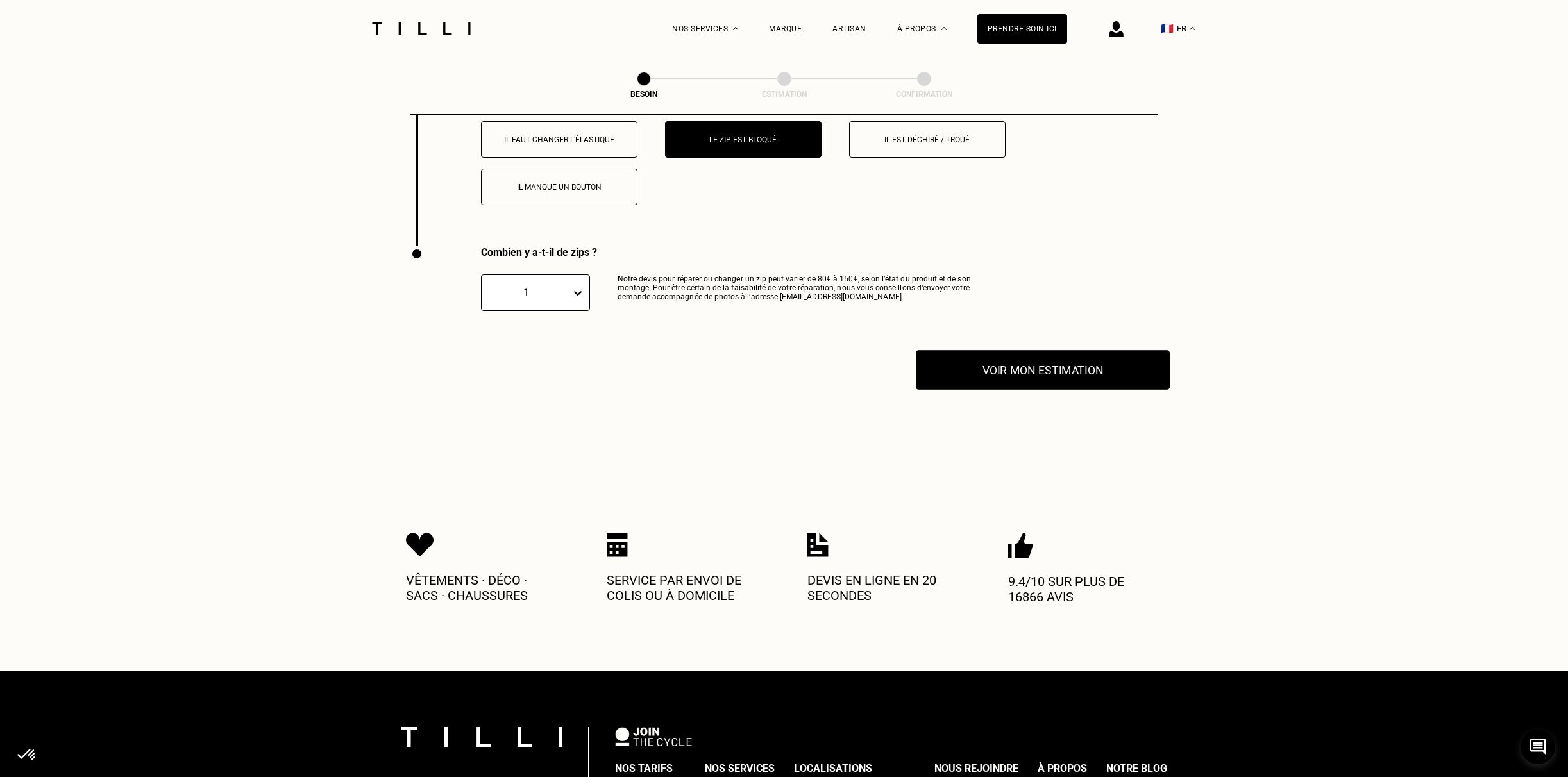
click at [1047, 350] on button "Voir mon estimation" at bounding box center [1043, 370] width 254 height 40
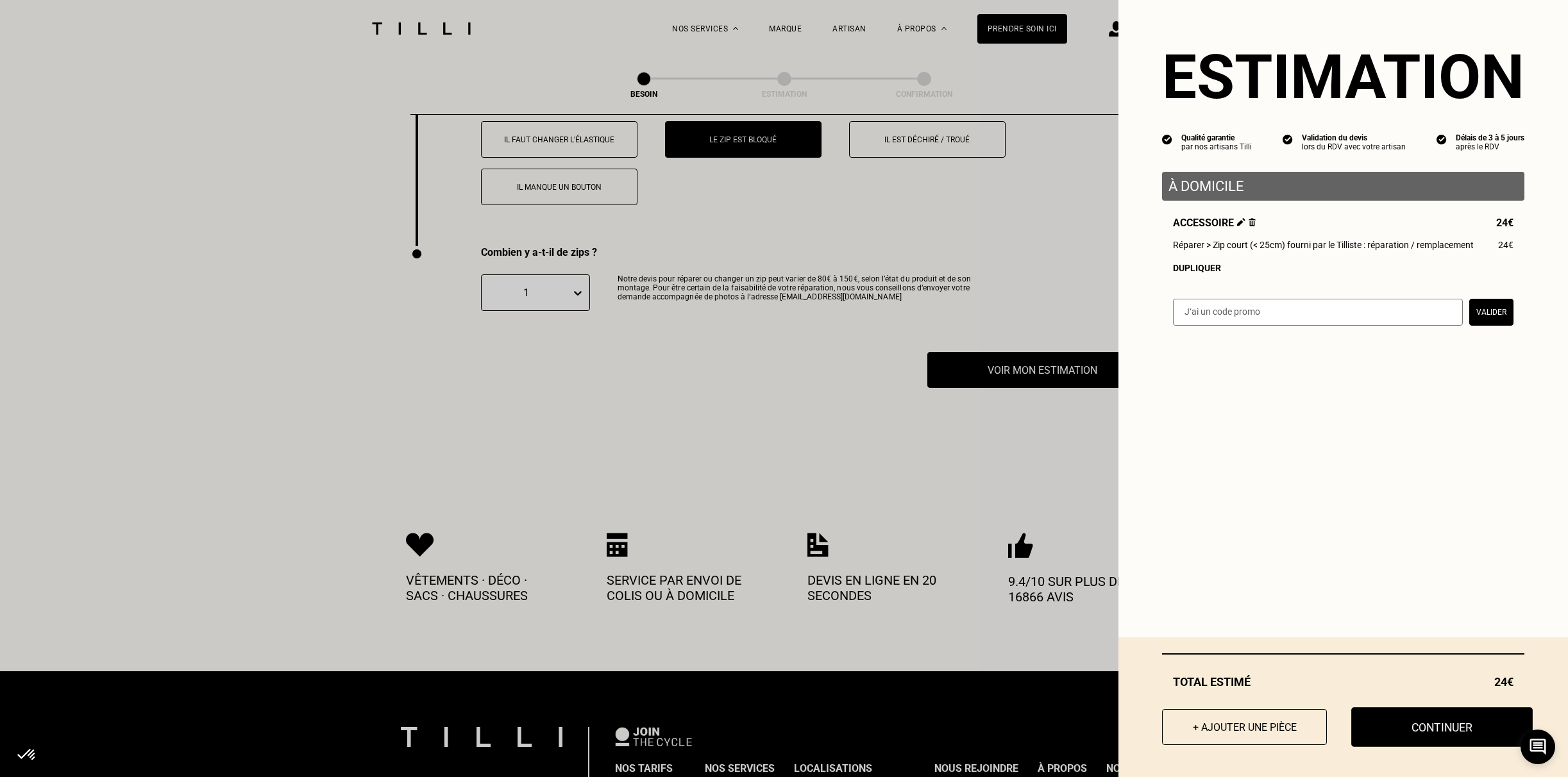
click at [1427, 737] on button "Continuer" at bounding box center [1442, 728] width 182 height 40
select select "FR"
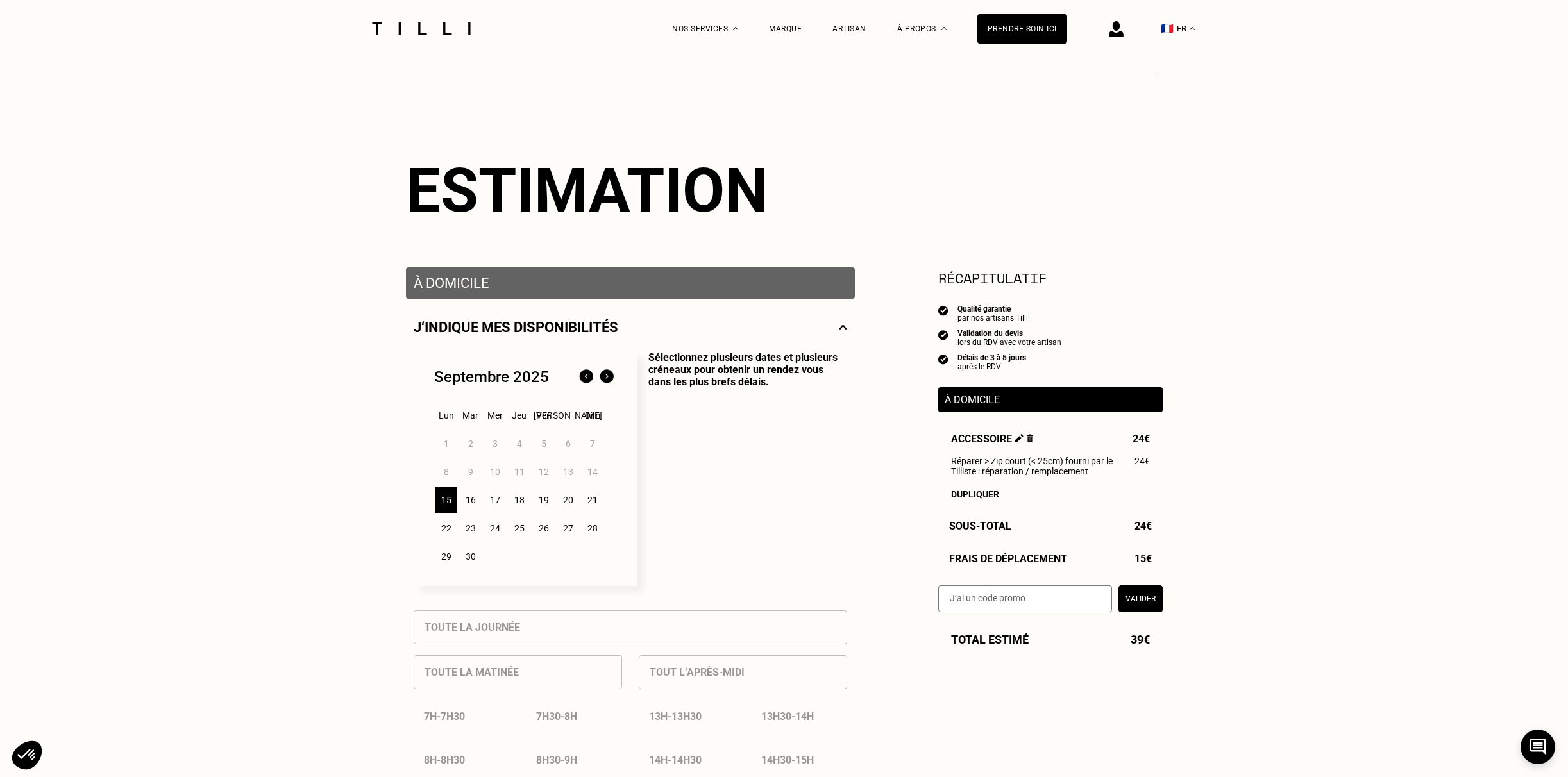
scroll to position [223, 0]
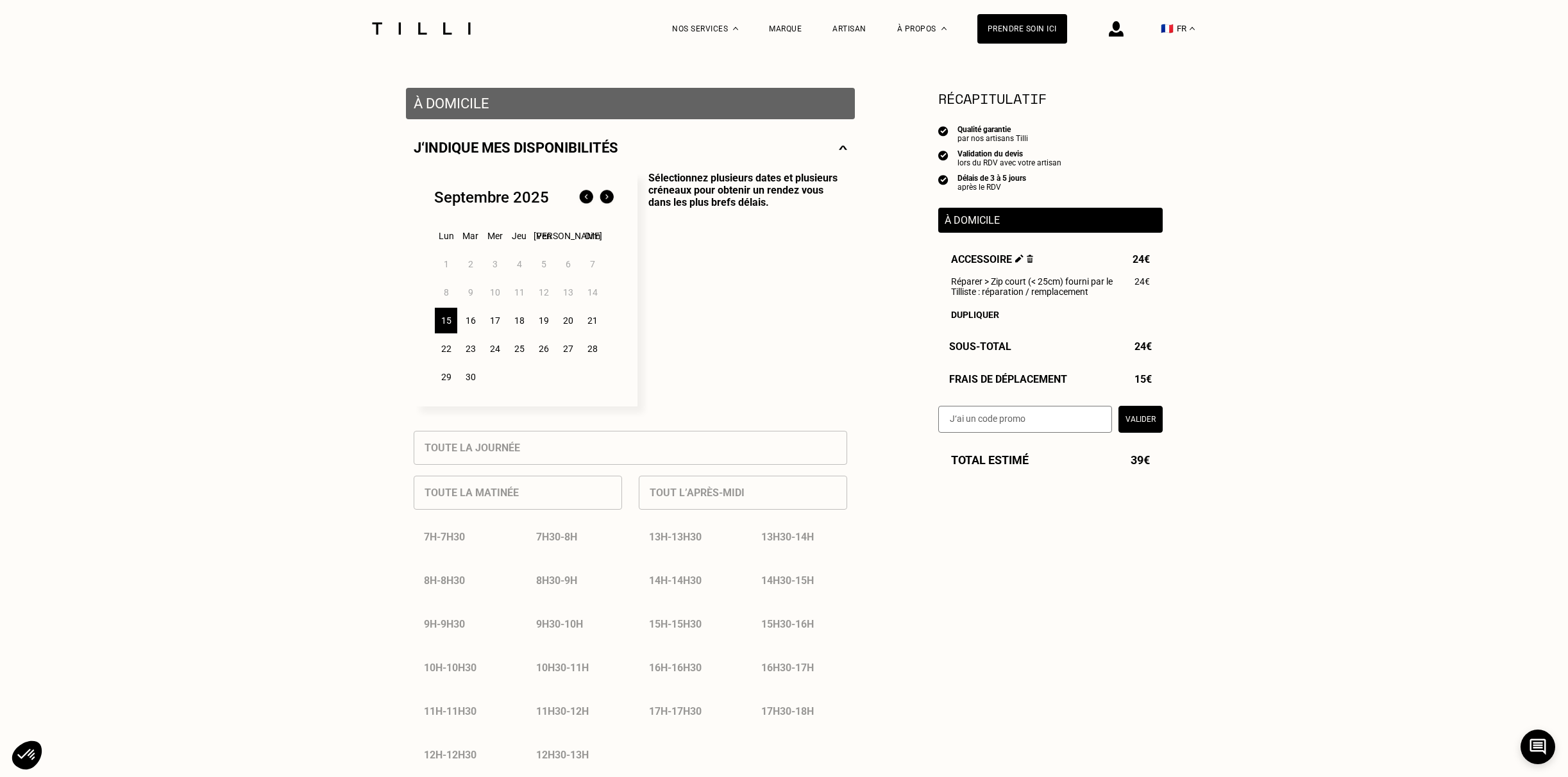
click at [475, 321] on div "16" at bounding box center [471, 321] width 23 height 26
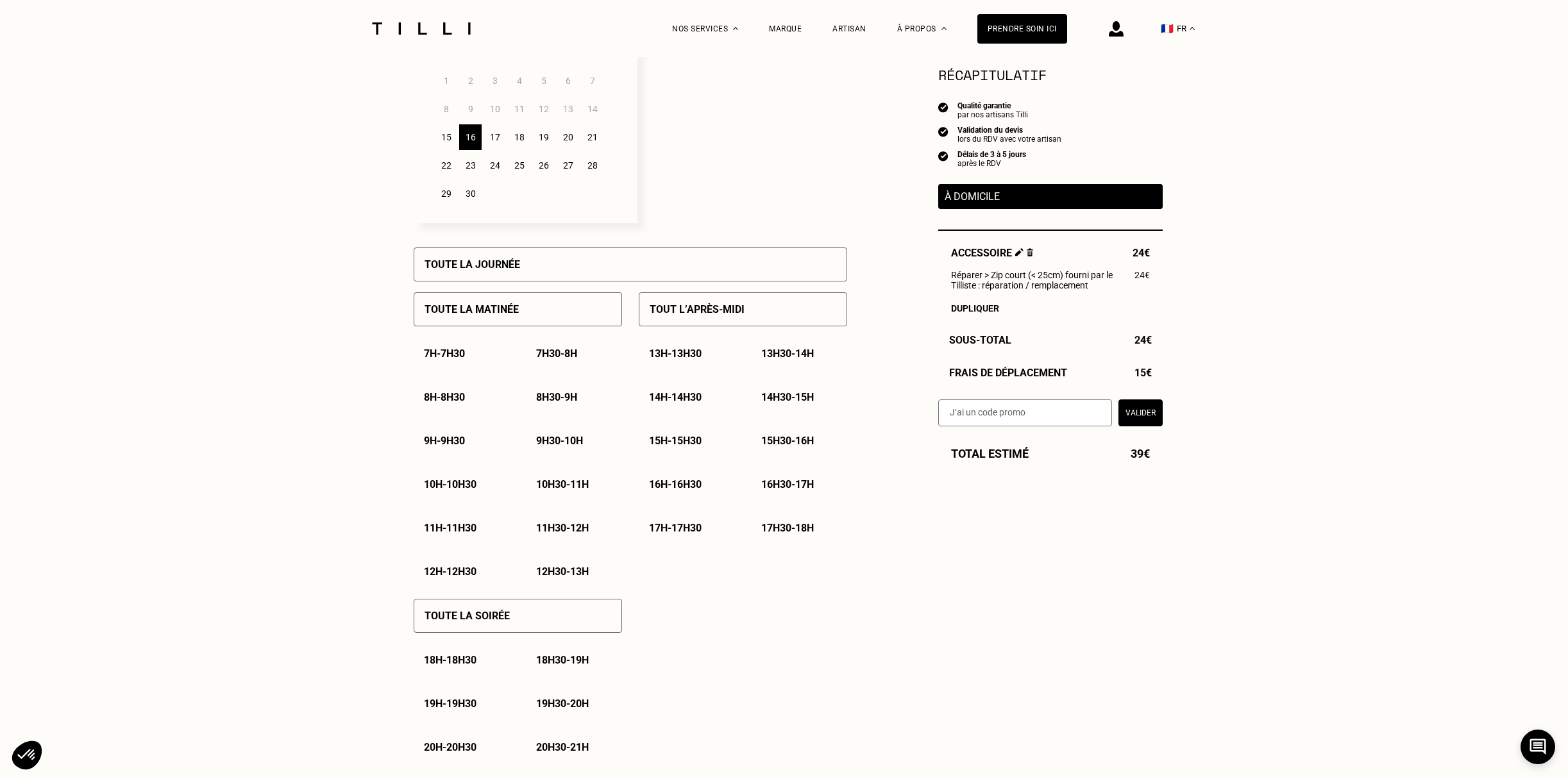
scroll to position [416, 0]
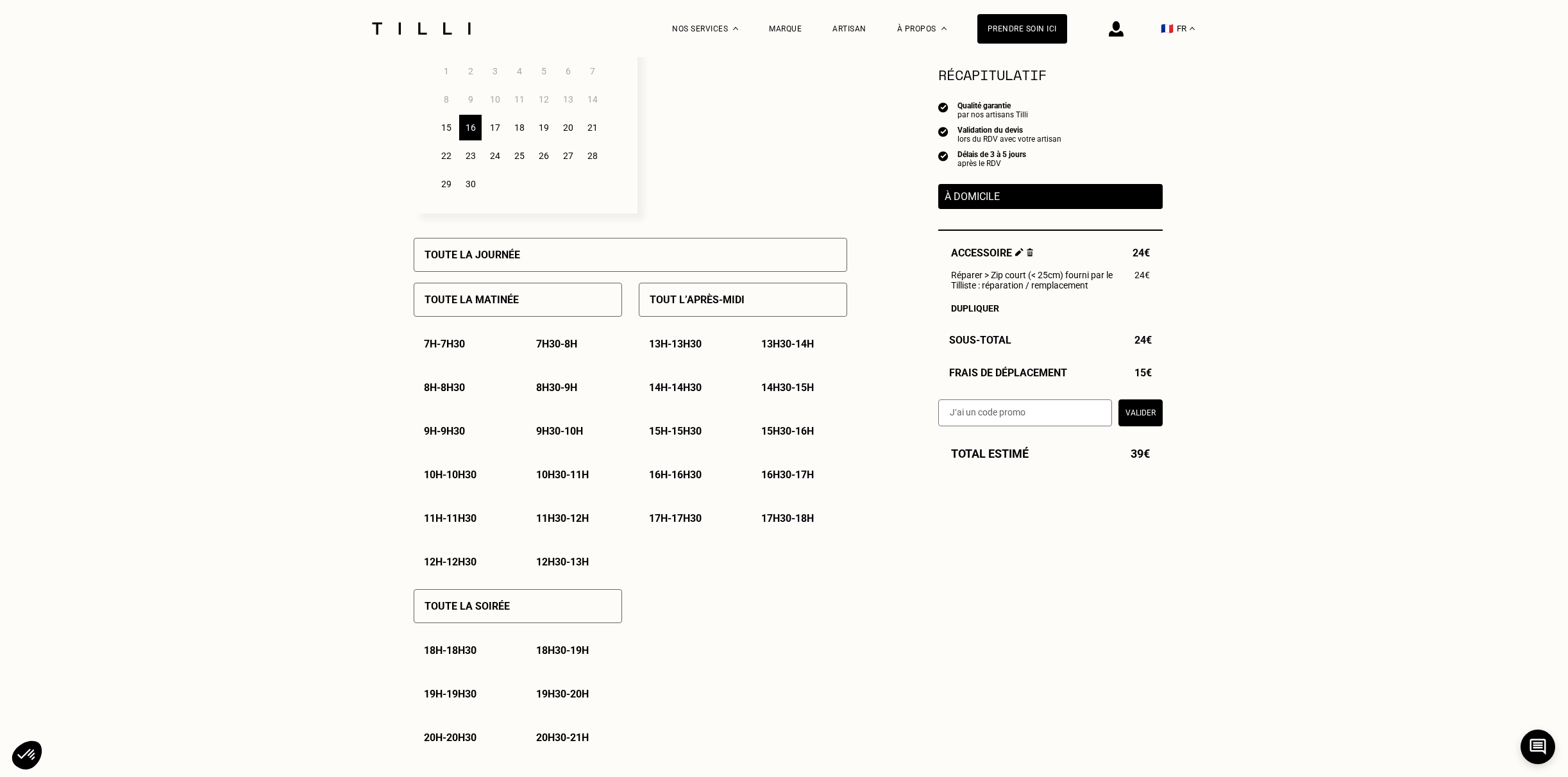
click at [467, 610] on p "Toute la soirée" at bounding box center [467, 606] width 86 height 12
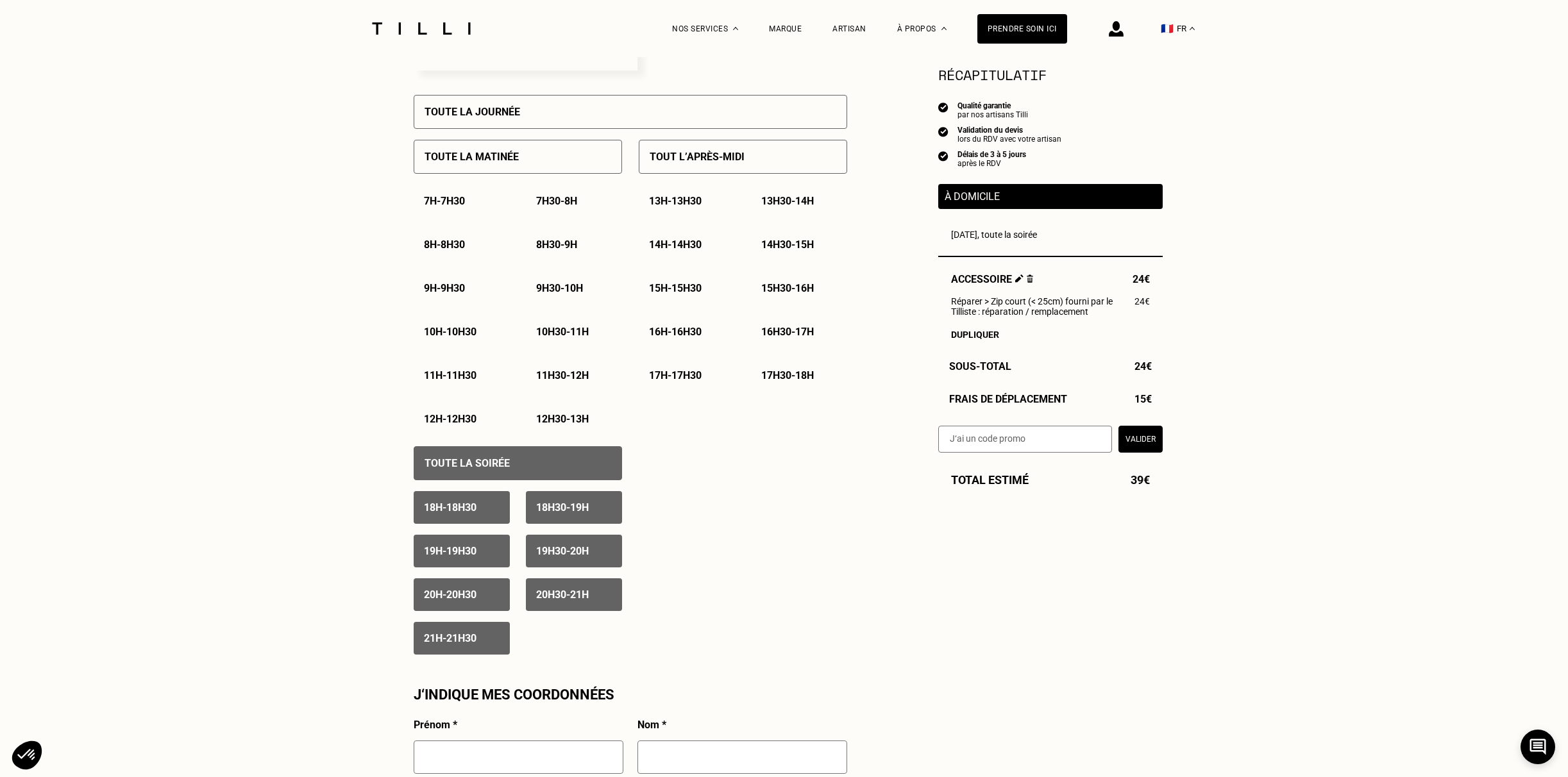
scroll to position [560, 0]
click at [506, 463] on p "Toute la soirée" at bounding box center [467, 461] width 86 height 12
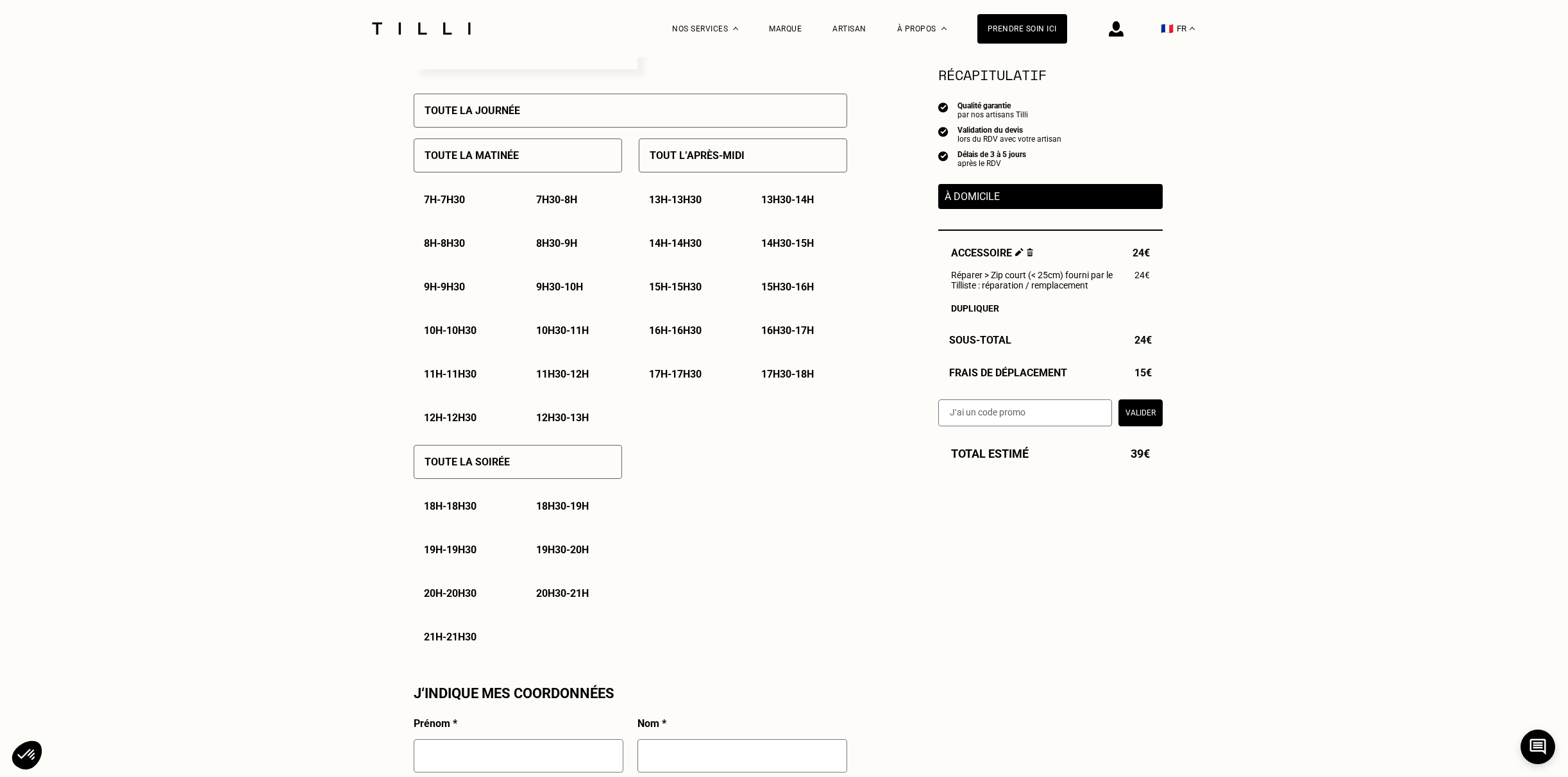
click at [509, 465] on div "Toute la soirée" at bounding box center [518, 462] width 208 height 34
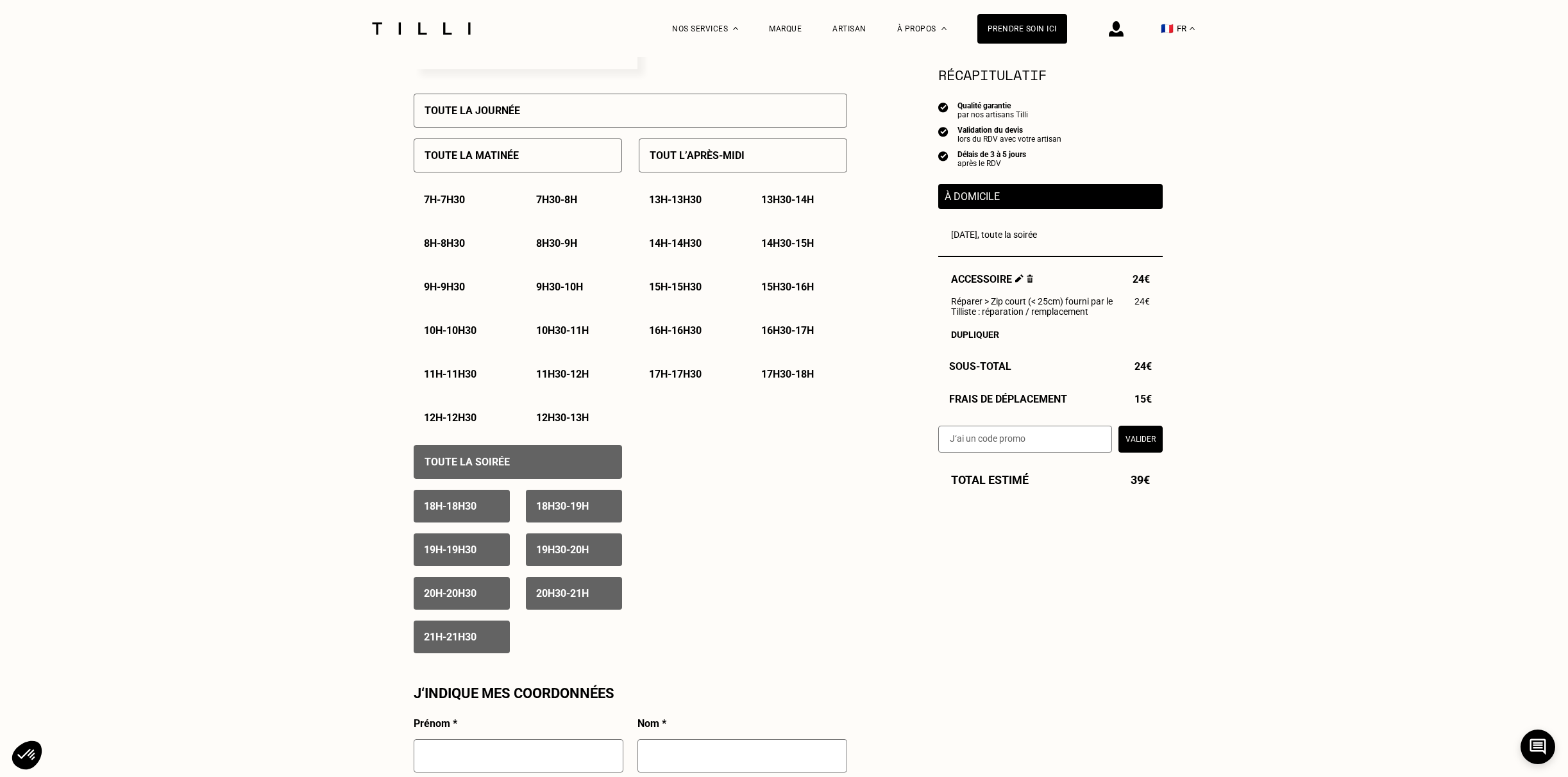
click at [1145, 439] on button "Valider" at bounding box center [1141, 439] width 45 height 27
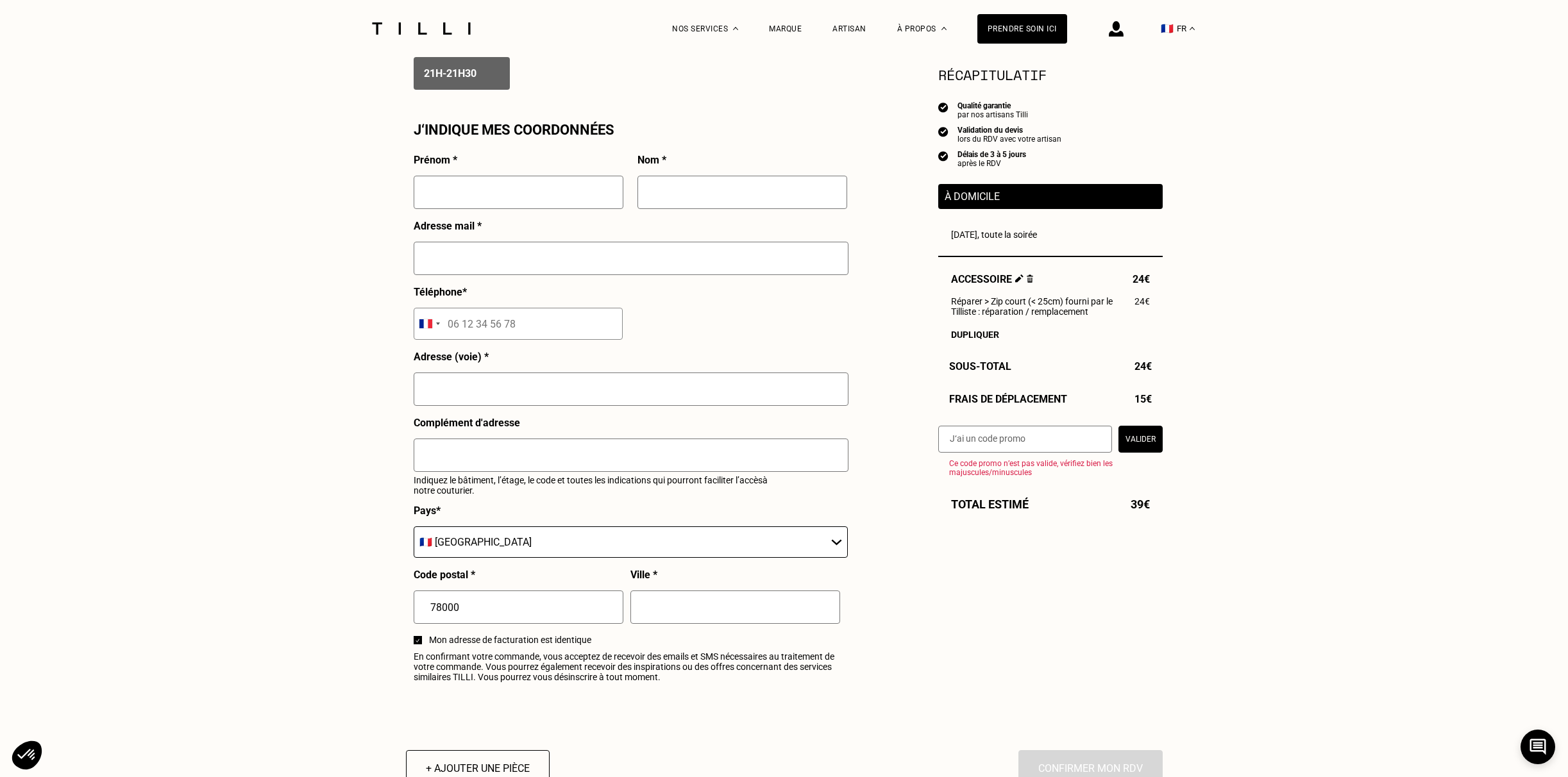
scroll to position [1000, 0]
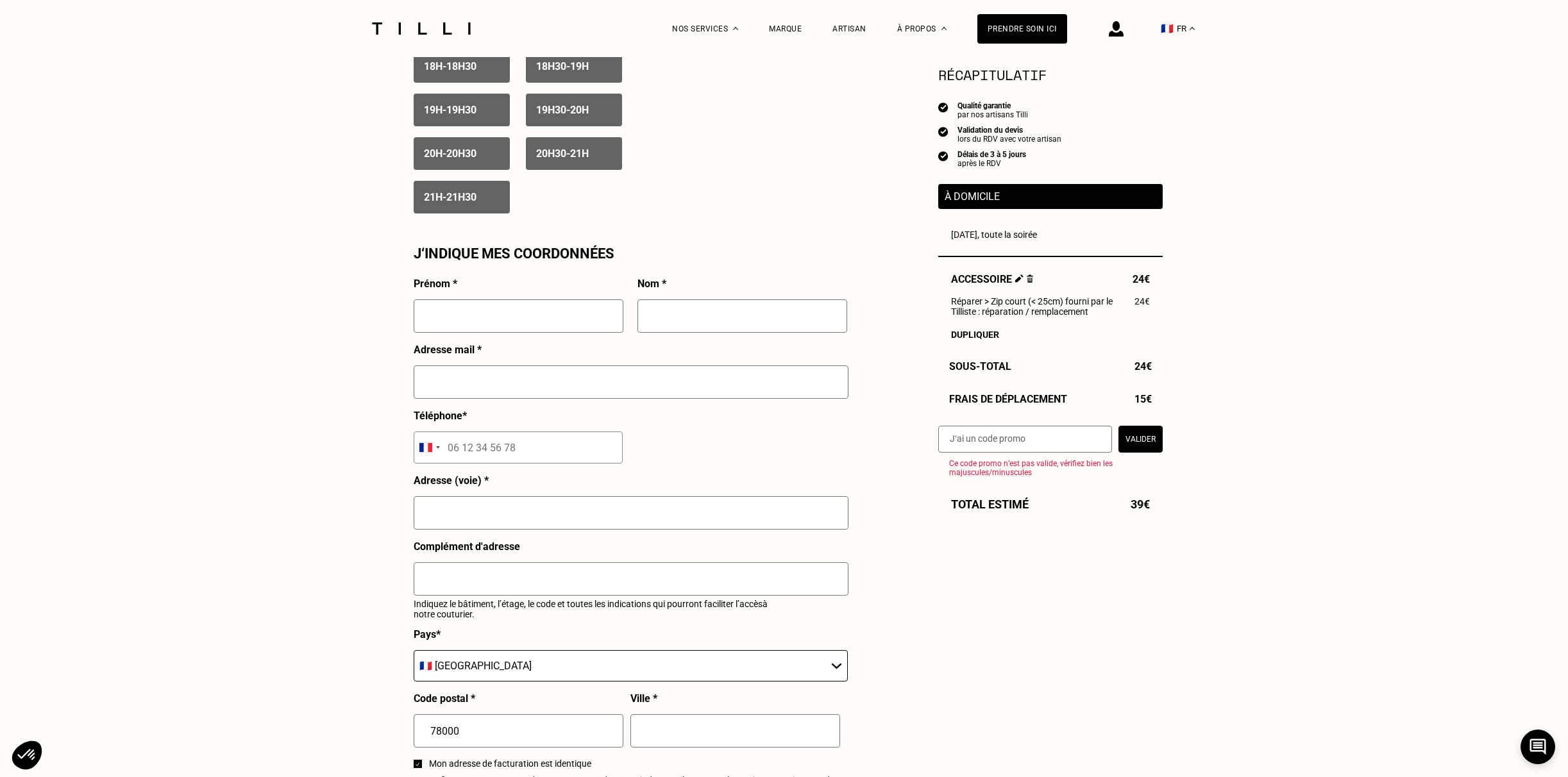
click at [476, 318] on input "text" at bounding box center [519, 316] width 209 height 33
type input "[PERSON_NAME]"
type input "DUVAL"
type input "[EMAIL_ADDRESS][DOMAIN_NAME]"
type input "06 71 97 87 17"
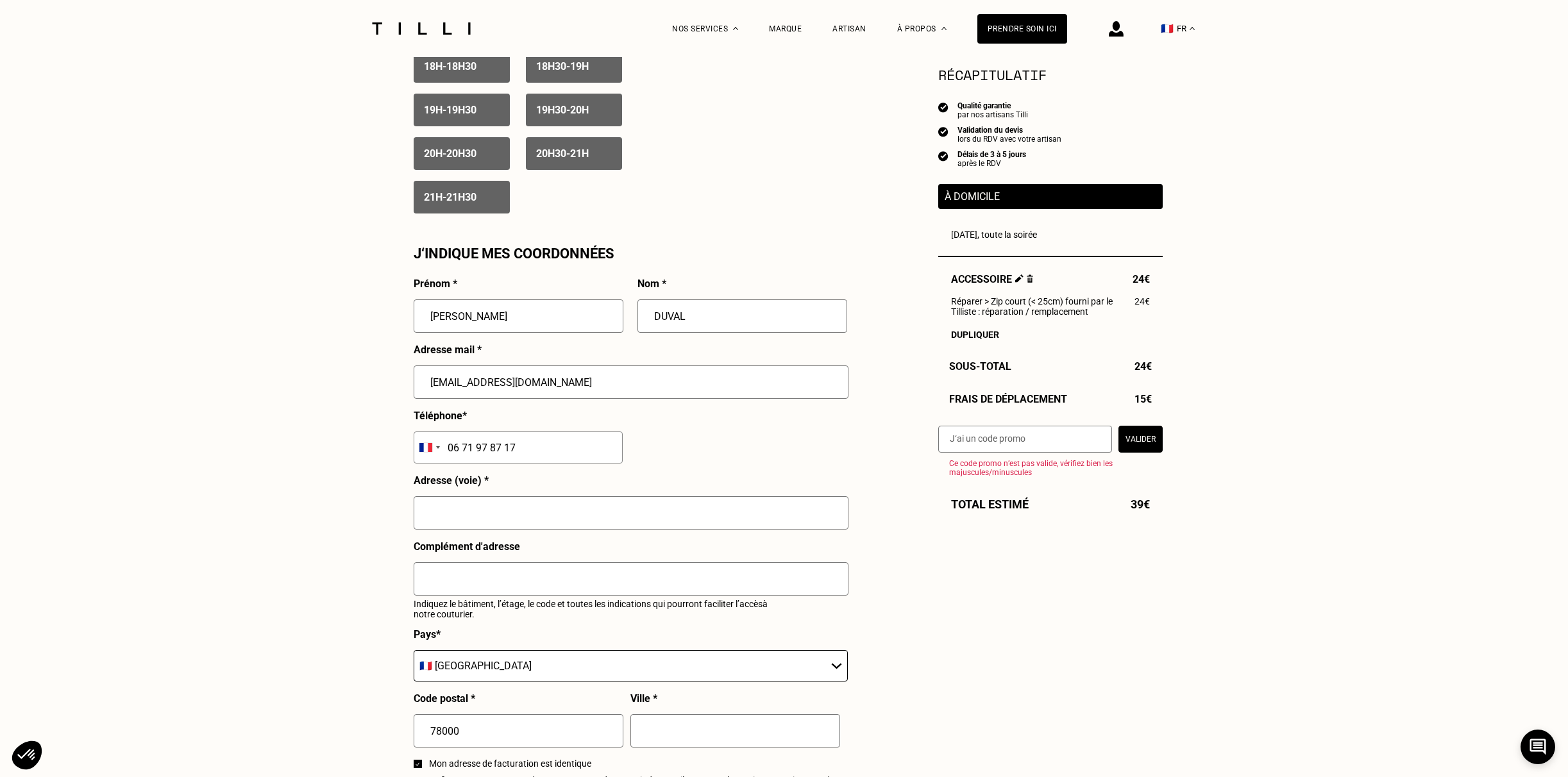
type input "[STREET_ADDRESS]"
type input "[GEOGRAPHIC_DATA]"
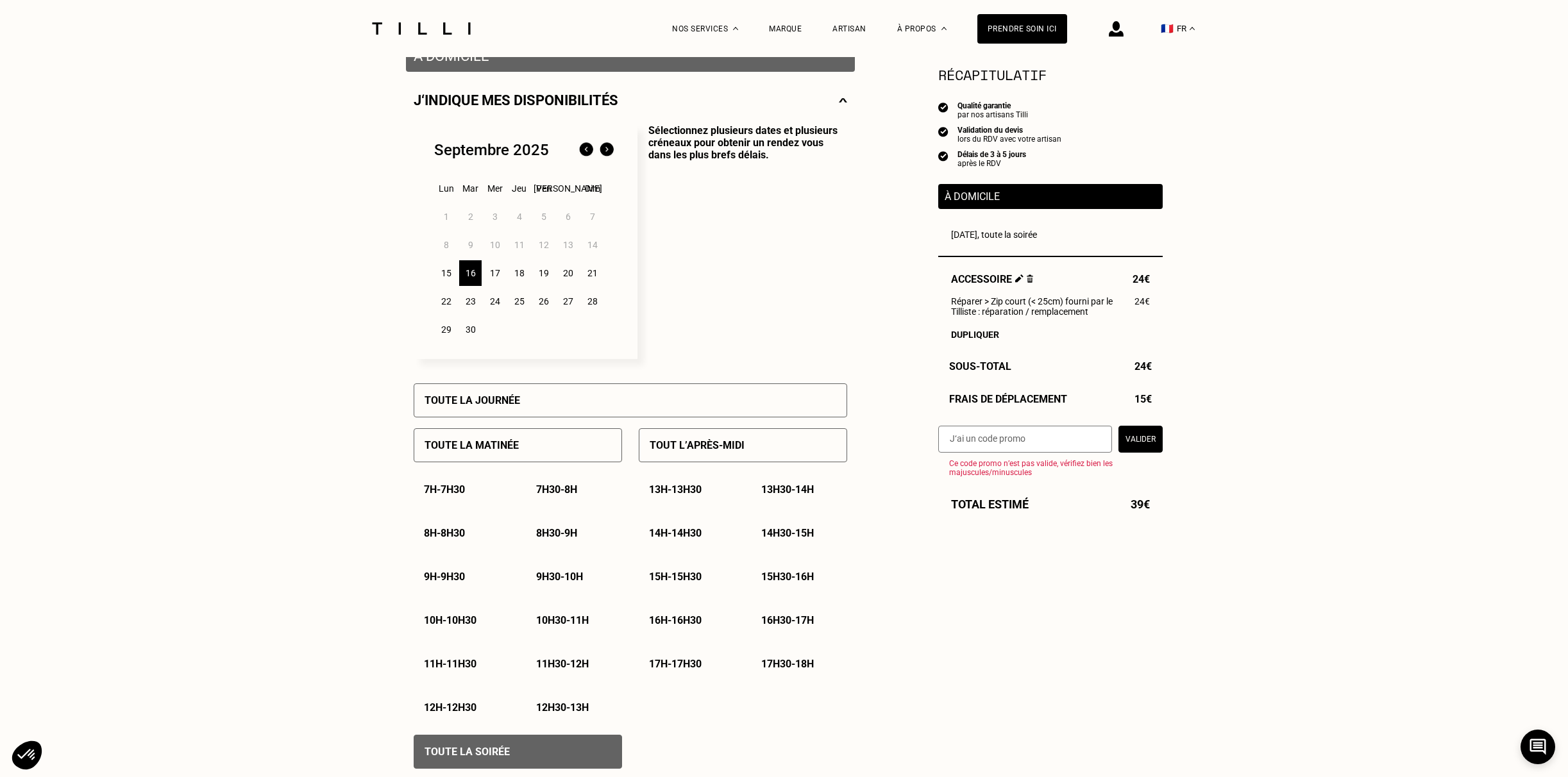
scroll to position [7, 0]
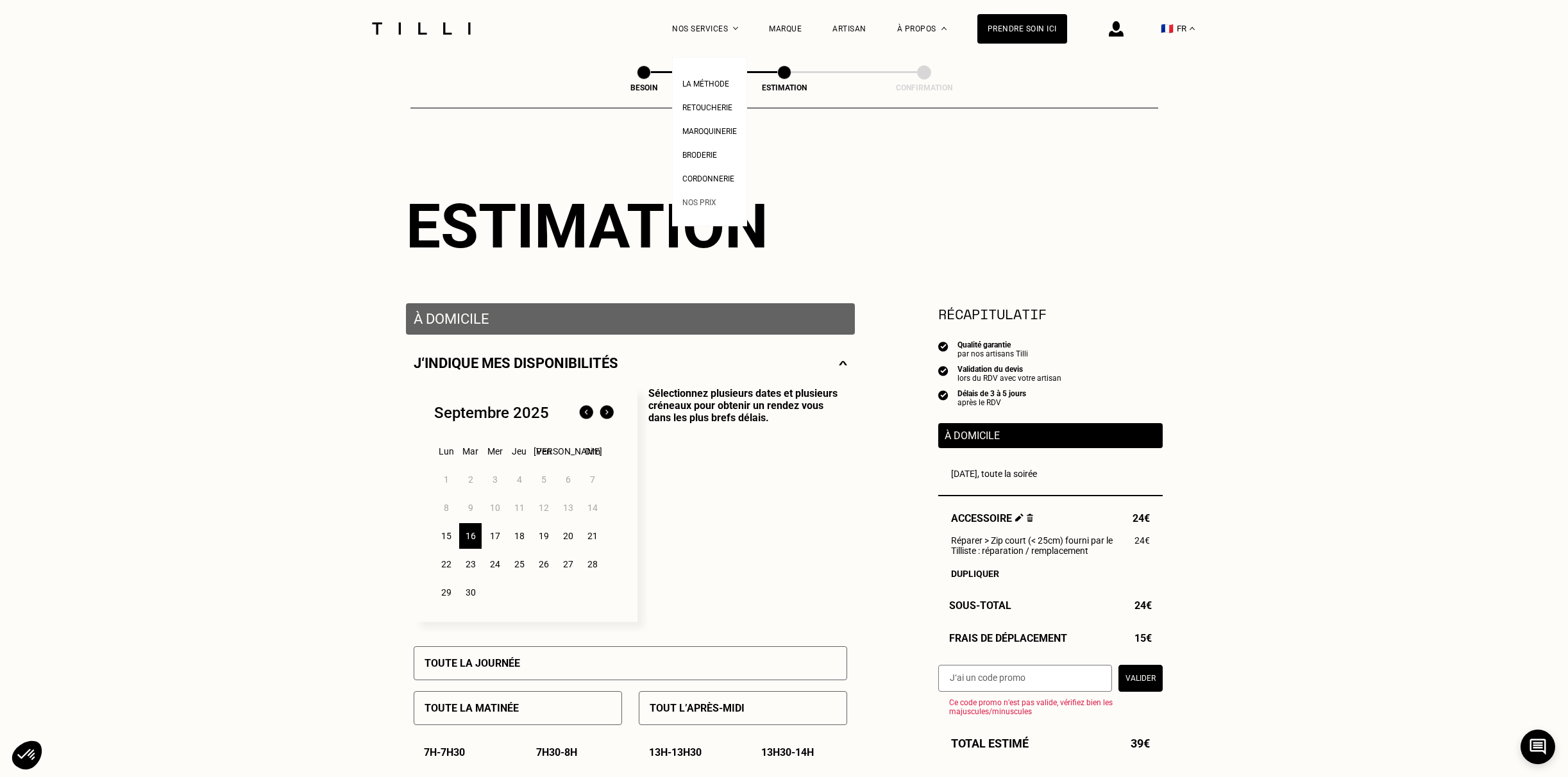
click at [706, 200] on span "Nos prix" at bounding box center [699, 202] width 34 height 9
select select "FR"
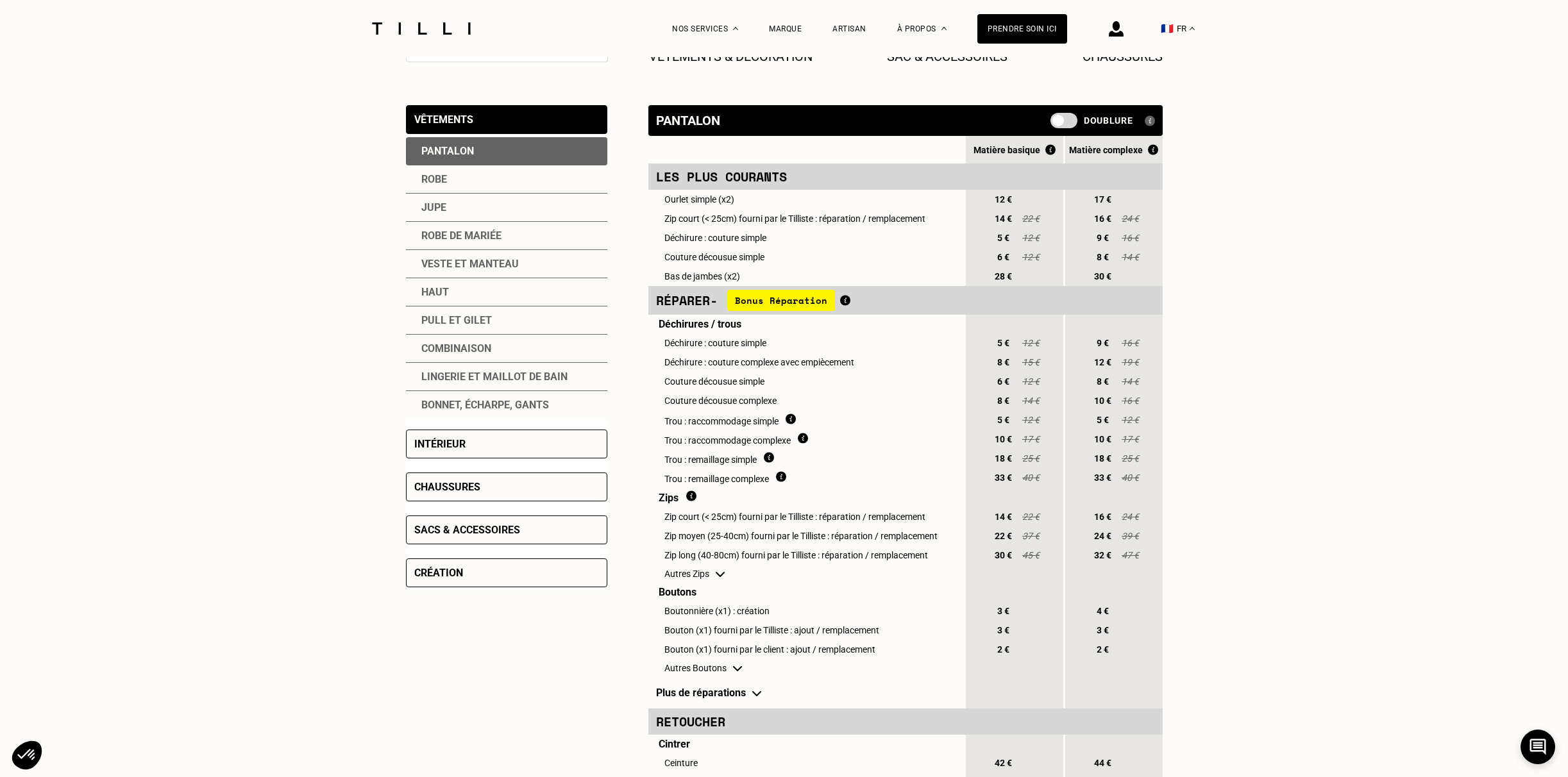
scroll to position [286, 0]
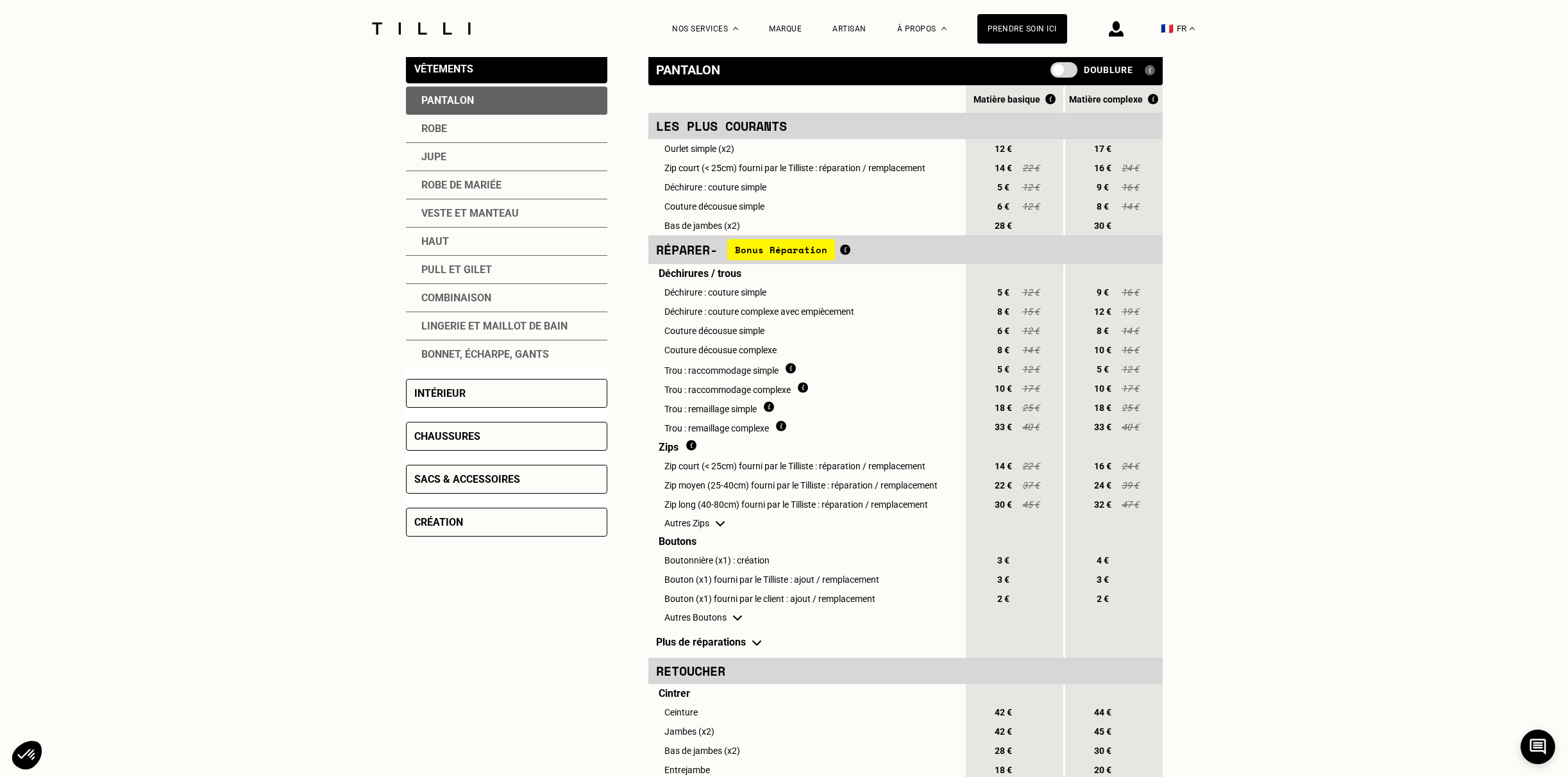
click at [460, 483] on div "Sacs & accessoires" at bounding box center [467, 479] width 106 height 12
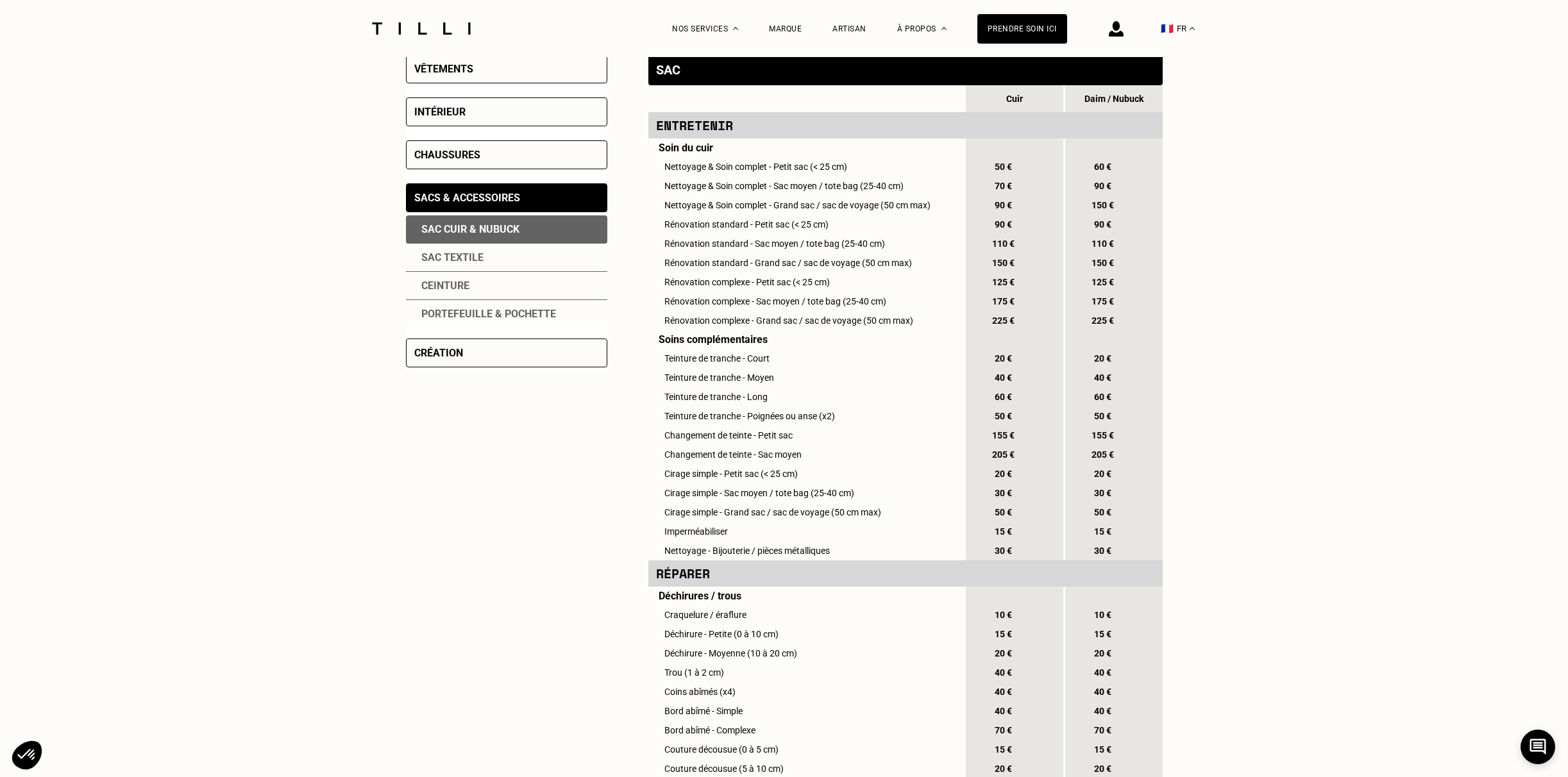
click at [452, 257] on div "Sac textile" at bounding box center [507, 258] width 202 height 29
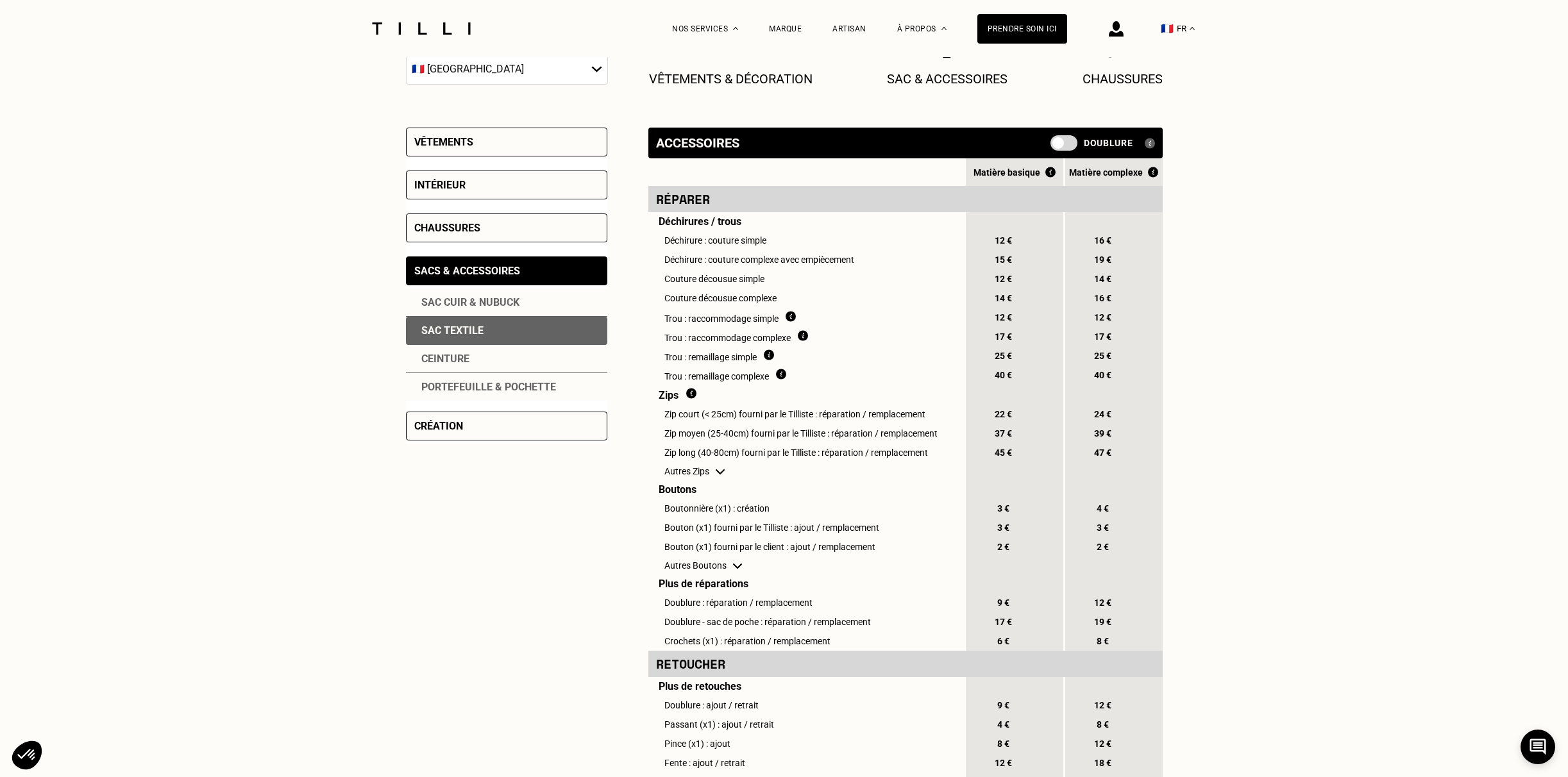
scroll to position [301, 0]
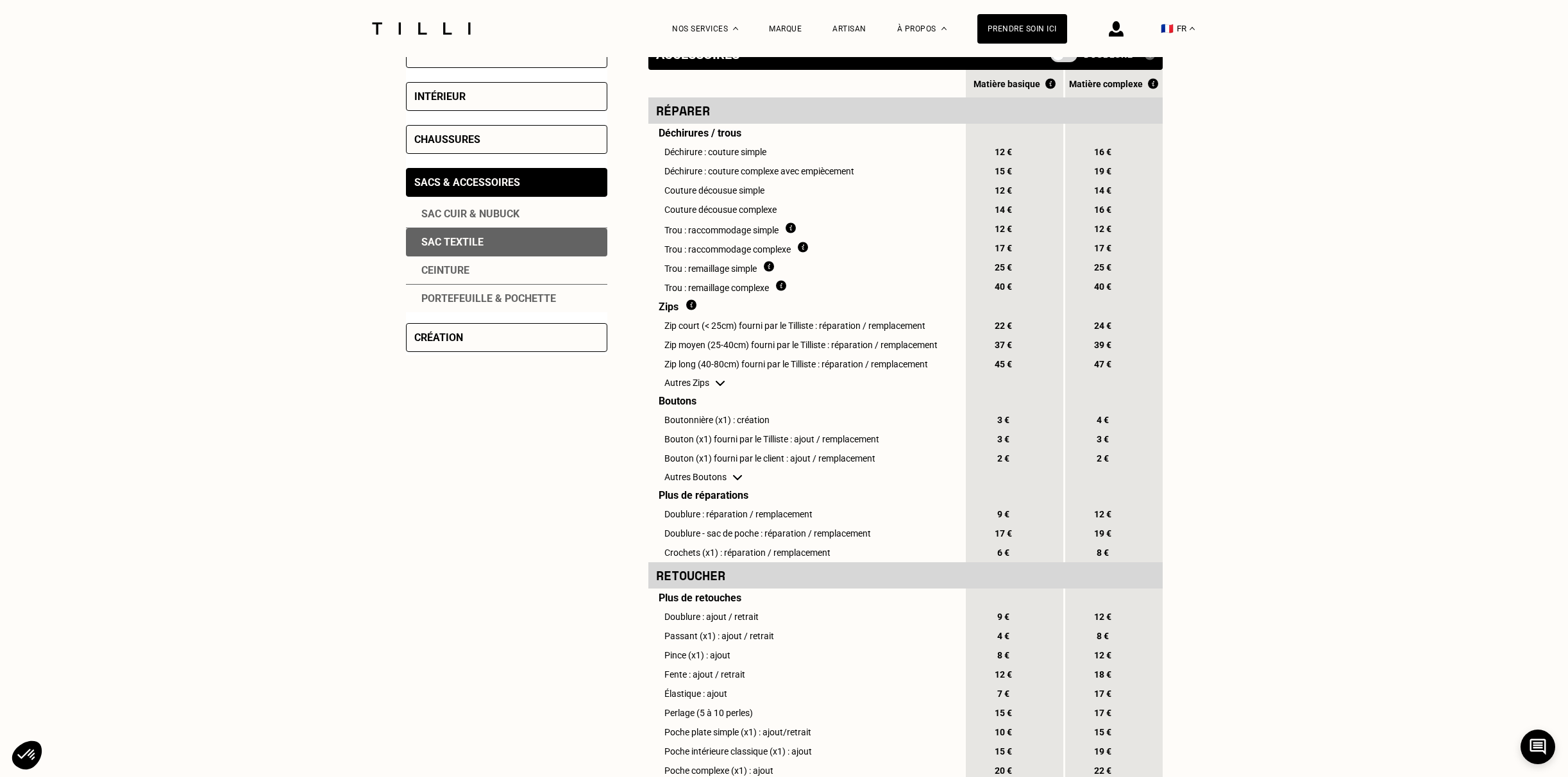
click at [688, 384] on td "Autres Zips" at bounding box center [807, 382] width 316 height 18
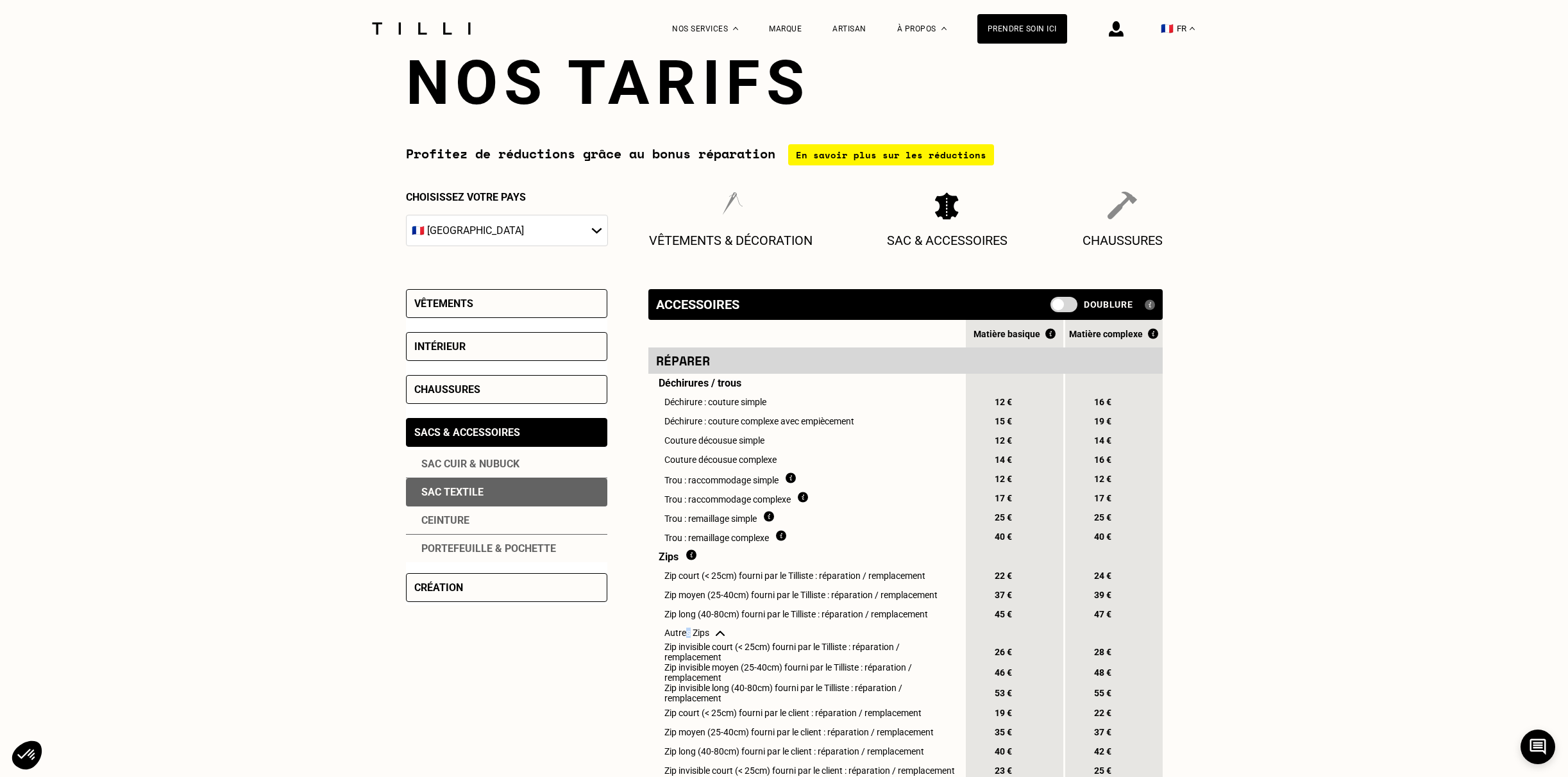
scroll to position [0, 0]
